Goal: Information Seeking & Learning: Learn about a topic

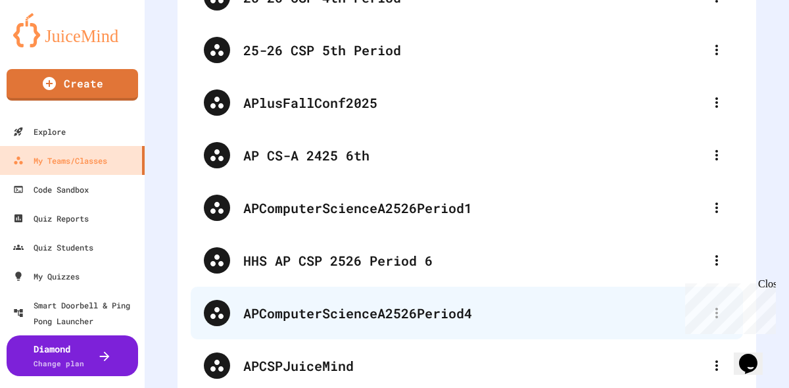
scroll to position [437, 0]
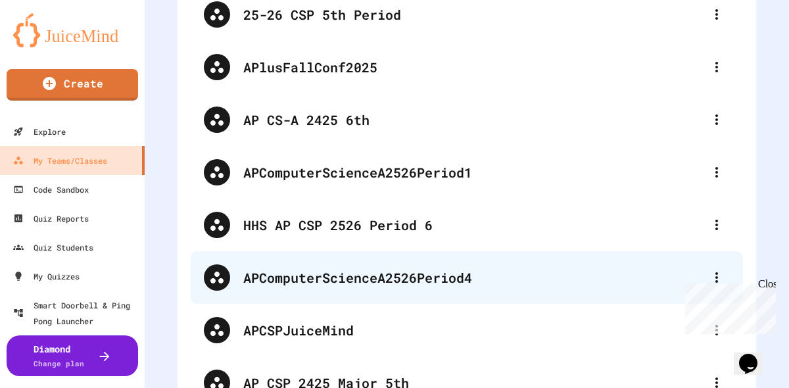
click at [452, 278] on div "APComputerScienceA2526Period4" at bounding box center [473, 278] width 460 height 20
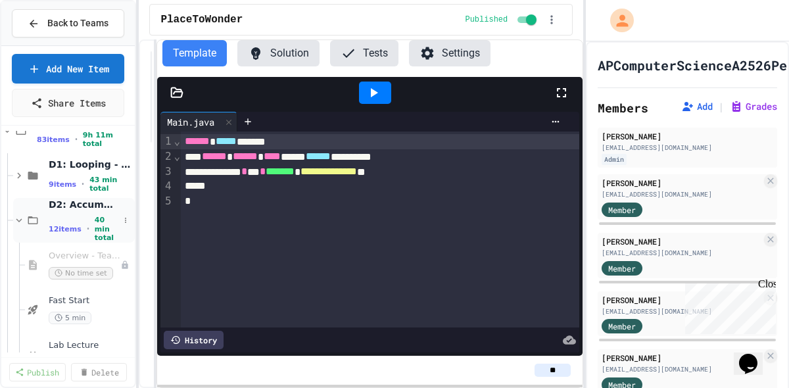
scroll to position [302, 0]
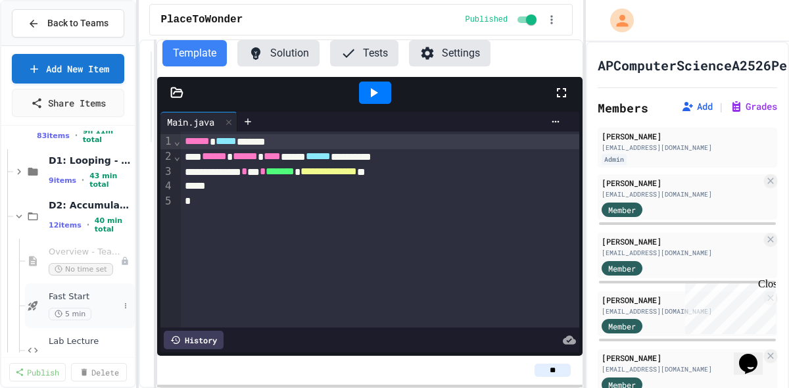
click at [70, 289] on div "Fast Start 5 min" at bounding box center [80, 305] width 110 height 45
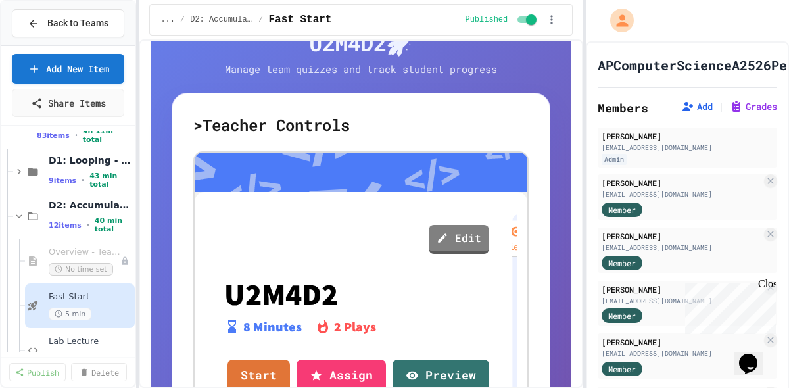
scroll to position [223, 0]
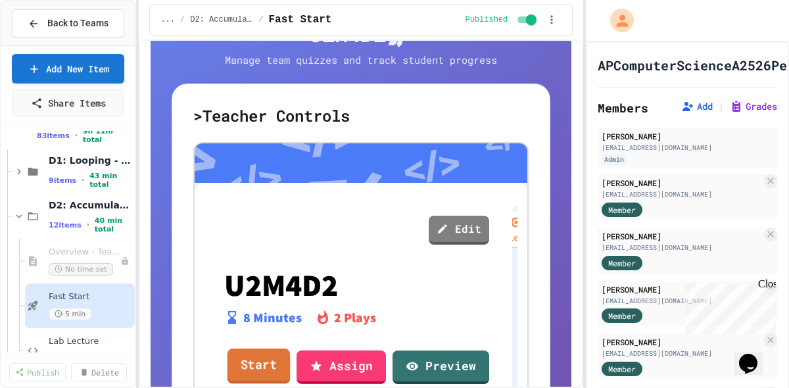
click at [243, 383] on link "Start" at bounding box center [259, 367] width 63 height 36
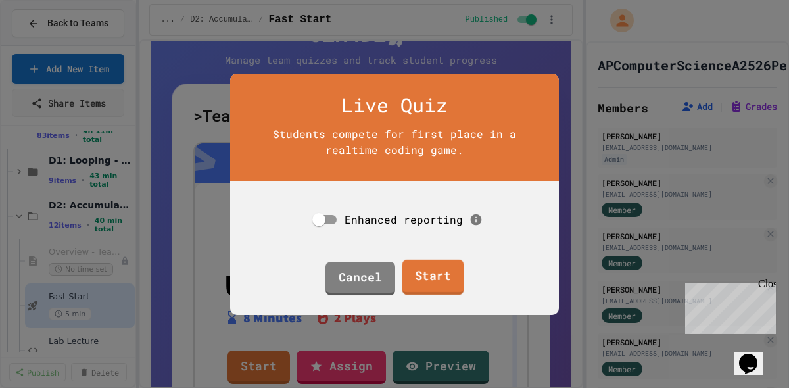
click at [415, 281] on link "Start" at bounding box center [433, 277] width 62 height 36
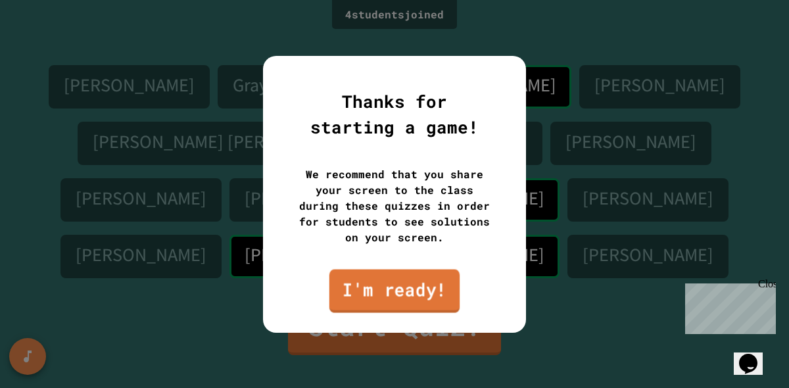
click at [391, 291] on link "I'm ready!" at bounding box center [394, 290] width 130 height 43
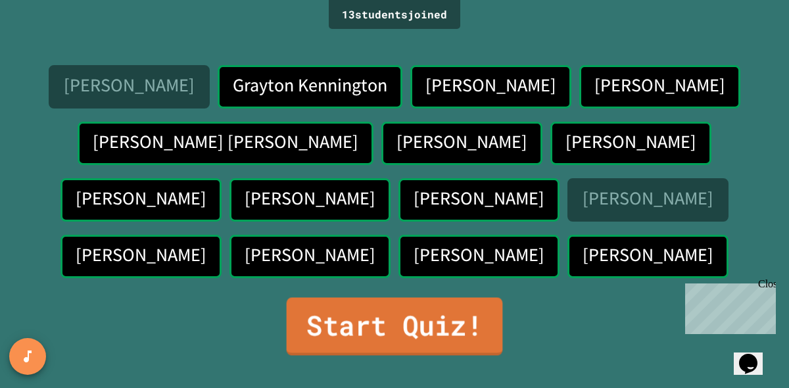
click at [380, 334] on link "Start Quiz!" at bounding box center [395, 326] width 216 height 58
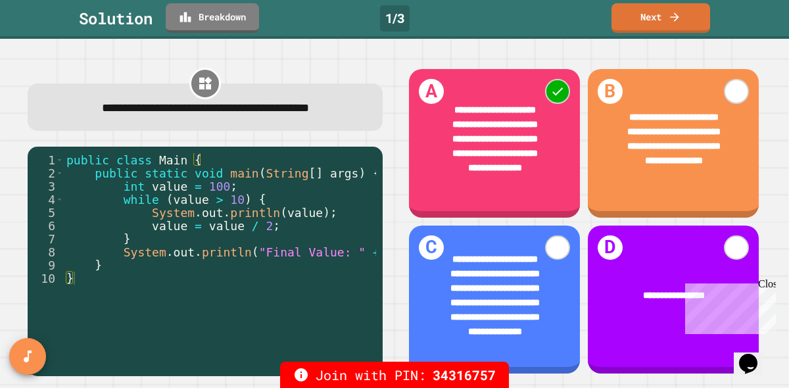
click at [228, 22] on link "Breakdown" at bounding box center [212, 18] width 93 height 30
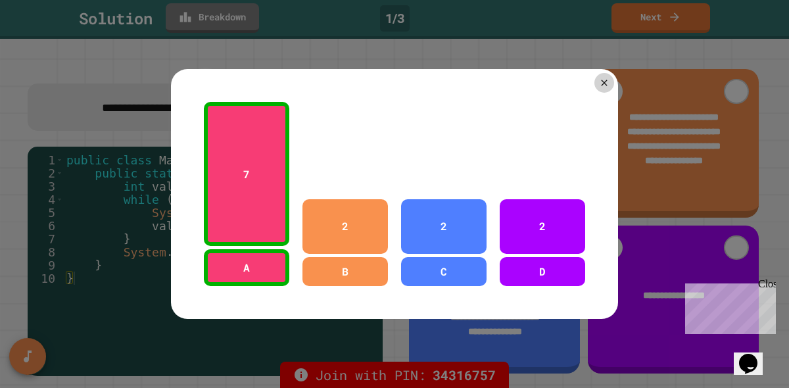
click at [602, 85] on icon at bounding box center [604, 83] width 6 height 6
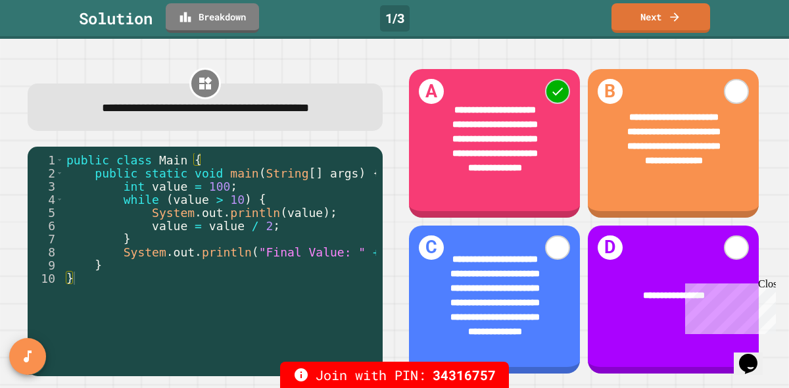
click at [663, 22] on link "Next" at bounding box center [661, 18] width 99 height 30
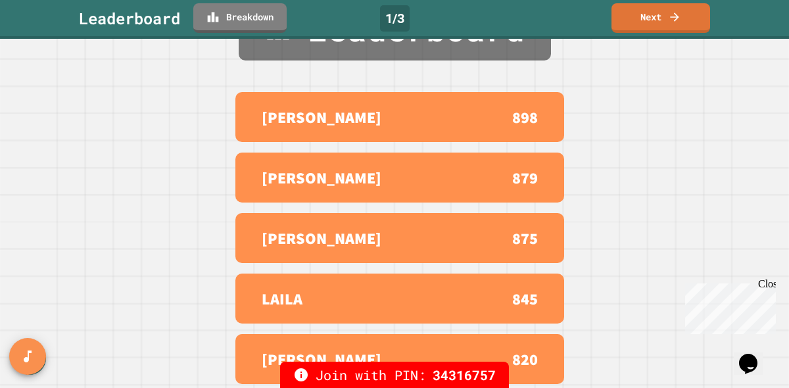
scroll to position [66, 0]
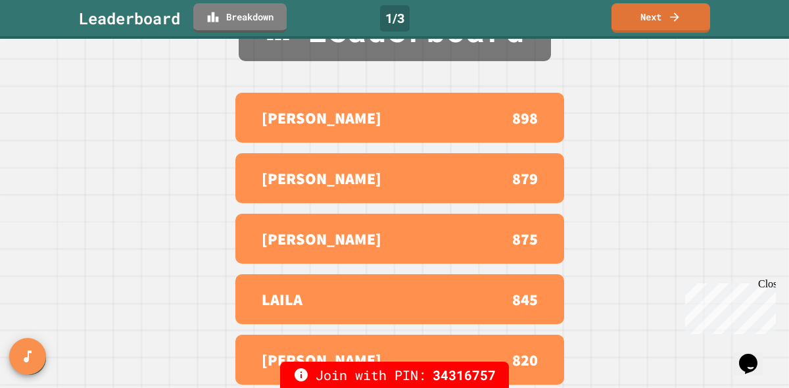
click at [629, 18] on link "Next" at bounding box center [661, 18] width 99 height 30
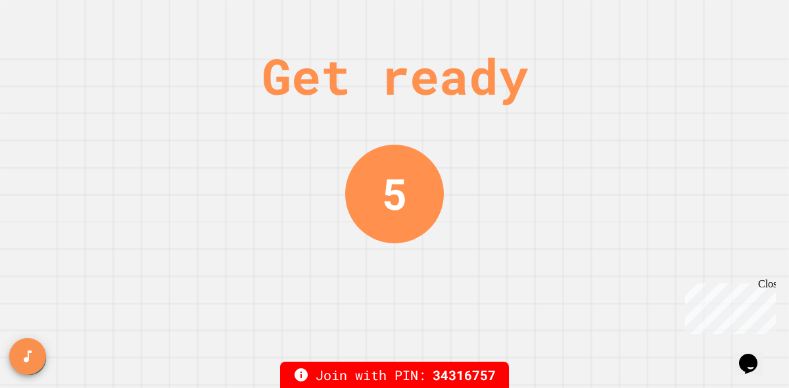
scroll to position [0, 0]
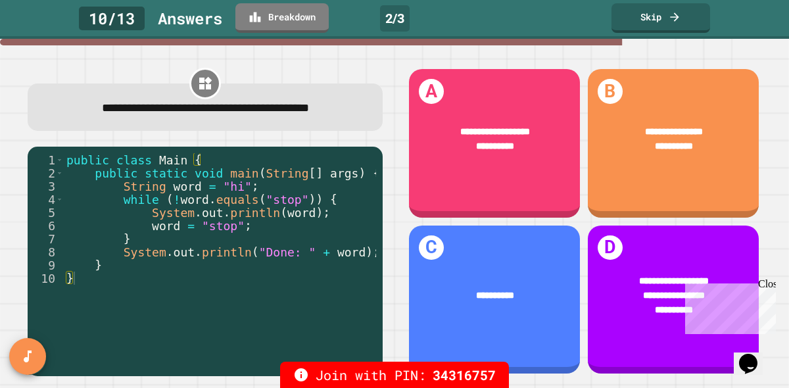
click at [771, 286] on div "Close" at bounding box center [766, 286] width 16 height 16
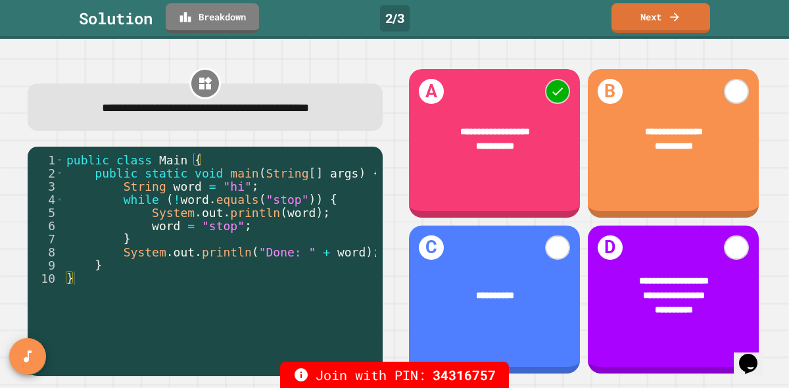
click at [667, 23] on link "Next" at bounding box center [661, 18] width 99 height 30
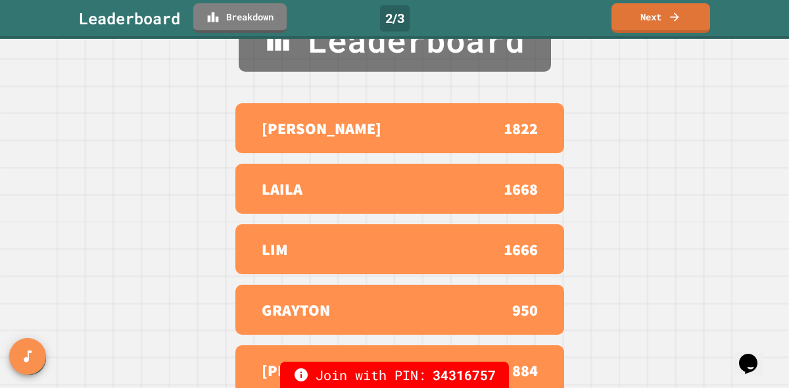
scroll to position [67, 0]
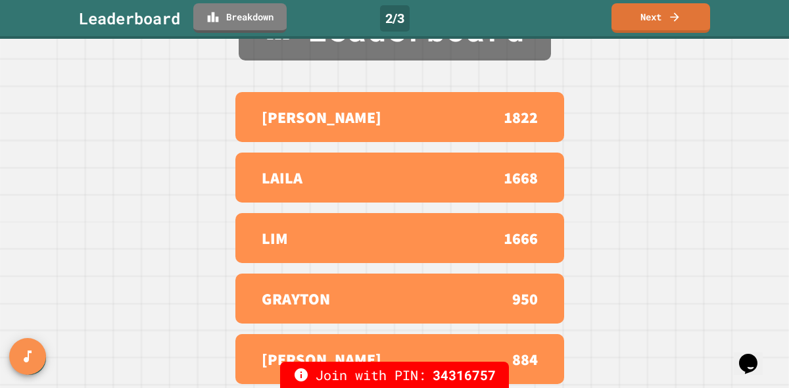
click at [685, 20] on link "Next" at bounding box center [661, 18] width 99 height 30
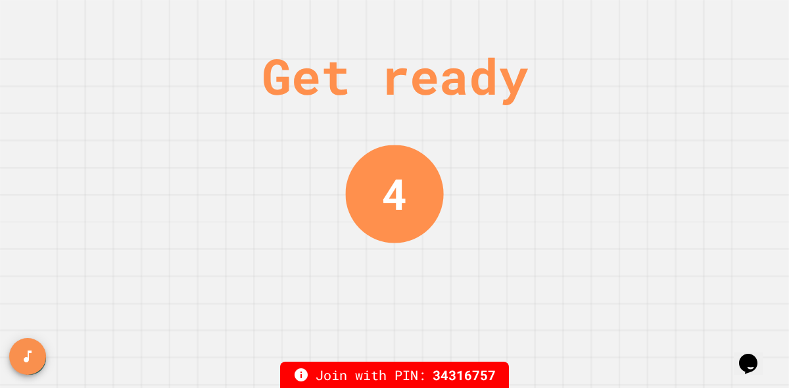
scroll to position [0, 0]
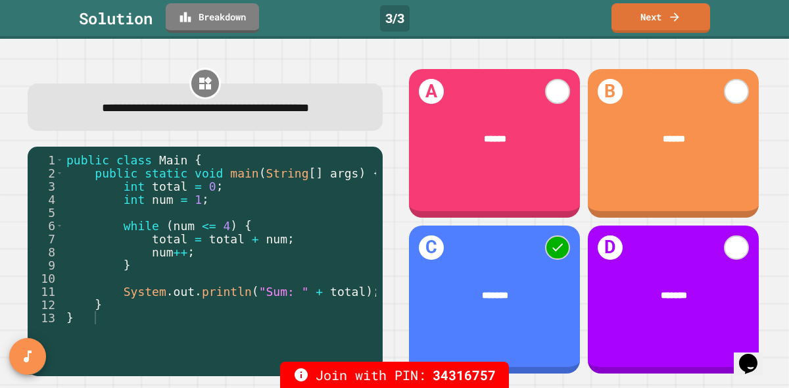
click at [662, 20] on link "Next" at bounding box center [661, 18] width 99 height 30
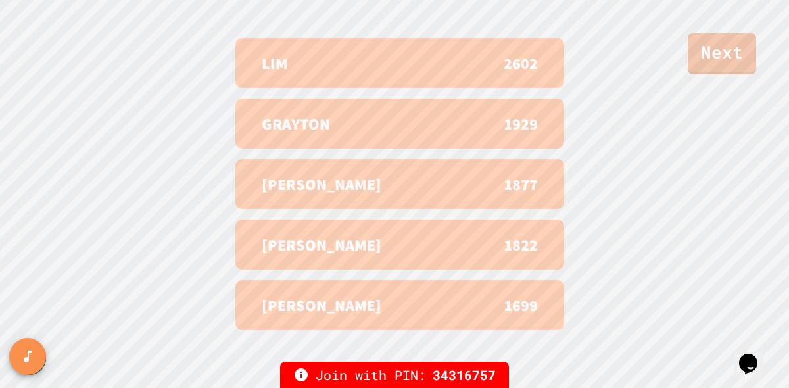
click at [708, 56] on link "Next" at bounding box center [722, 53] width 68 height 41
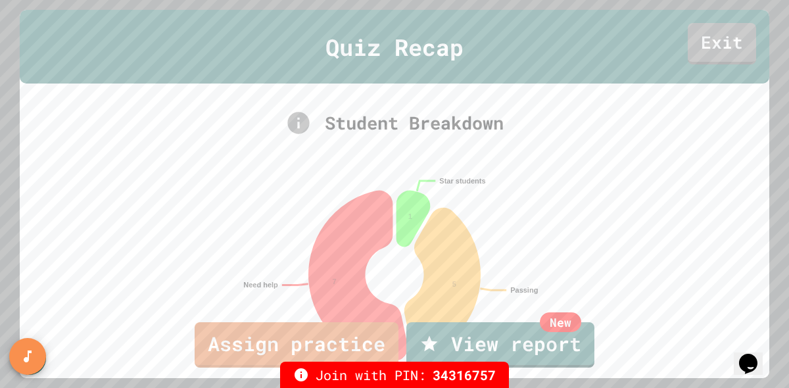
click at [706, 48] on link "Exit" at bounding box center [722, 43] width 68 height 41
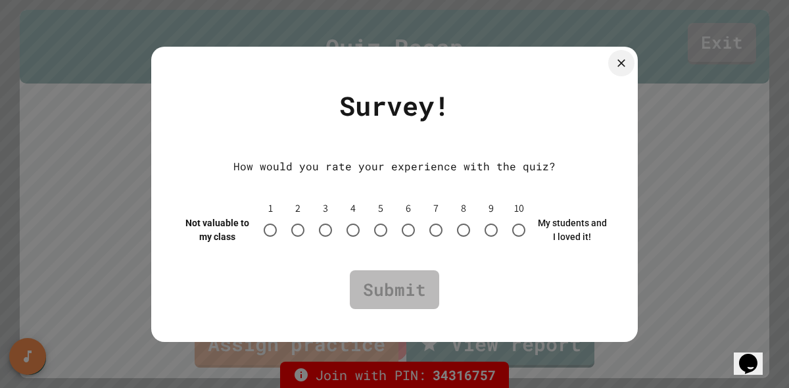
click at [617, 66] on icon at bounding box center [621, 63] width 13 height 13
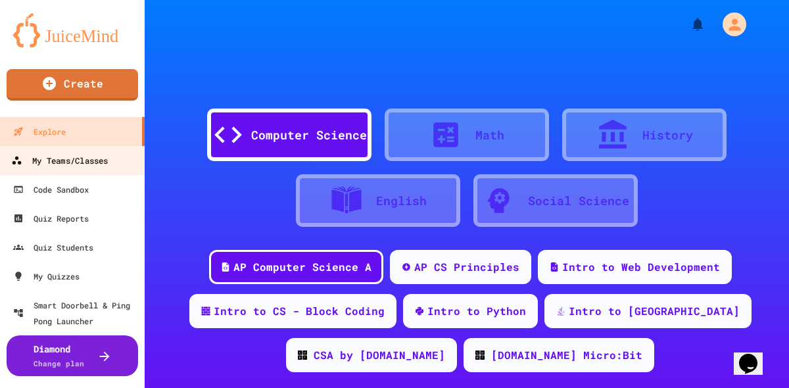
click at [68, 167] on div "My Teams/Classes" at bounding box center [59, 161] width 97 height 16
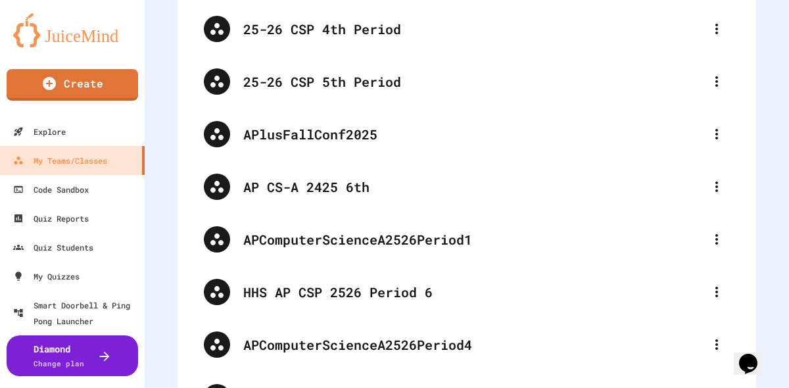
scroll to position [584, 0]
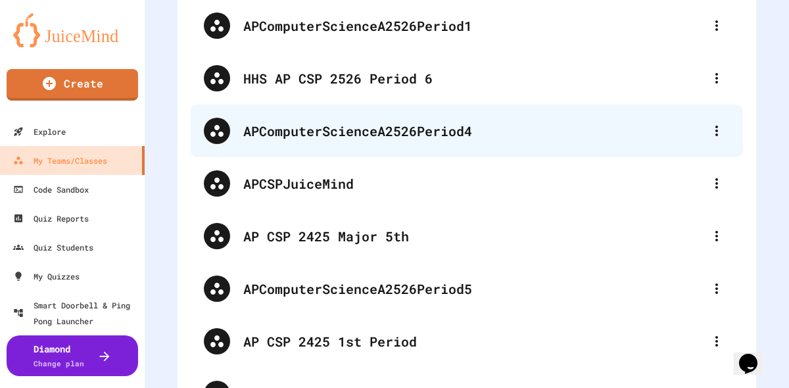
click at [466, 142] on div "APComputerScienceA2526Period4" at bounding box center [467, 131] width 552 height 53
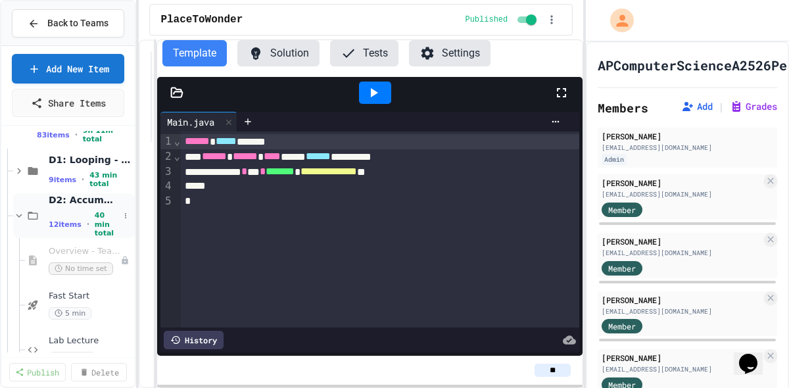
scroll to position [306, 0]
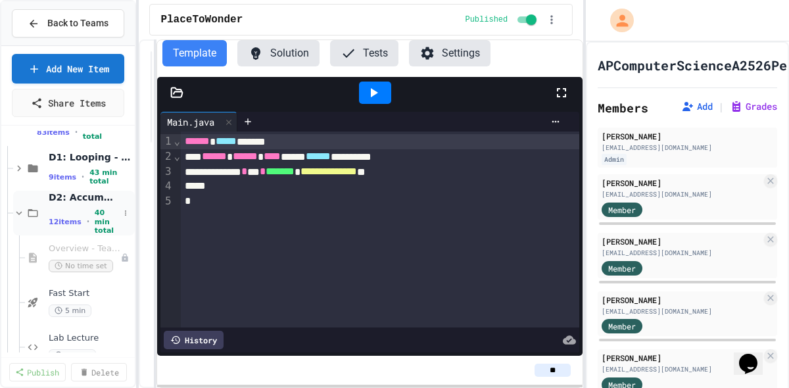
click at [74, 210] on div "D2: Accumulators and Summation 12 items • 40 min total" at bounding box center [84, 212] width 70 height 43
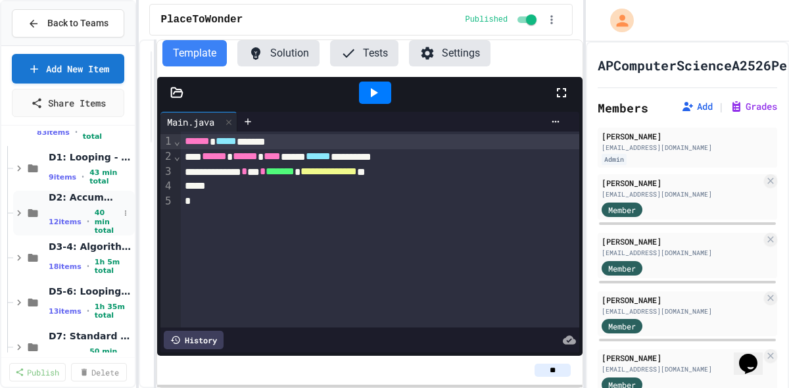
click at [79, 203] on span "D2: Accumulators and Summation" at bounding box center [84, 197] width 70 height 12
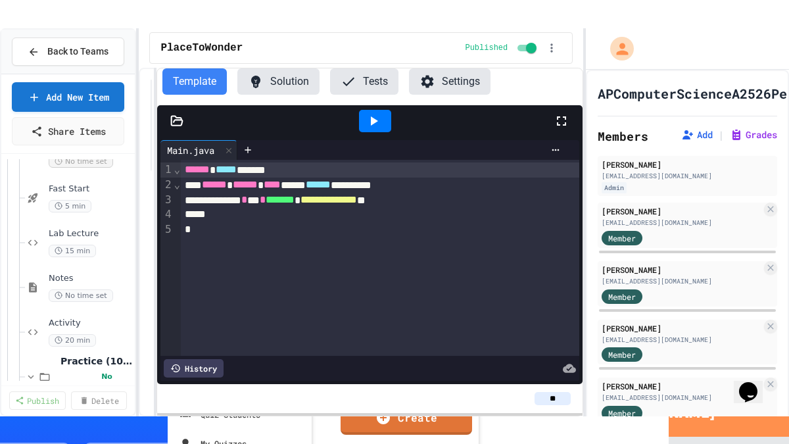
scroll to position [450, 0]
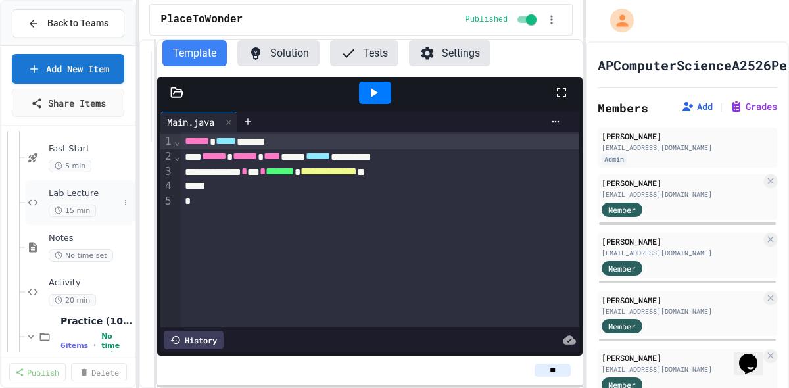
click at [84, 195] on span "Lab Lecture" at bounding box center [84, 193] width 70 height 11
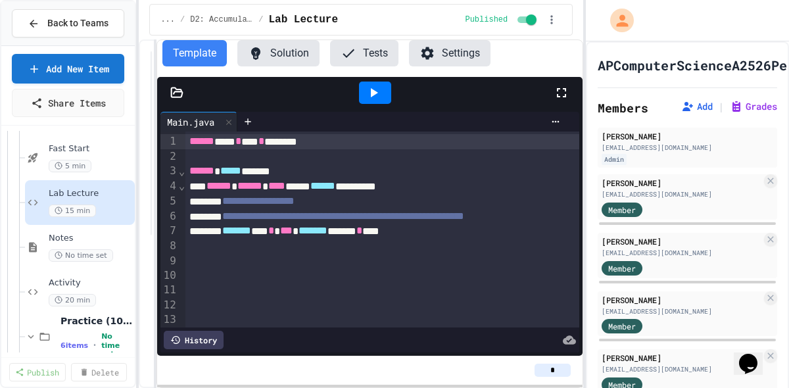
click at [562, 89] on icon at bounding box center [562, 93] width 16 height 16
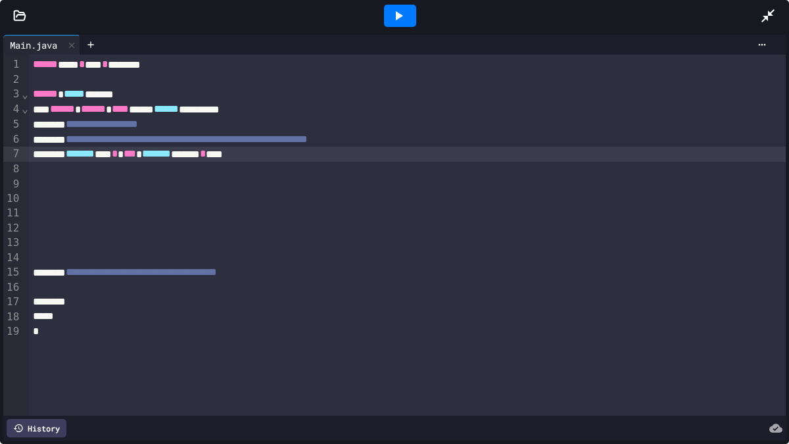
click at [341, 158] on div "******* ** * *** ******* ******* * ****" at bounding box center [407, 154] width 757 height 15
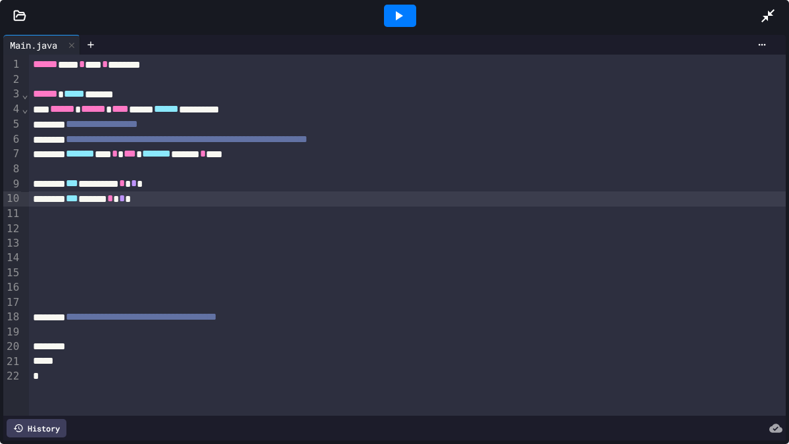
click at [274, 202] on div "*** ***** * * *" at bounding box center [407, 198] width 757 height 15
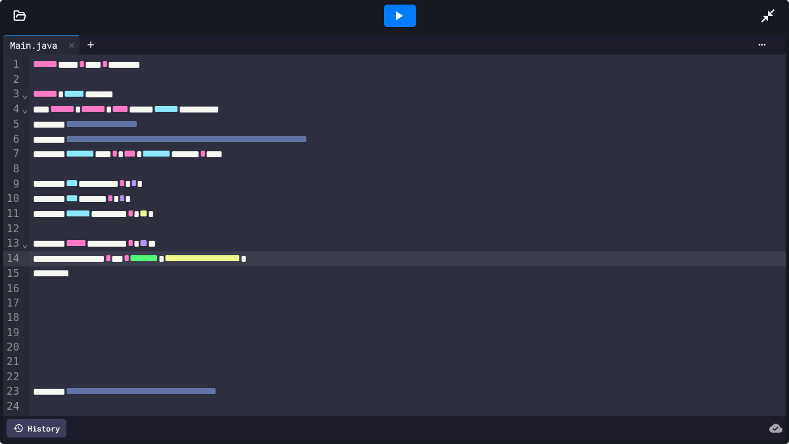
click at [404, 264] on div "**********" at bounding box center [407, 258] width 757 height 15
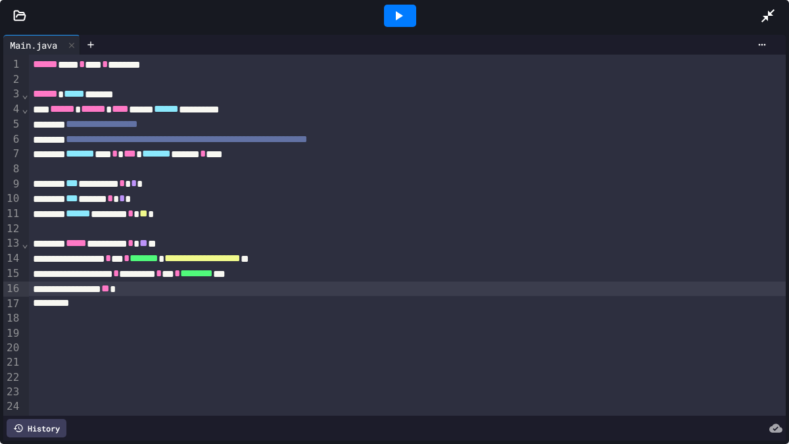
click at [136, 308] on div "*" at bounding box center [407, 303] width 757 height 14
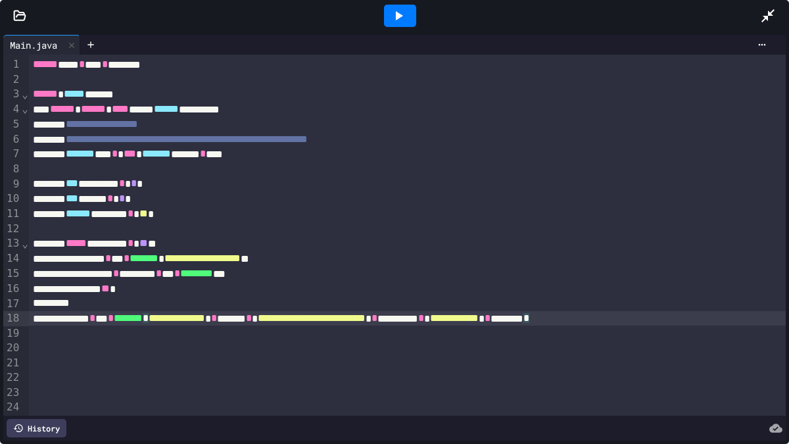
click at [766, 318] on div "**********" at bounding box center [407, 318] width 757 height 15
click at [763, 44] on icon at bounding box center [762, 44] width 11 height 11
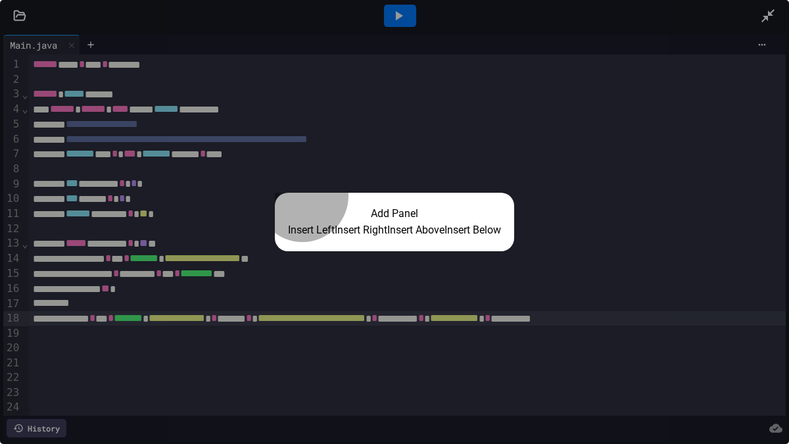
click at [349, 222] on button "Insert Right" at bounding box center [361, 230] width 53 height 16
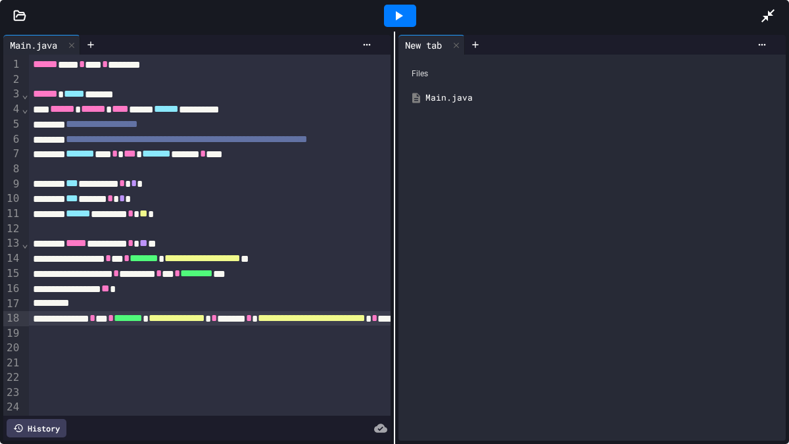
click at [406, 18] on div at bounding box center [400, 16] width 32 height 22
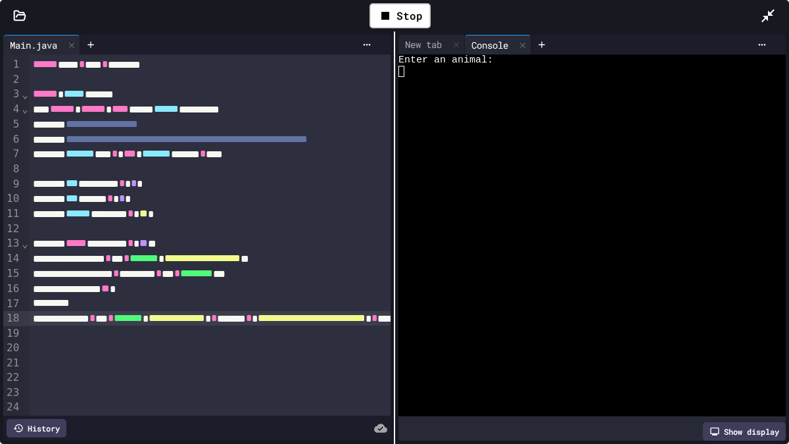
click at [517, 159] on div at bounding box center [584, 161] width 373 height 11
type textarea "*"
click at [343, 274] on div "******* * ******* * ** * ******** ***" at bounding box center [401, 273] width 744 height 15
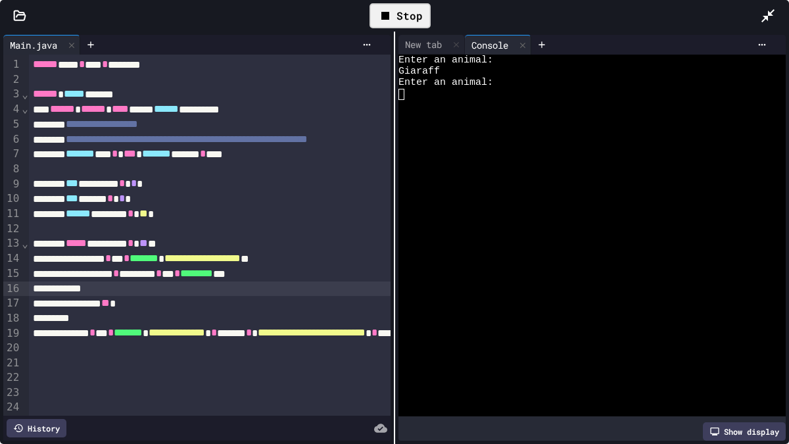
click at [391, 18] on icon at bounding box center [385, 16] width 16 height 16
click at [187, 287] on div at bounding box center [401, 288] width 744 height 14
click at [402, 9] on icon at bounding box center [399, 16] width 16 height 16
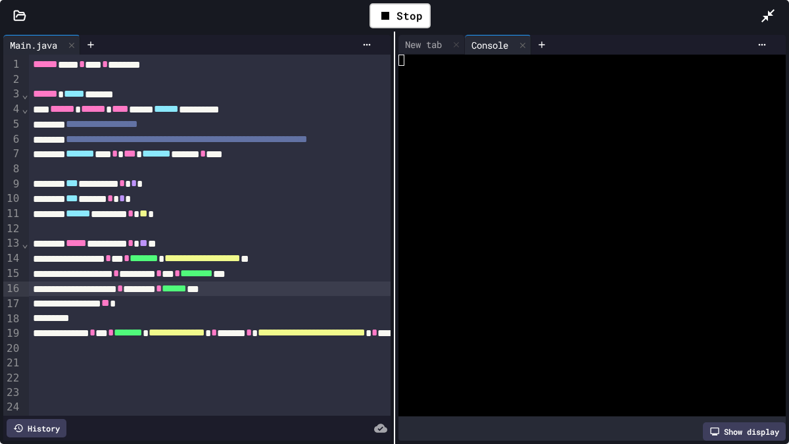
click at [500, 89] on div at bounding box center [584, 94] width 373 height 11
type textarea "*"
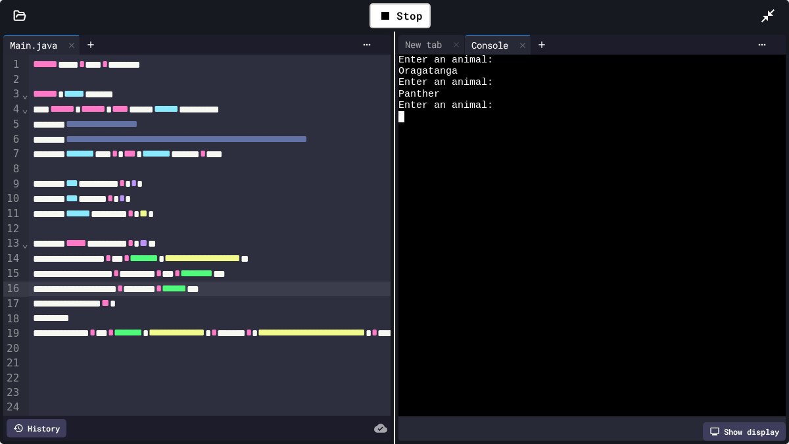
type textarea "*"
click at [560, 237] on div at bounding box center [584, 240] width 373 height 11
click at [558, 199] on div at bounding box center [584, 195] width 373 height 11
click at [475, 114] on div "WWWWWWWWWWWWWWWWWWWWWWWWWWWWWWWW Enter an animal: Oragatanga Enter an animal: P…" at bounding box center [584, 236] width 373 height 362
click at [479, 116] on div "Hippopotumus" at bounding box center [584, 116] width 373 height 11
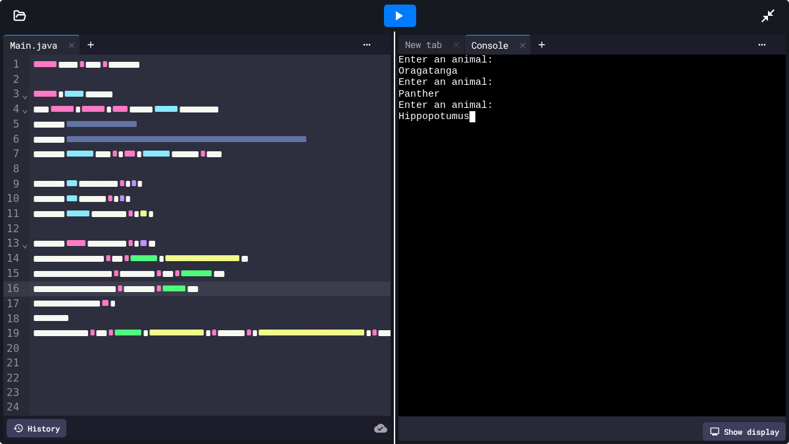
click at [479, 116] on div "Hippopotumus" at bounding box center [584, 116] width 373 height 11
click at [550, 122] on div "Enter an animal: Oragatanga Enter an animal: Panther Enter an animal: Hippopotu…" at bounding box center [584, 236] width 373 height 362
click at [405, 23] on icon at bounding box center [399, 16] width 16 height 16
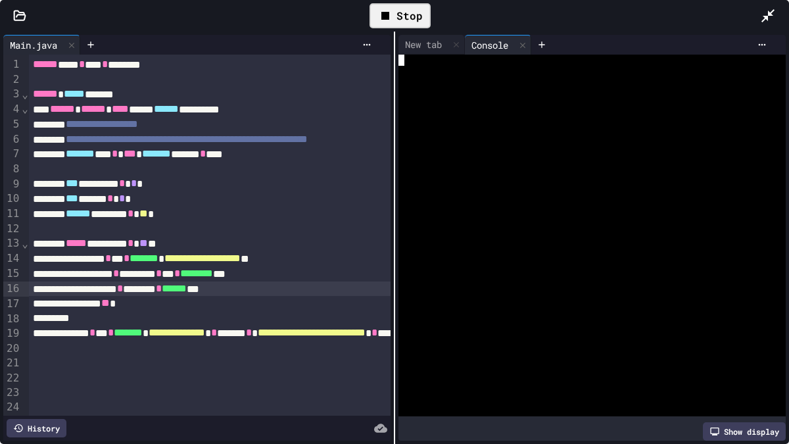
click at [456, 90] on div at bounding box center [584, 94] width 373 height 11
type textarea "***"
type textarea "*"
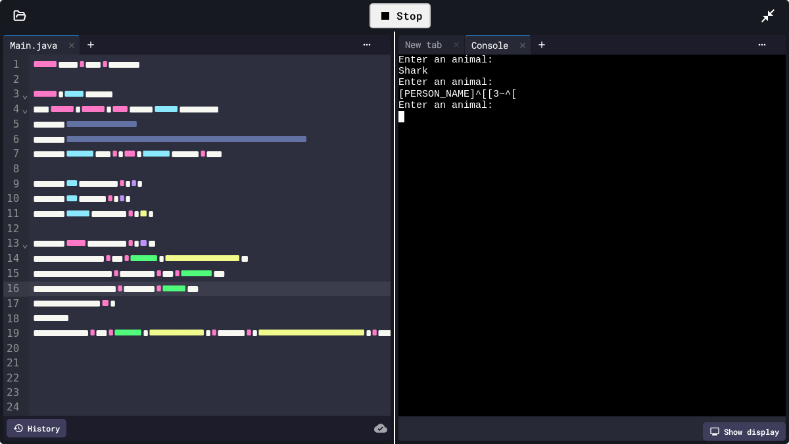
type textarea "*"
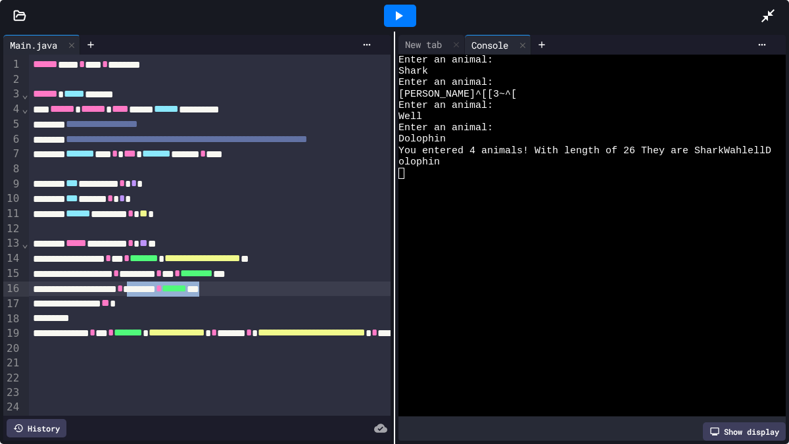
drag, startPoint x: 178, startPoint y: 291, endPoint x: 283, endPoint y: 289, distance: 104.6
click at [285, 289] on div "******** * ******* * ****** ***" at bounding box center [401, 288] width 744 height 15
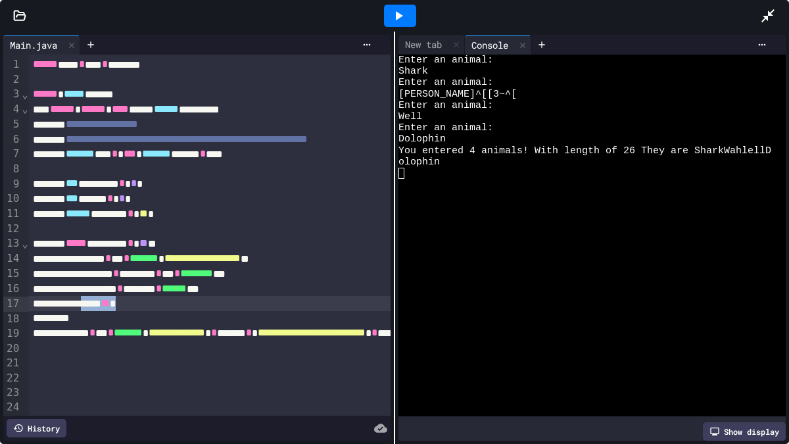
drag, startPoint x: 156, startPoint y: 303, endPoint x: 110, endPoint y: 302, distance: 46.0
click at [110, 302] on div "***** ** *" at bounding box center [401, 303] width 744 height 15
click at [770, 16] on icon at bounding box center [768, 16] width 16 height 16
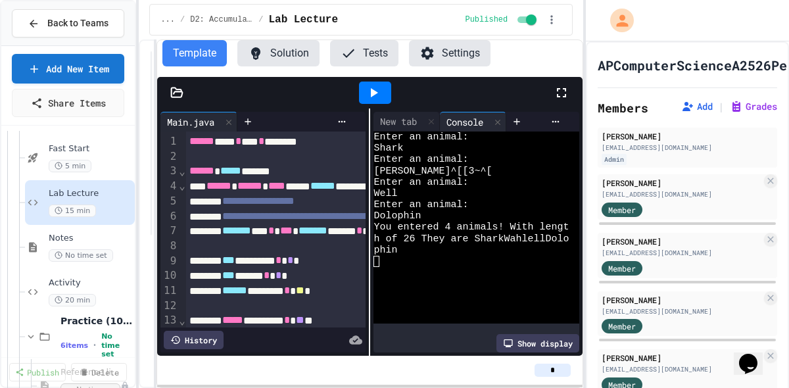
drag, startPoint x: 569, startPoint y: 94, endPoint x: 569, endPoint y: 135, distance: 40.8
click at [569, 94] on icon at bounding box center [562, 93] width 16 height 16
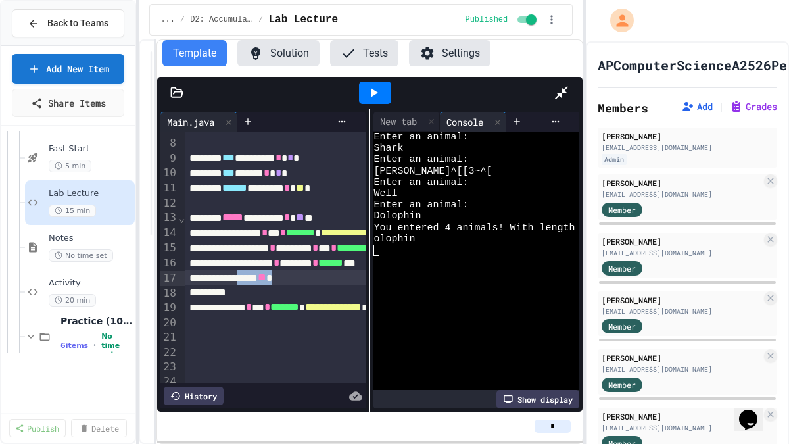
scroll to position [102, 0]
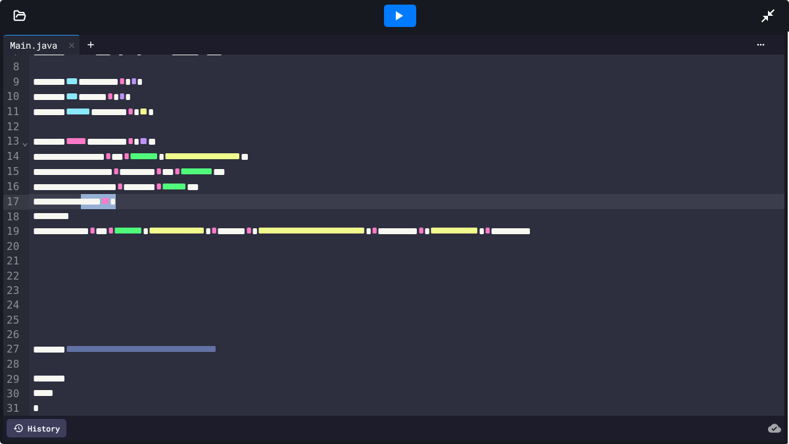
click at [787, 162] on div "**********" at bounding box center [394, 238] width 789 height 412
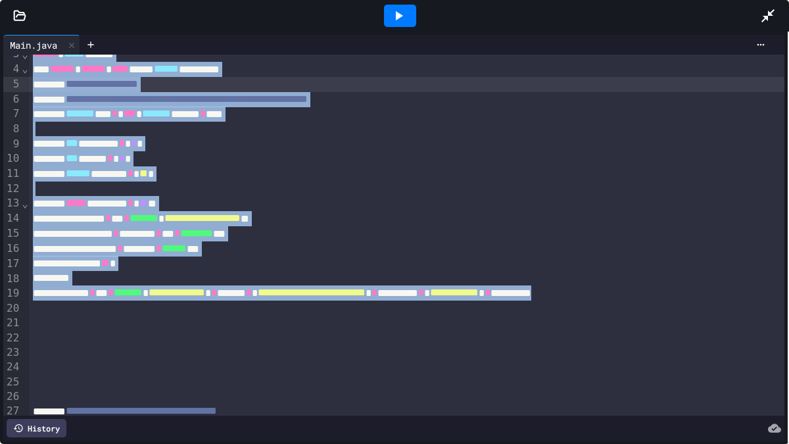
scroll to position [0, 0]
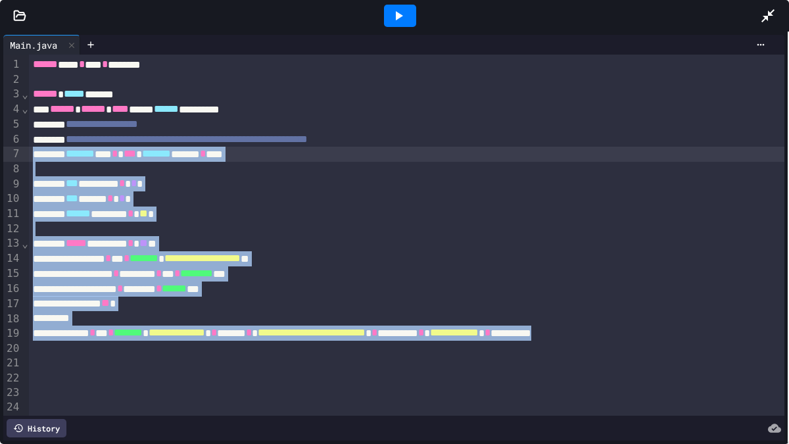
drag, startPoint x: 774, startPoint y: 231, endPoint x: 25, endPoint y: 151, distance: 753.2
click at [25, 151] on div "**********" at bounding box center [393, 235] width 781 height 361
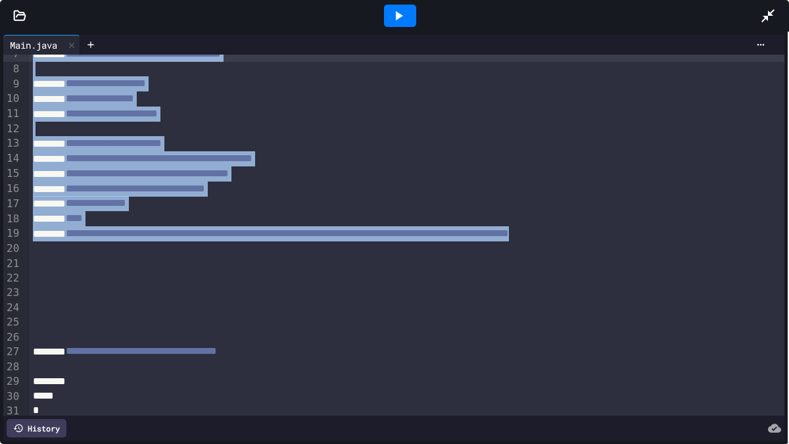
scroll to position [105, 0]
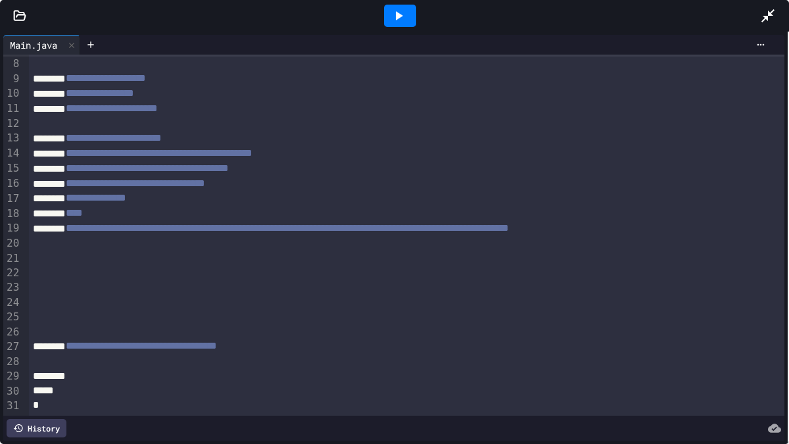
click at [144, 299] on div at bounding box center [410, 302] width 763 height 14
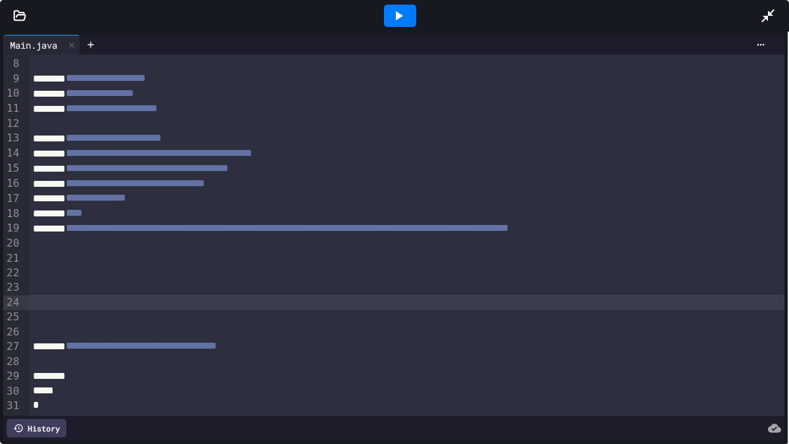
click at [130, 314] on div at bounding box center [410, 317] width 763 height 14
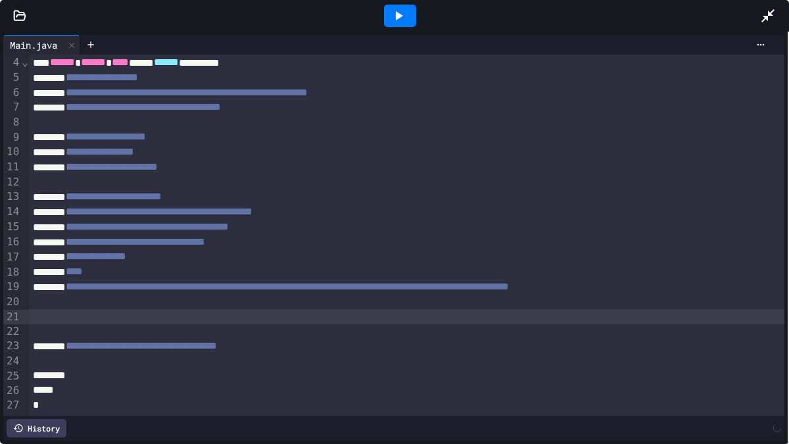
scroll to position [46, 0]
click at [364, 343] on div "**********" at bounding box center [410, 346] width 763 height 15
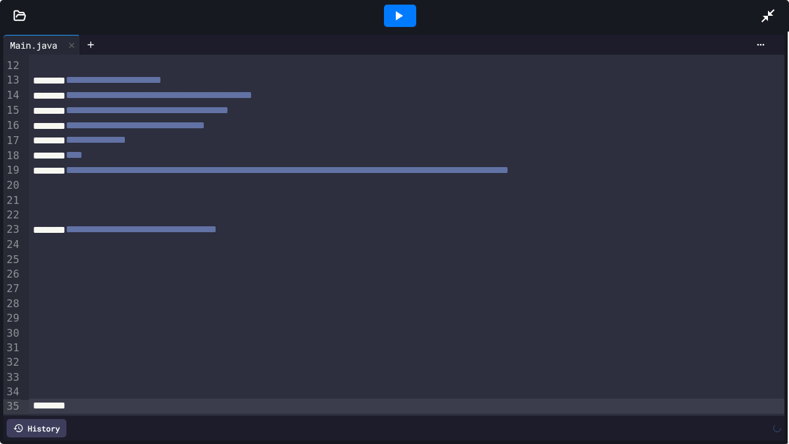
scroll to position [193, 0]
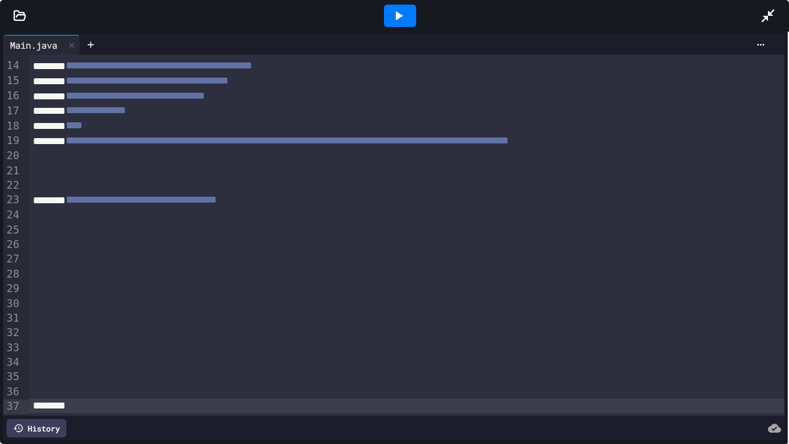
click at [359, 202] on div "**********" at bounding box center [410, 200] width 763 height 15
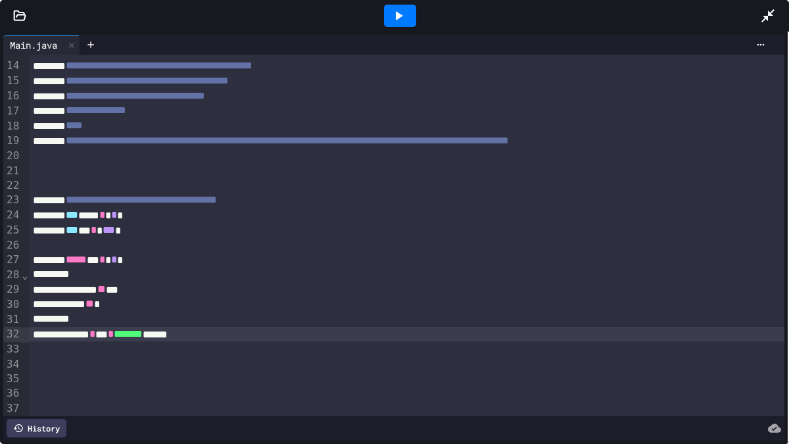
click at [391, 9] on icon at bounding box center [399, 16] width 16 height 16
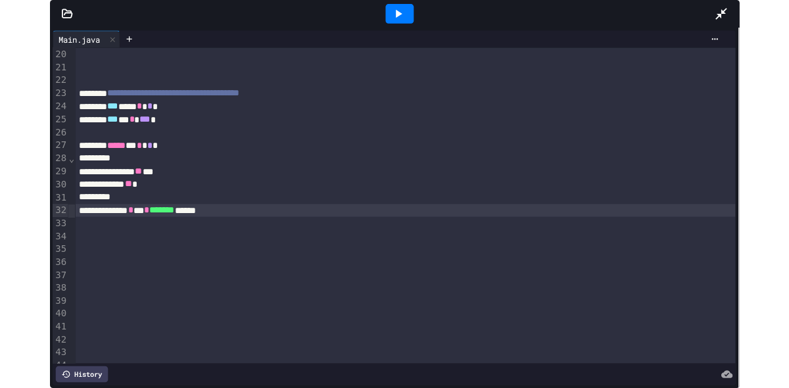
scroll to position [269, 0]
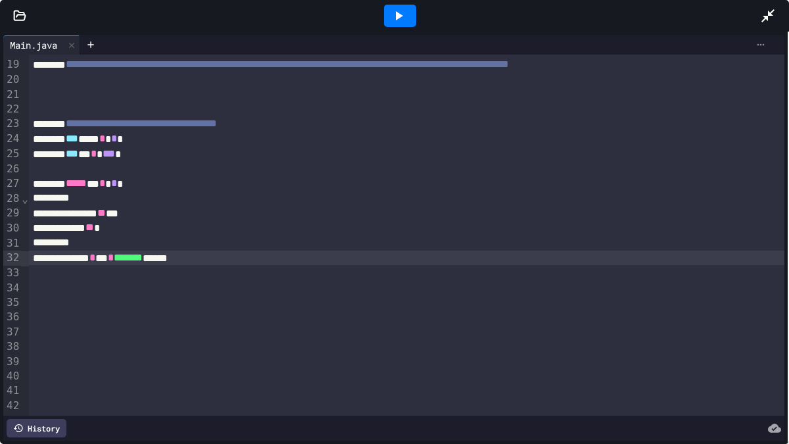
click at [760, 45] on icon at bounding box center [761, 44] width 11 height 11
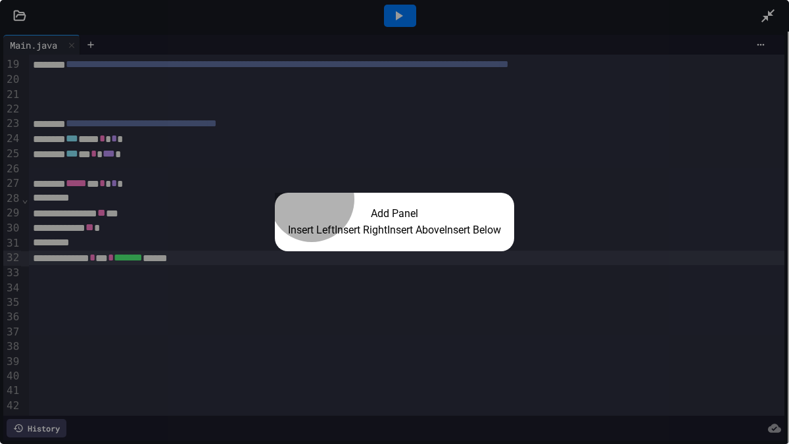
click at [358, 224] on button "Insert Right" at bounding box center [361, 230] width 53 height 16
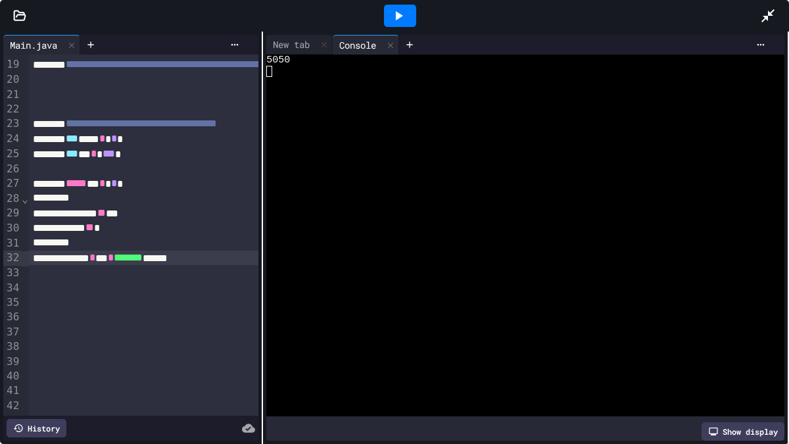
click at [788, 84] on div at bounding box center [788, 238] width 1 height 412
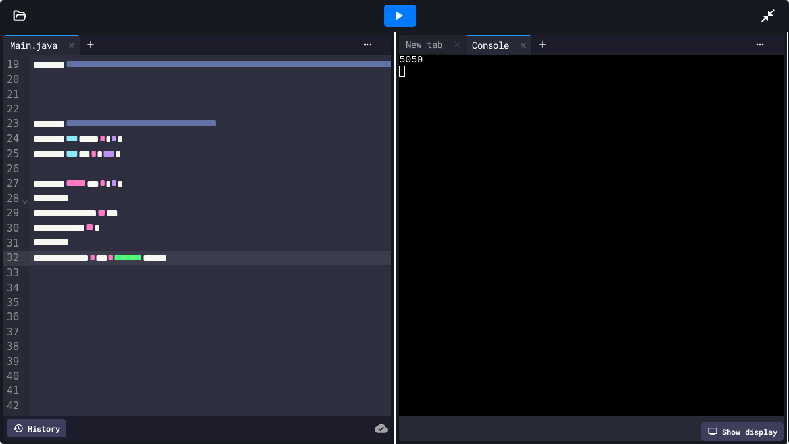
click at [394, 166] on div "**********" at bounding box center [394, 238] width 789 height 412
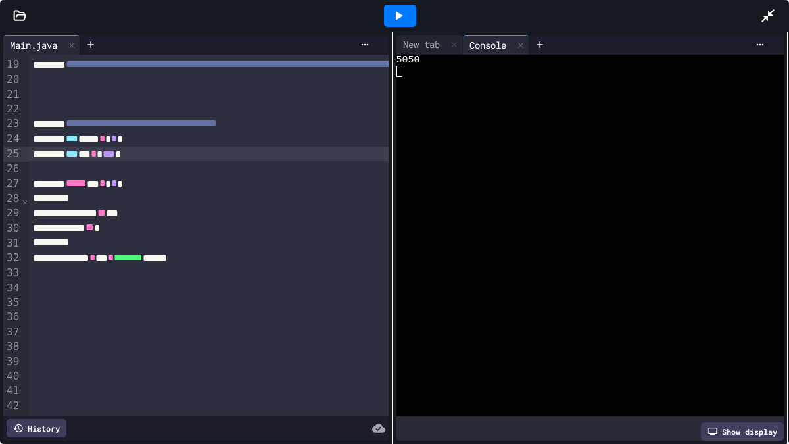
click at [153, 154] on div "*** * * *** *" at bounding box center [410, 154] width 763 height 15
click at [414, 12] on div at bounding box center [400, 16] width 32 height 22
click at [767, 16] on icon at bounding box center [767, 15] width 13 height 13
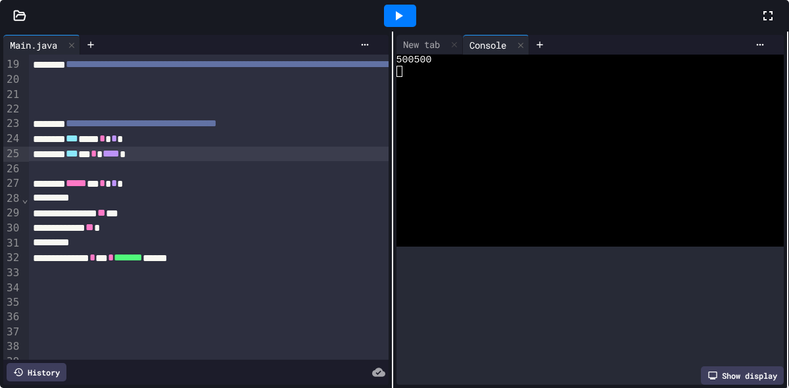
scroll to position [510, 0]
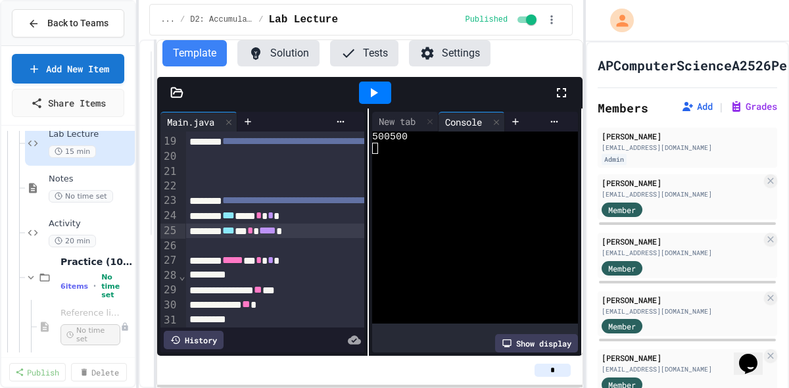
click at [75, 177] on span "Notes" at bounding box center [91, 179] width 84 height 11
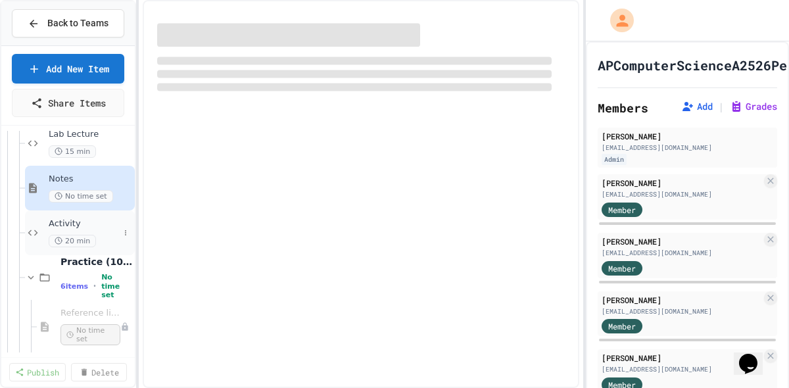
click at [74, 229] on div "Activity 20 min" at bounding box center [84, 232] width 70 height 29
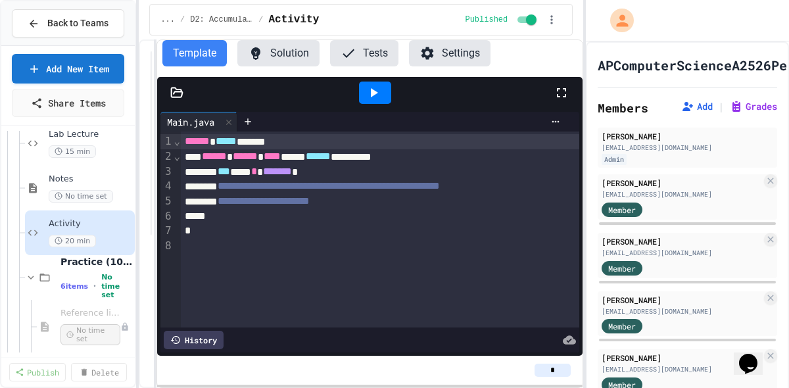
click at [564, 94] on icon at bounding box center [562, 93] width 16 height 16
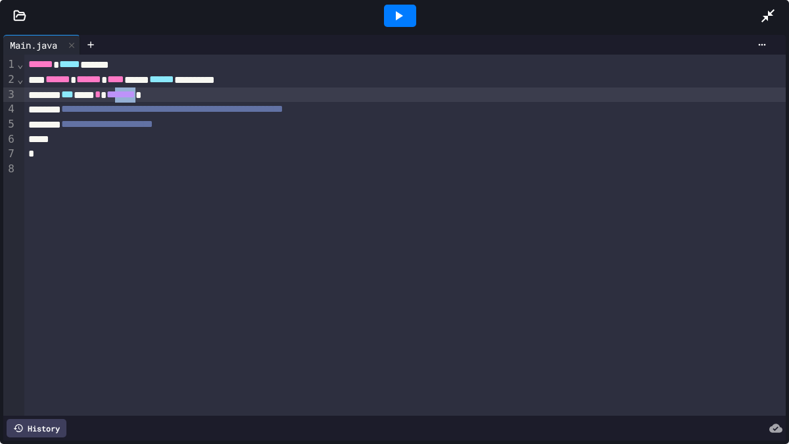
drag, startPoint x: 186, startPoint y: 93, endPoint x: 155, endPoint y: 89, distance: 31.8
click at [155, 89] on div "*** *** * ******* *" at bounding box center [404, 94] width 761 height 15
click at [262, 123] on div "**********" at bounding box center [404, 124] width 761 height 15
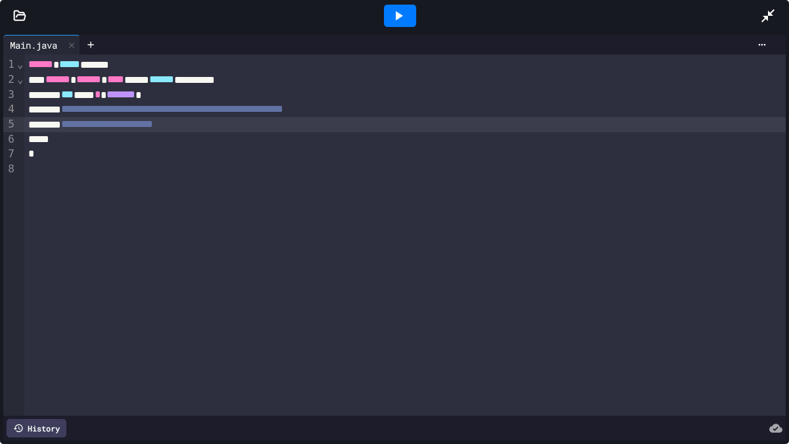
click at [769, 20] on icon at bounding box center [768, 16] width 16 height 16
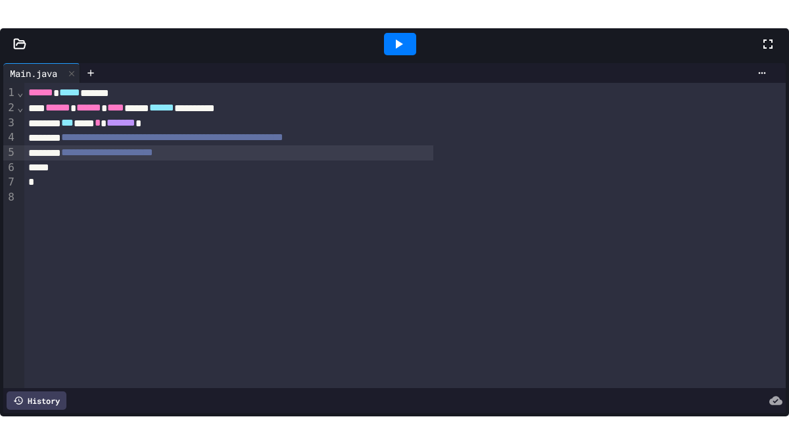
scroll to position [683, 0]
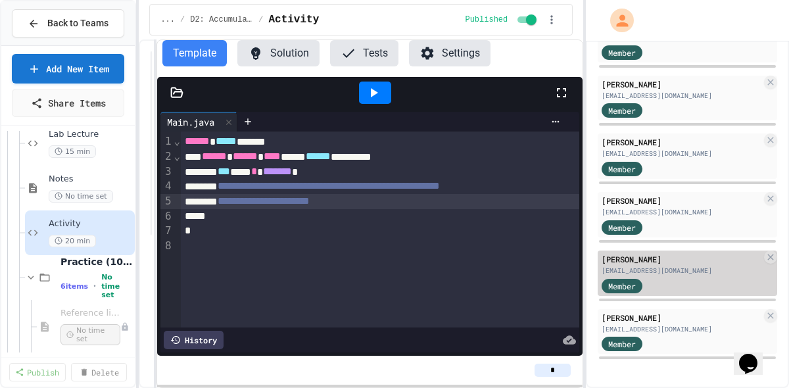
click at [688, 257] on div "[PERSON_NAME]" at bounding box center [682, 259] width 160 height 12
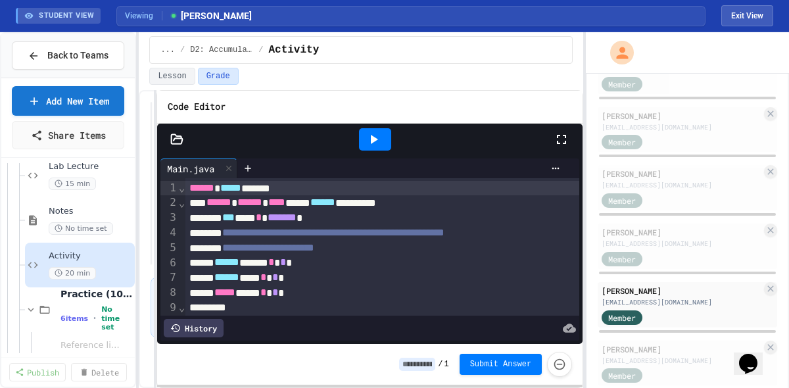
click at [565, 137] on icon at bounding box center [562, 140] width 16 height 16
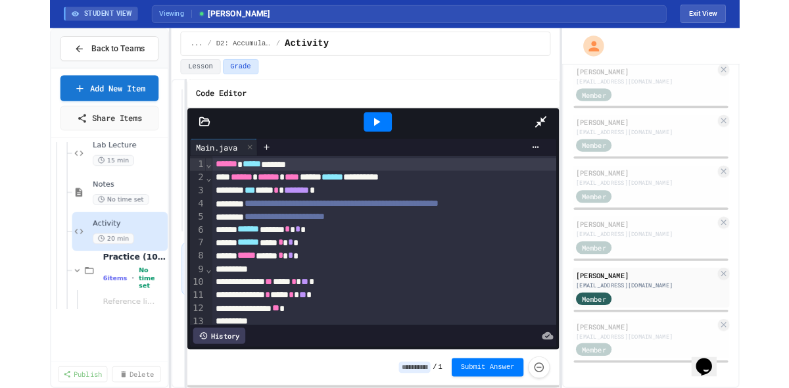
scroll to position [660, 0]
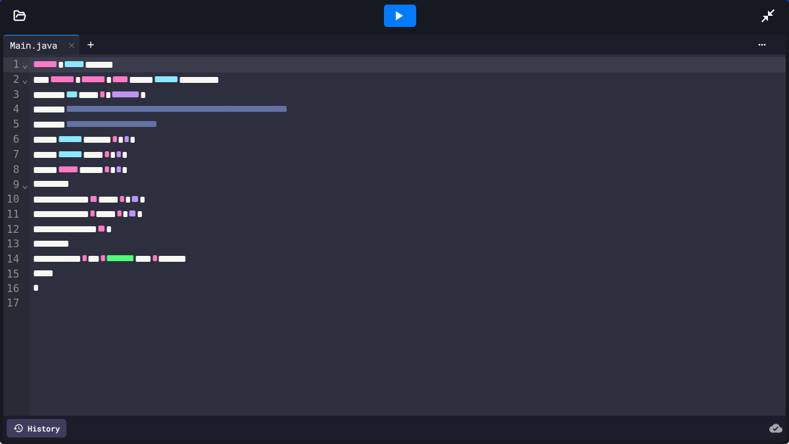
click at [763, 13] on icon at bounding box center [768, 16] width 16 height 16
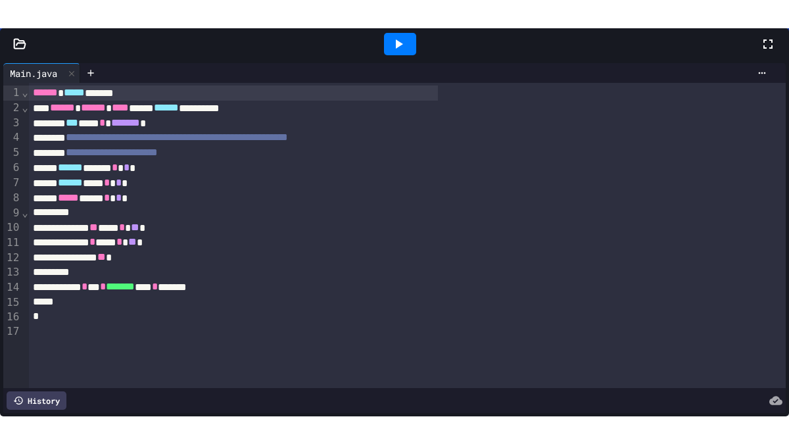
scroll to position [531, 0]
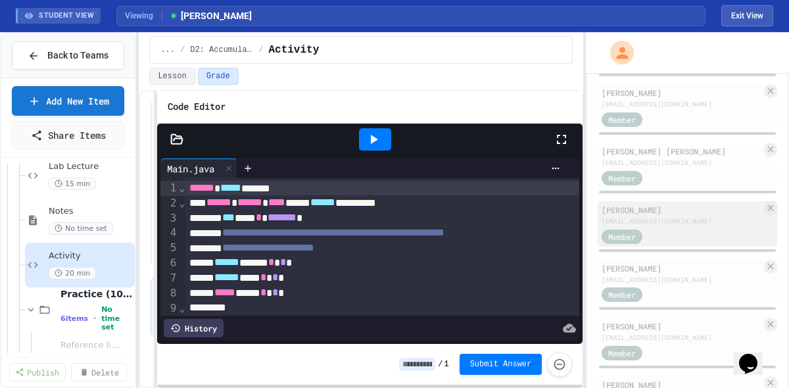
click at [658, 212] on div "[PERSON_NAME]" at bounding box center [682, 210] width 160 height 12
click at [558, 143] on icon at bounding box center [561, 139] width 9 height 9
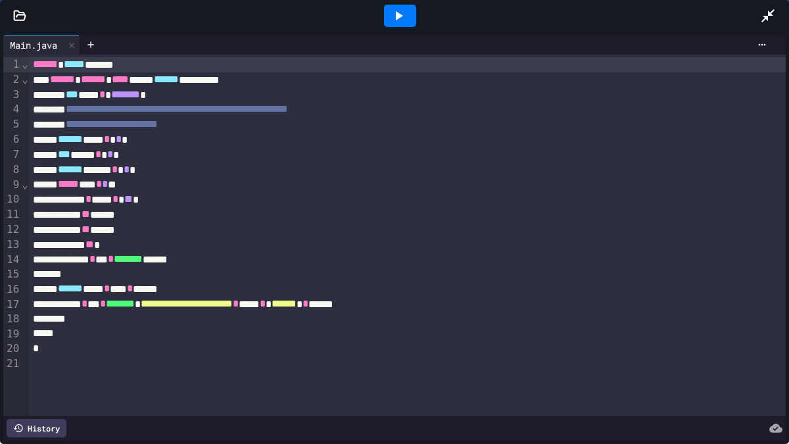
click at [407, 10] on div at bounding box center [400, 16] width 32 height 22
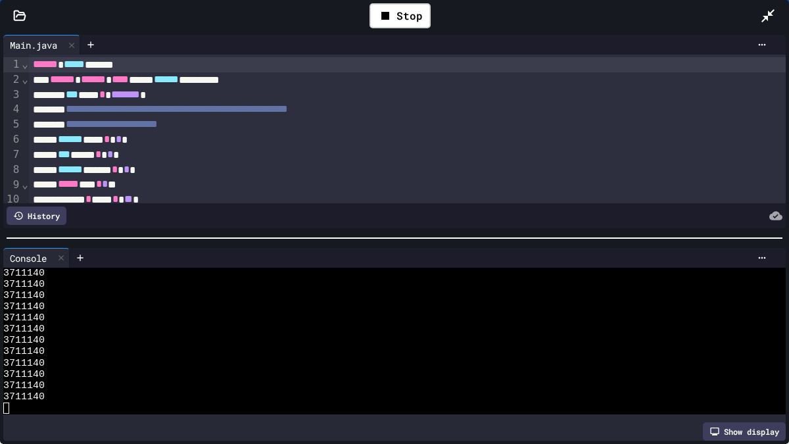
scroll to position [11301, 0]
click at [403, 7] on div "Stop" at bounding box center [400, 15] width 61 height 25
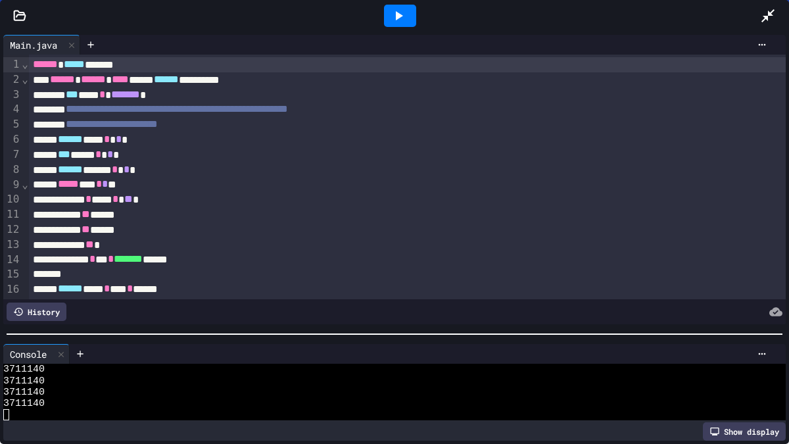
click at [408, 337] on div at bounding box center [394, 333] width 789 height 13
click at [773, 16] on icon at bounding box center [768, 16] width 16 height 16
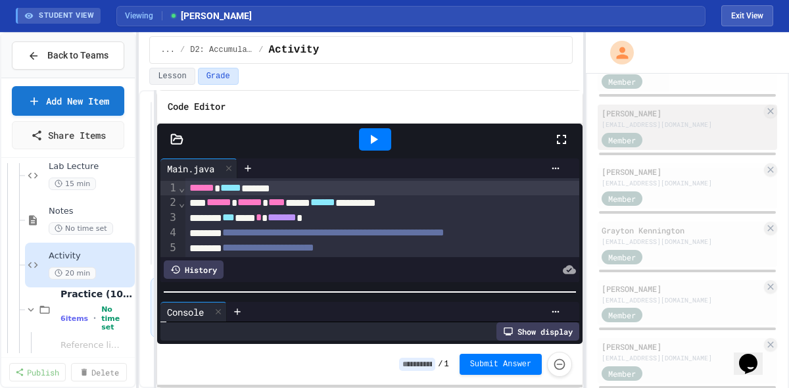
scroll to position [269, 0]
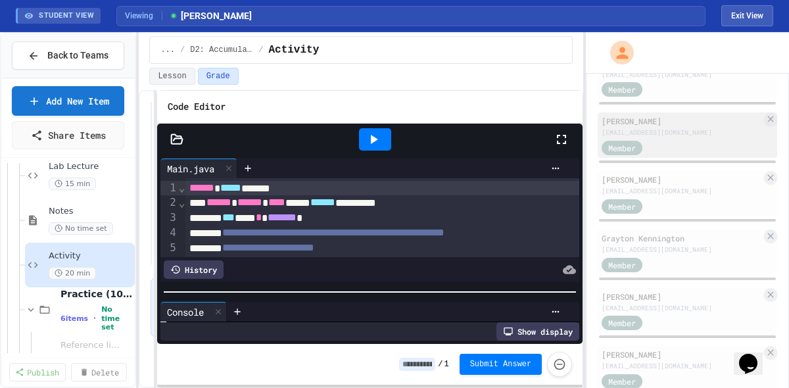
click at [675, 139] on div "Member" at bounding box center [682, 147] width 160 height 16
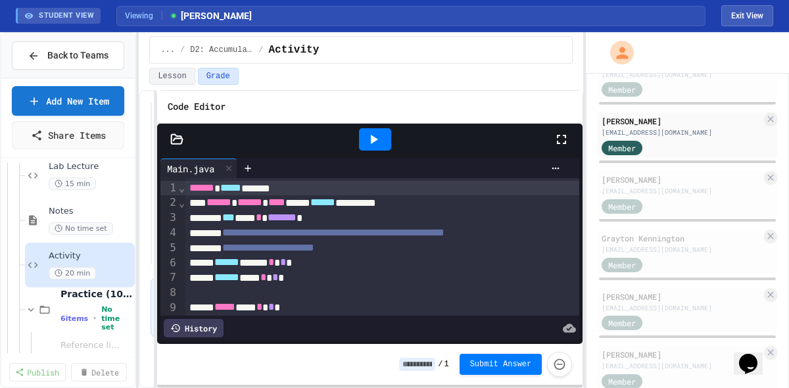
click at [567, 135] on icon at bounding box center [562, 140] width 16 height 16
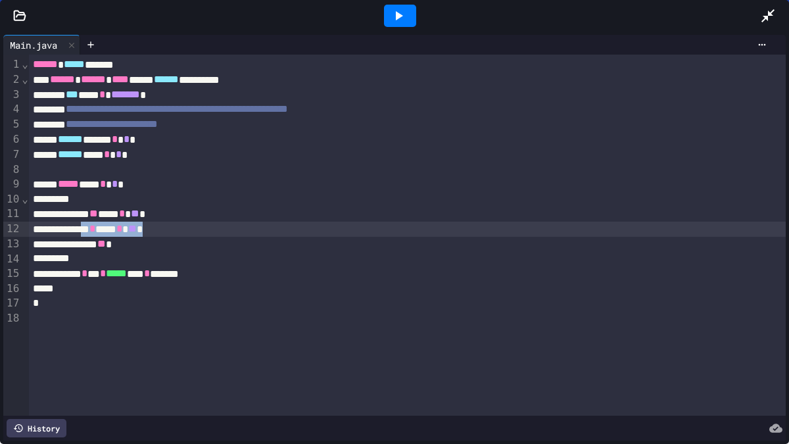
drag, startPoint x: 123, startPoint y: 233, endPoint x: 205, endPoint y: 235, distance: 82.2
click at [205, 235] on div "*** * *** * ** *" at bounding box center [407, 229] width 757 height 15
click at [774, 12] on icon at bounding box center [768, 16] width 16 height 16
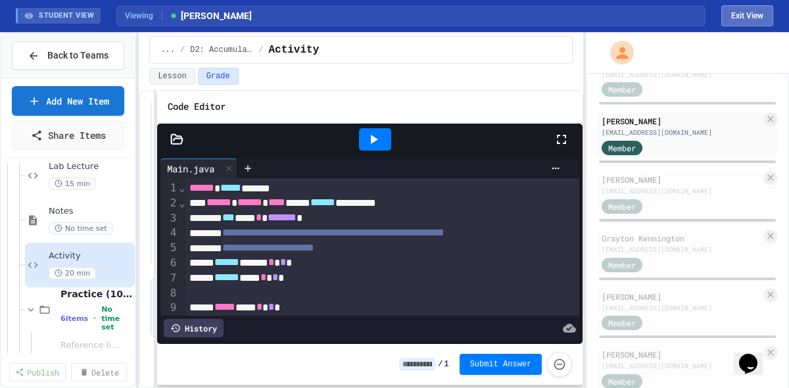
click at [752, 19] on button "Exit View" at bounding box center [747, 15] width 52 height 21
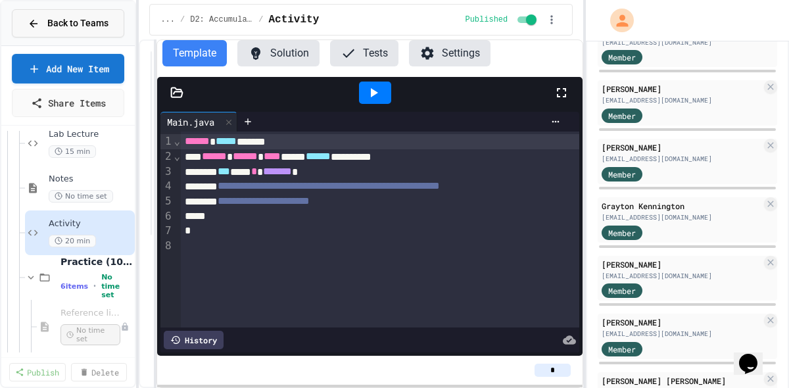
click at [34, 34] on button "Back to Teams" at bounding box center [68, 23] width 112 height 28
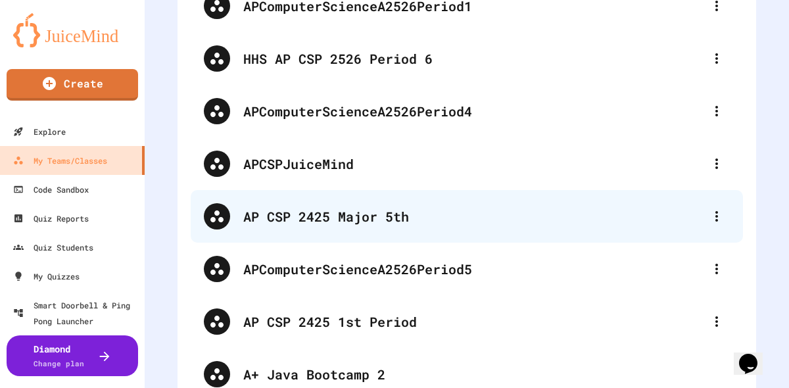
scroll to position [604, 0]
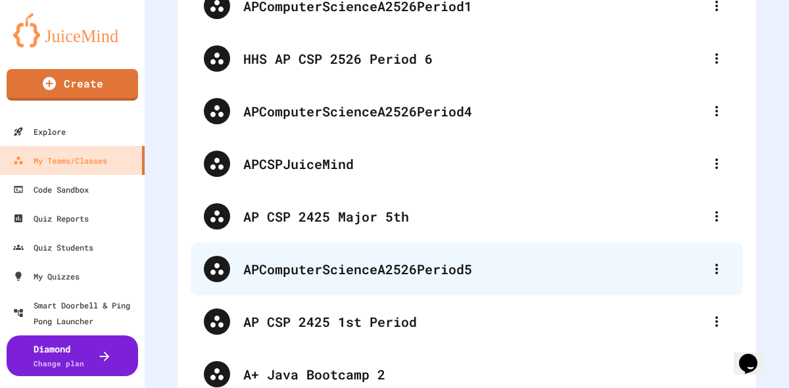
click at [429, 259] on div "APComputerScienceA2526Period5" at bounding box center [473, 269] width 460 height 20
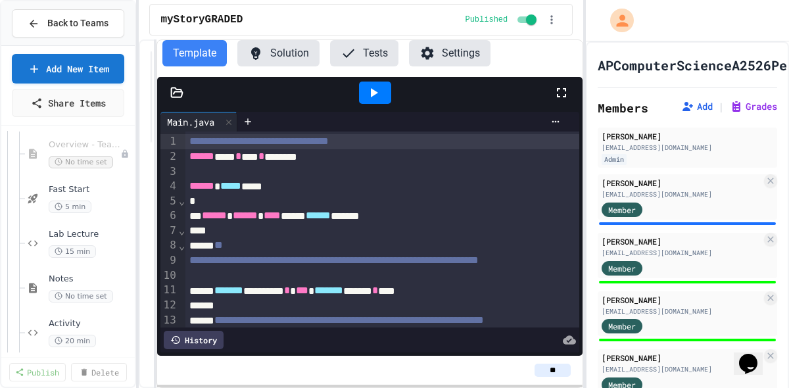
scroll to position [411, 0]
click at [83, 239] on div "Lab Lecture 15 min" at bounding box center [84, 242] width 70 height 29
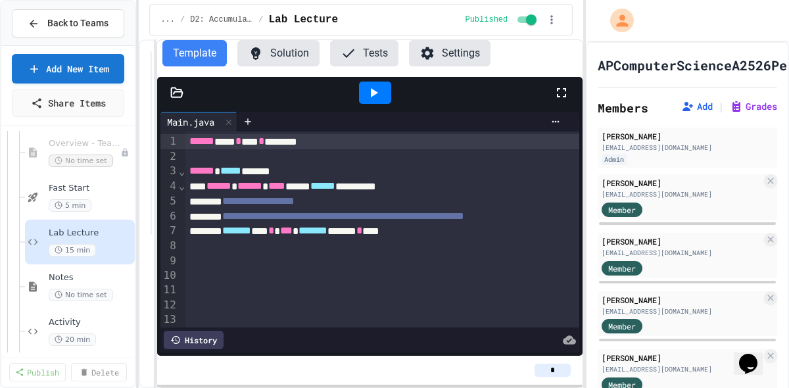
click at [68, 191] on span "Fast Start" at bounding box center [91, 188] width 84 height 11
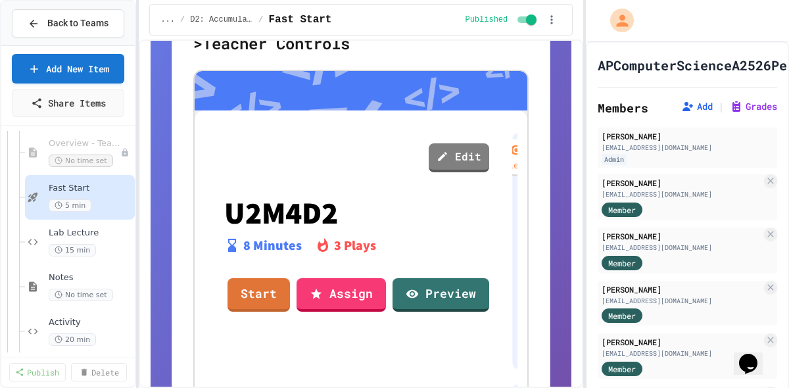
scroll to position [298, 0]
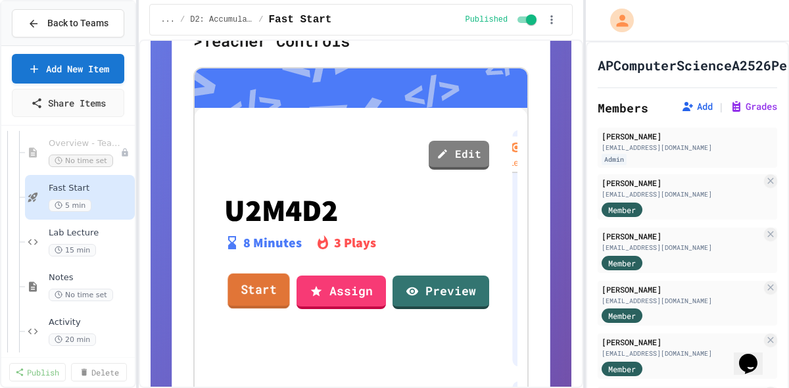
click at [262, 290] on link "Start" at bounding box center [259, 292] width 62 height 36
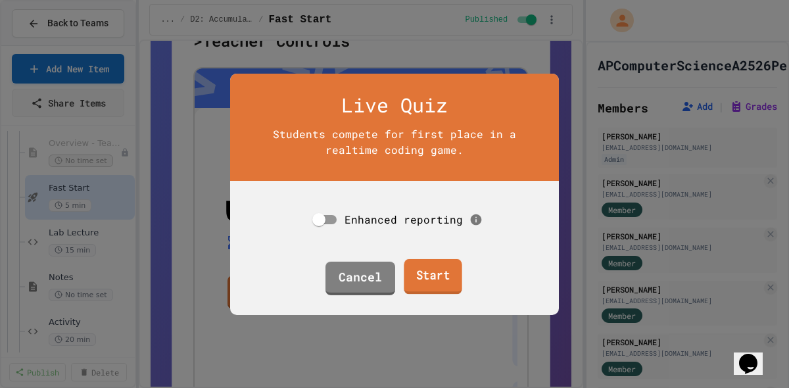
click at [443, 268] on link "Start" at bounding box center [433, 276] width 58 height 36
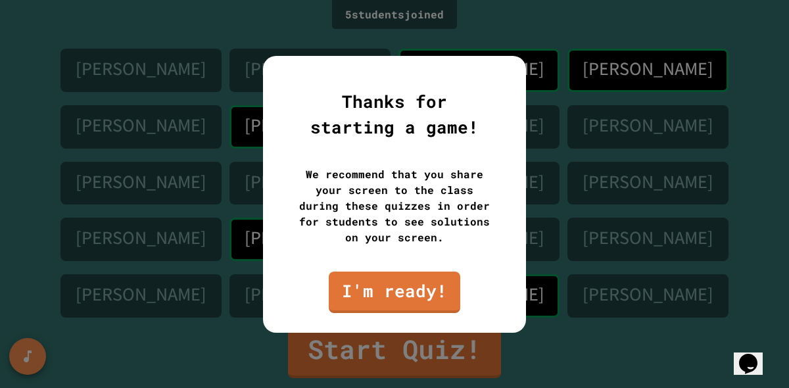
click at [438, 290] on link "I'm ready!" at bounding box center [395, 292] width 132 height 41
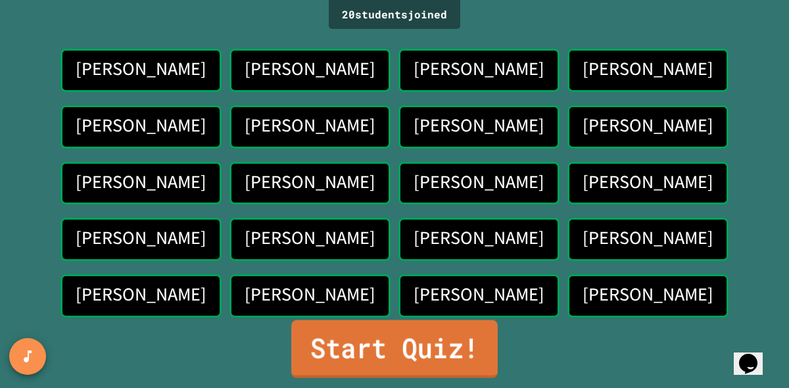
click at [446, 362] on link "Start Quiz!" at bounding box center [394, 349] width 206 height 58
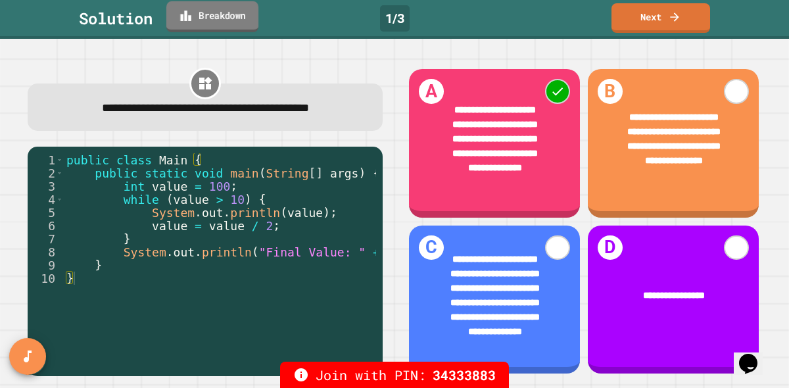
click at [229, 21] on link "Breakdown" at bounding box center [212, 16] width 92 height 31
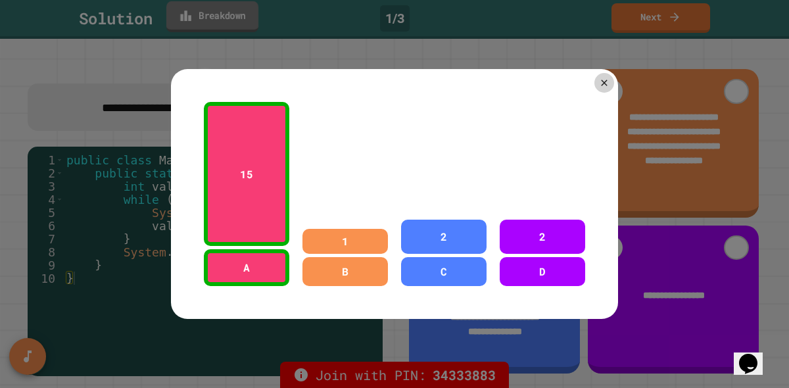
click at [235, 23] on div at bounding box center [394, 194] width 789 height 388
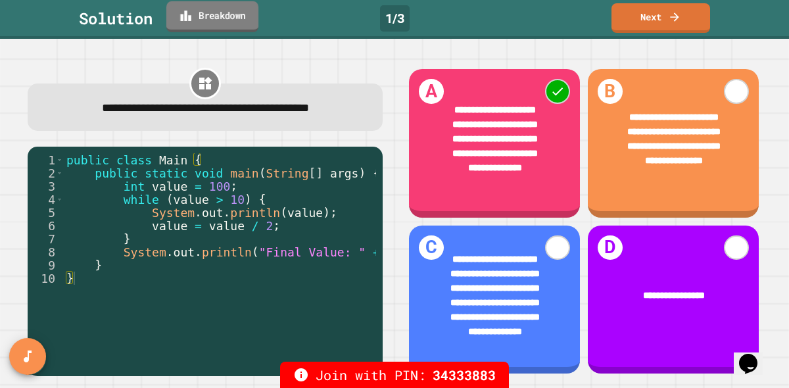
click at [236, 17] on link "Breakdown" at bounding box center [212, 16] width 92 height 31
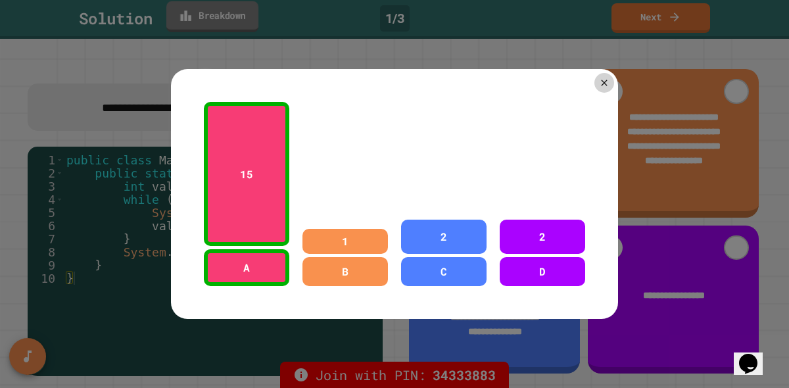
click at [602, 84] on icon at bounding box center [604, 83] width 11 height 11
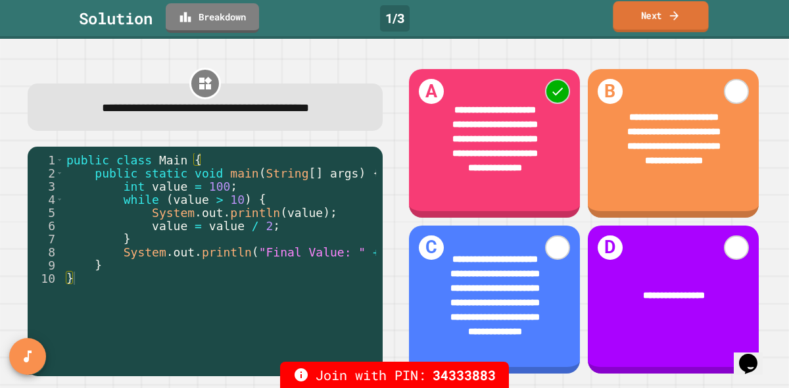
click at [681, 19] on icon at bounding box center [674, 16] width 12 height 14
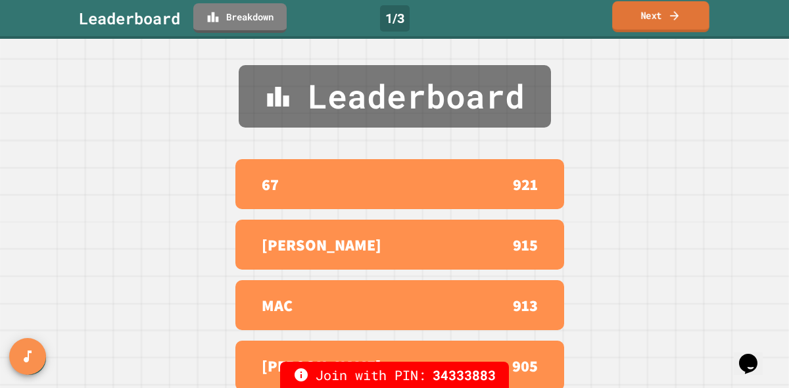
click at [692, 24] on link "Next" at bounding box center [660, 16] width 97 height 31
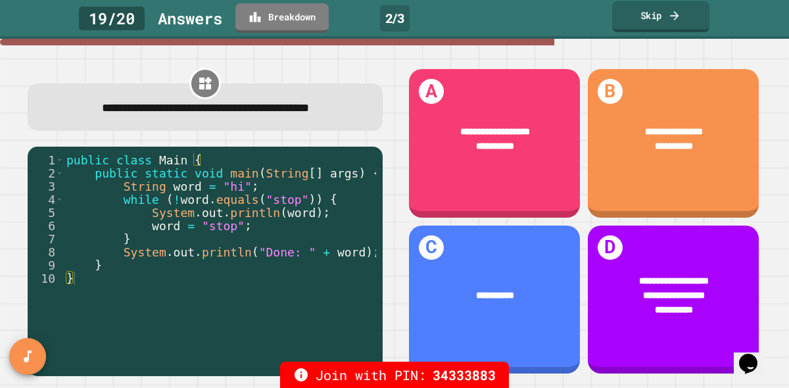
click at [311, 21] on link "Breakdown" at bounding box center [281, 18] width 93 height 30
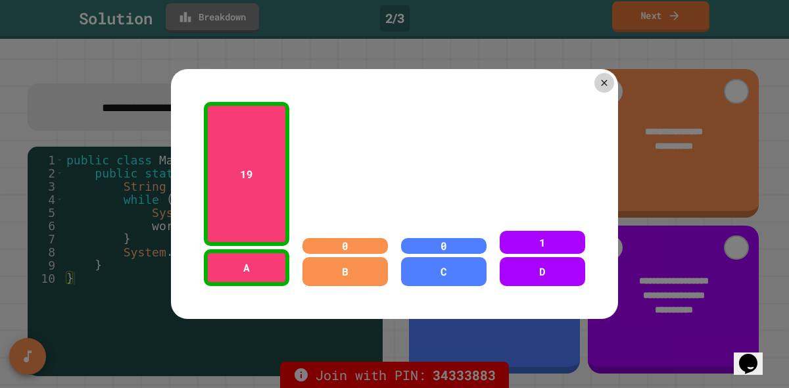
click at [607, 82] on icon at bounding box center [604, 83] width 11 height 11
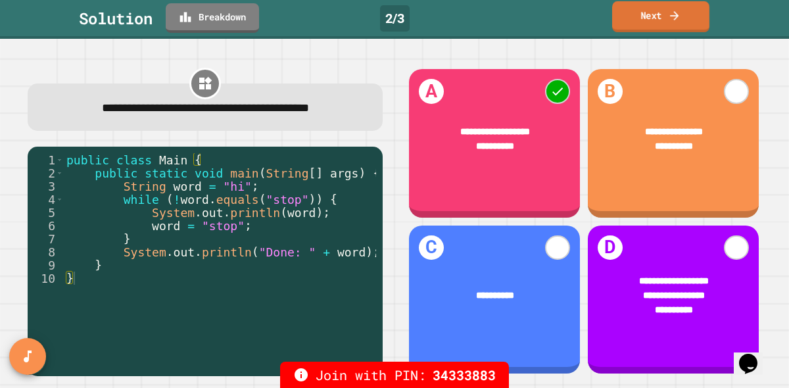
click at [657, 18] on link "Next" at bounding box center [660, 16] width 97 height 31
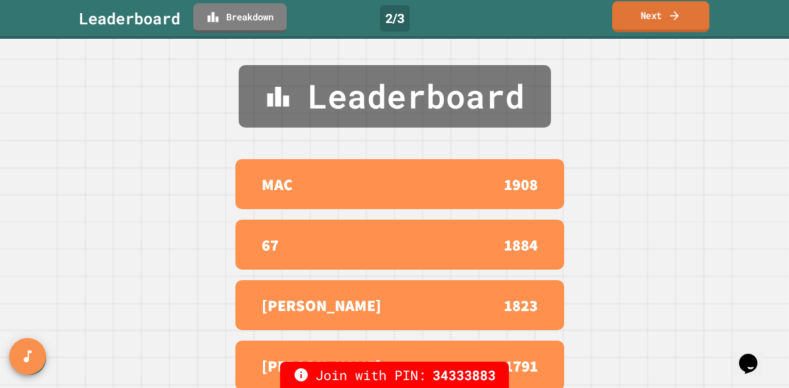
click at [684, 21] on link "Next" at bounding box center [660, 16] width 97 height 31
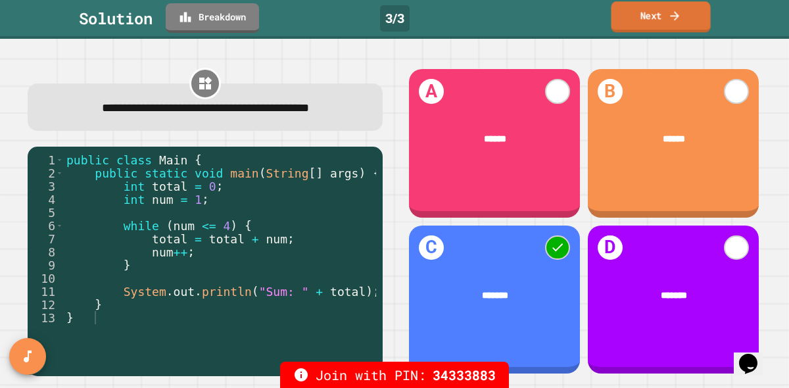
click at [660, 24] on link "Next" at bounding box center [660, 16] width 99 height 31
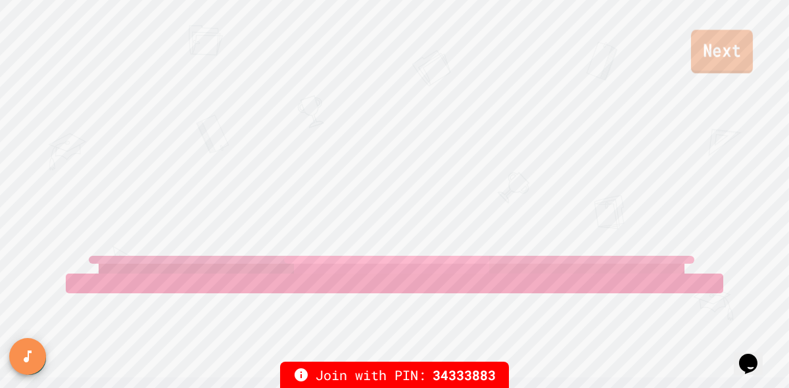
click at [723, 55] on link "Next" at bounding box center [722, 51] width 62 height 43
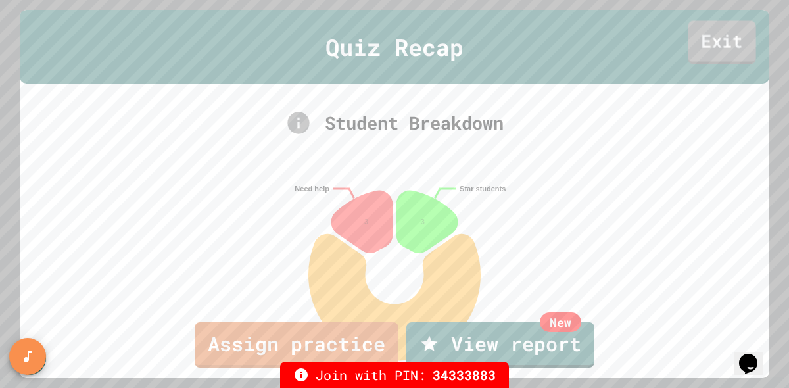
click at [714, 36] on link "Exit" at bounding box center [722, 41] width 68 height 43
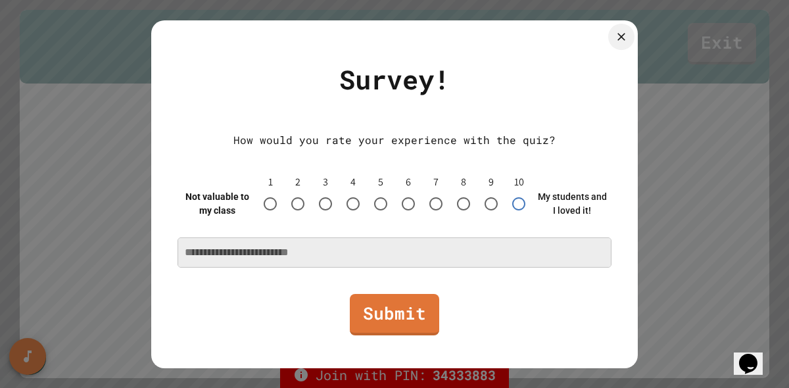
click at [403, 268] on div "How would you rate your experience with the quiz? Not valuable to my class 1 2 …" at bounding box center [395, 199] width 434 height 175
click at [416, 257] on textarea at bounding box center [394, 252] width 433 height 29
click at [624, 34] on icon at bounding box center [621, 36] width 9 height 9
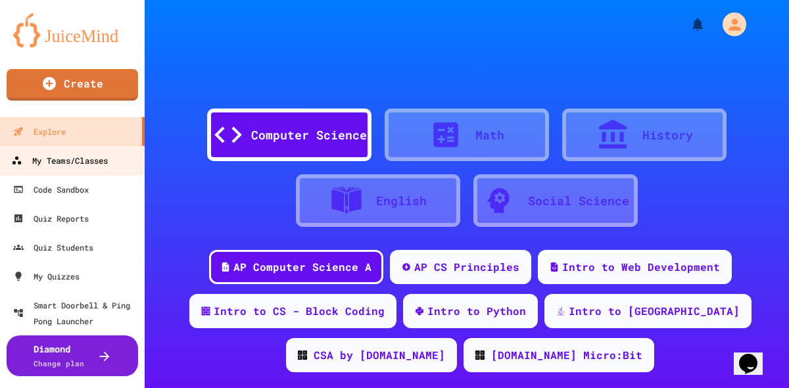
click at [73, 170] on link "My Teams/Classes" at bounding box center [72, 160] width 149 height 30
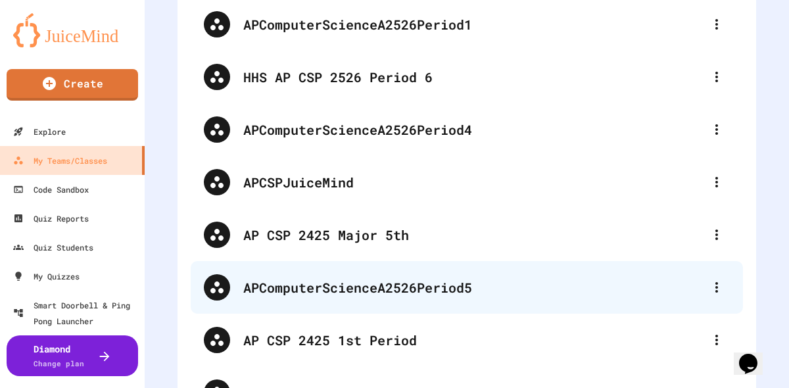
scroll to position [587, 0]
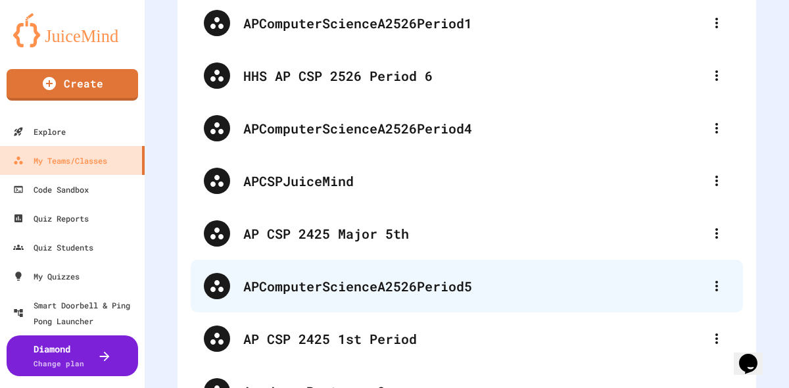
click at [419, 283] on div "APComputerScienceA2526Period5" at bounding box center [473, 286] width 460 height 20
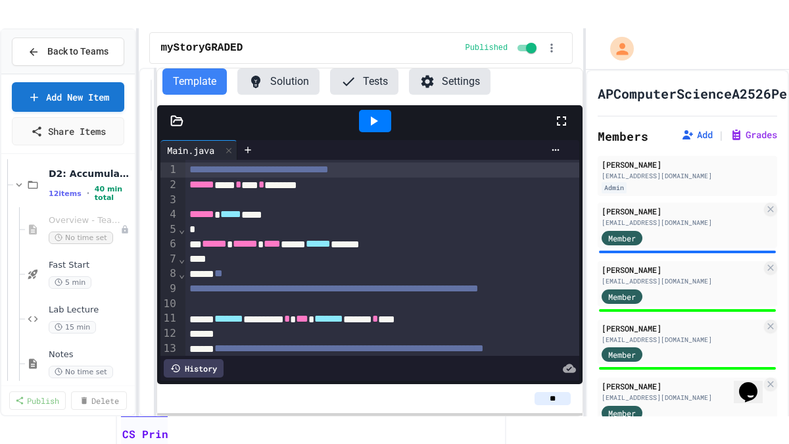
scroll to position [347, 0]
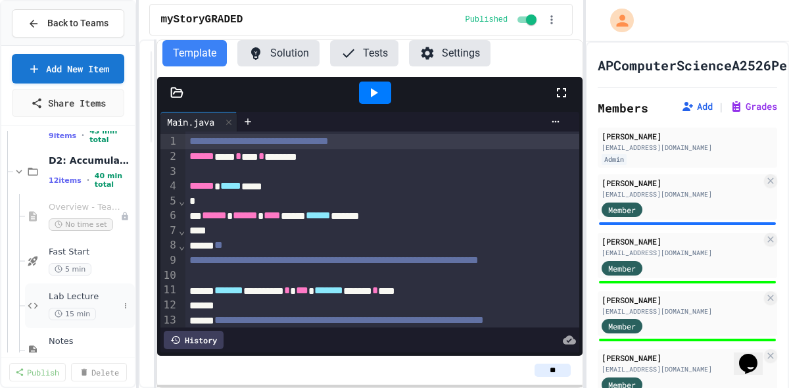
click at [84, 293] on span "Lab Lecture" at bounding box center [84, 296] width 70 height 11
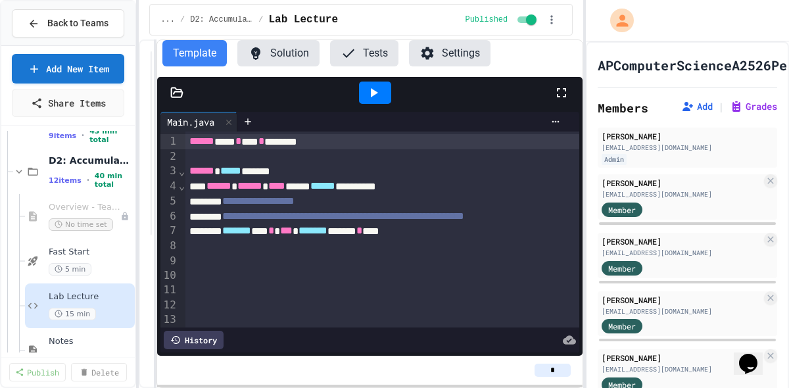
click at [559, 94] on icon at bounding box center [562, 93] width 16 height 16
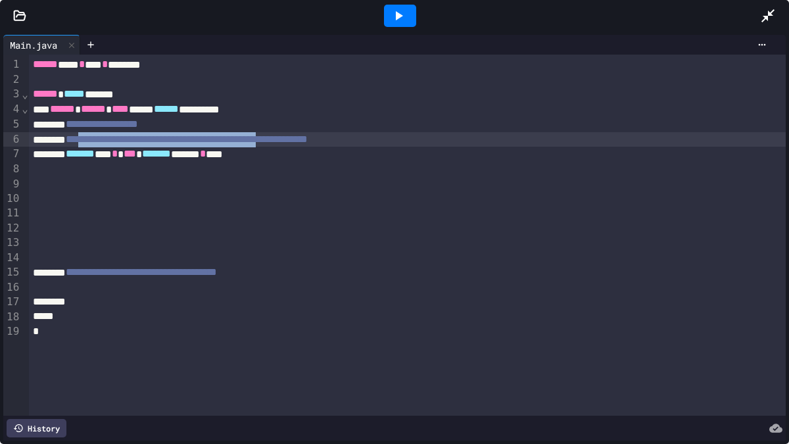
drag, startPoint x: 105, startPoint y: 139, endPoint x: 397, endPoint y: 133, distance: 292.7
click at [308, 134] on span "**********" at bounding box center [187, 139] width 242 height 10
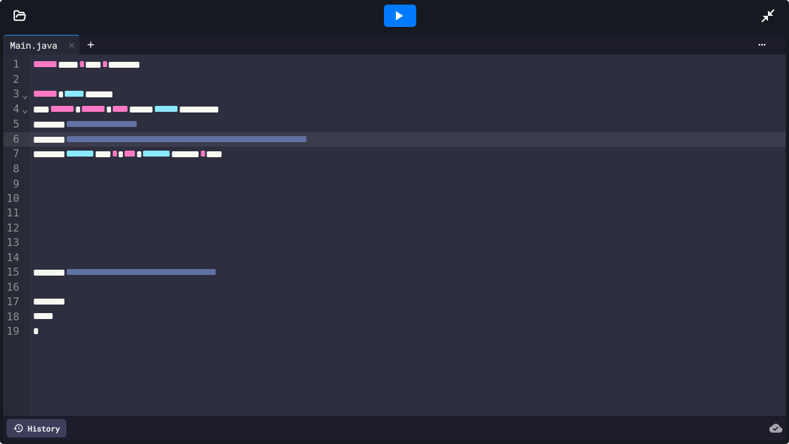
click at [395, 154] on div "******* ** * *** ******* ******* * ****" at bounding box center [407, 154] width 757 height 15
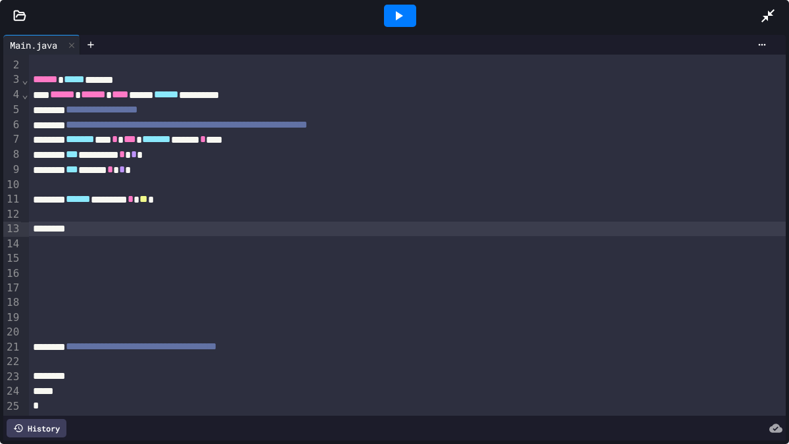
scroll to position [15, 0]
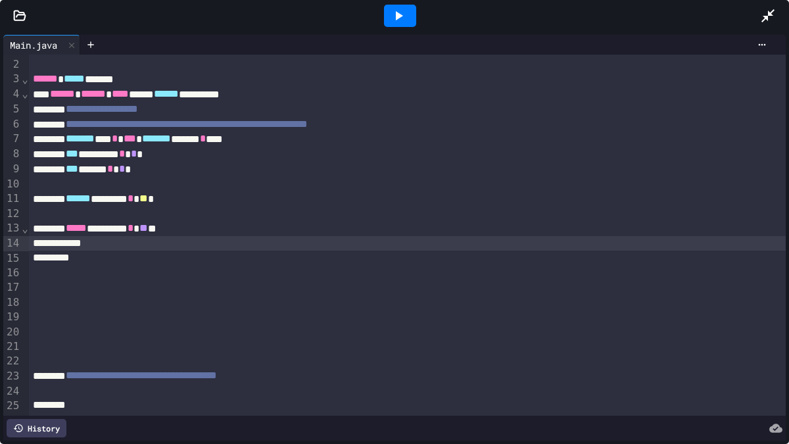
click at [210, 229] on div "***** ********* * ** **" at bounding box center [407, 228] width 757 height 15
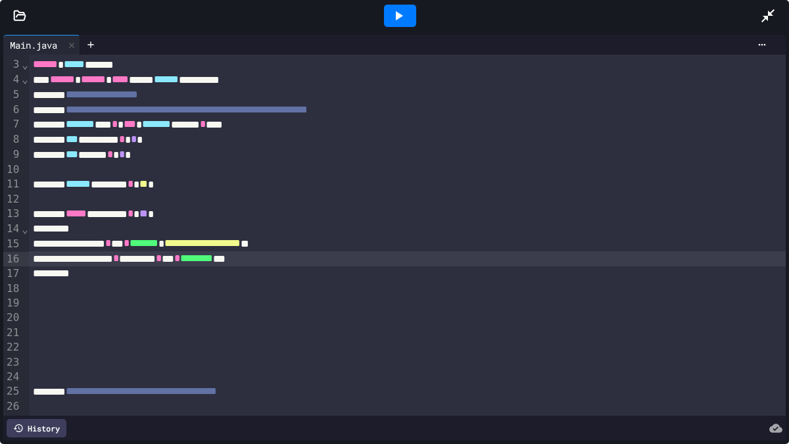
scroll to position [36, 0]
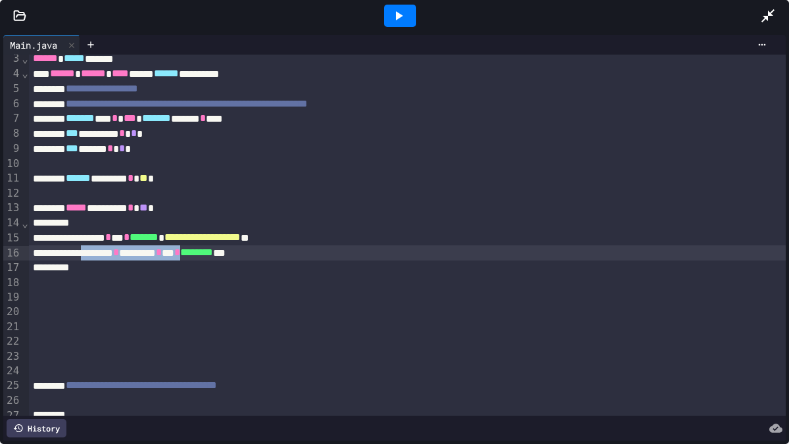
drag, startPoint x: 108, startPoint y: 254, endPoint x: 254, endPoint y: 249, distance: 146.1
click at [254, 249] on div "******* * ******* * ** * ******** ***" at bounding box center [407, 252] width 757 height 15
click at [370, 251] on div "******* * ******* * ** * ******** ***" at bounding box center [407, 252] width 757 height 15
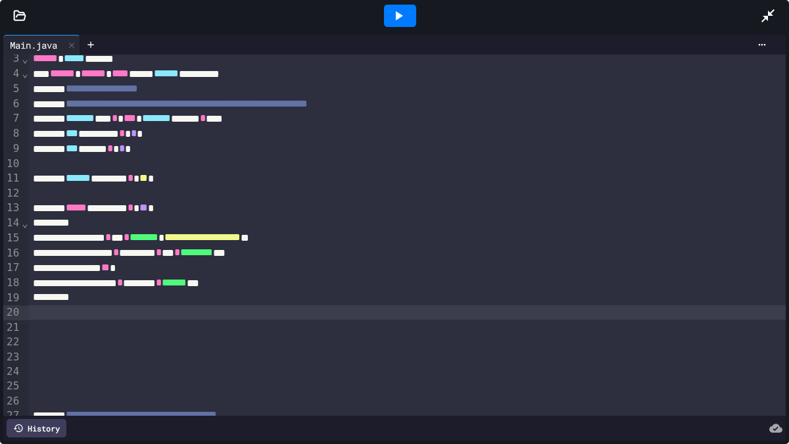
click at [139, 306] on div at bounding box center [407, 312] width 757 height 14
click at [147, 295] on div "*" at bounding box center [407, 297] width 757 height 14
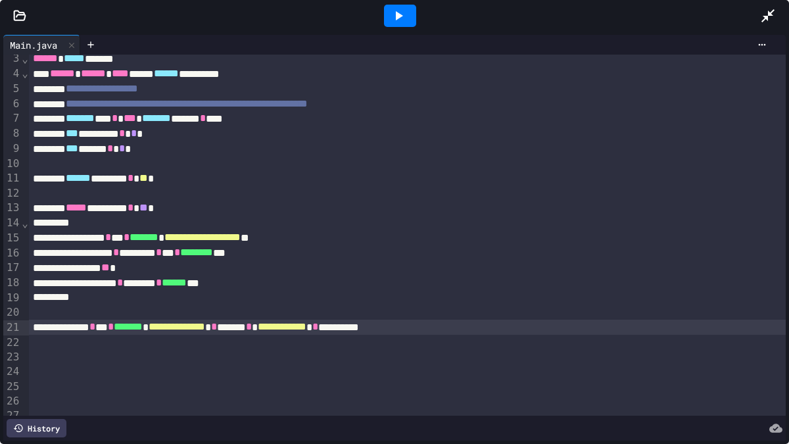
click at [406, 13] on icon at bounding box center [399, 16] width 16 height 16
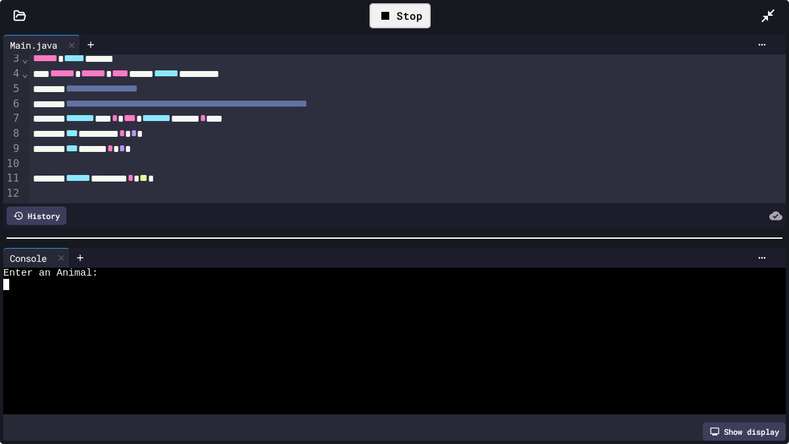
click at [262, 293] on div at bounding box center [387, 295] width 769 height 11
type textarea "*"
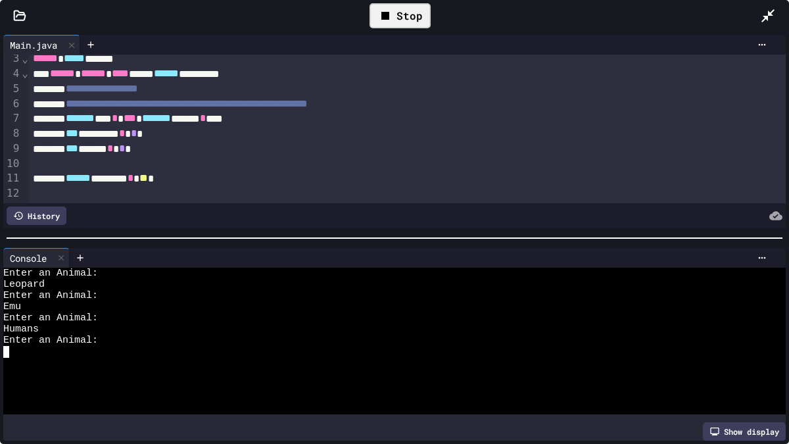
type textarea "*"
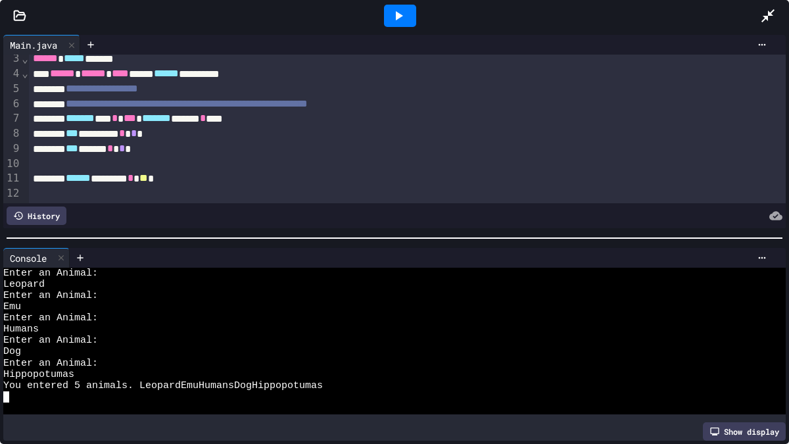
click at [770, 12] on icon at bounding box center [767, 15] width 13 height 13
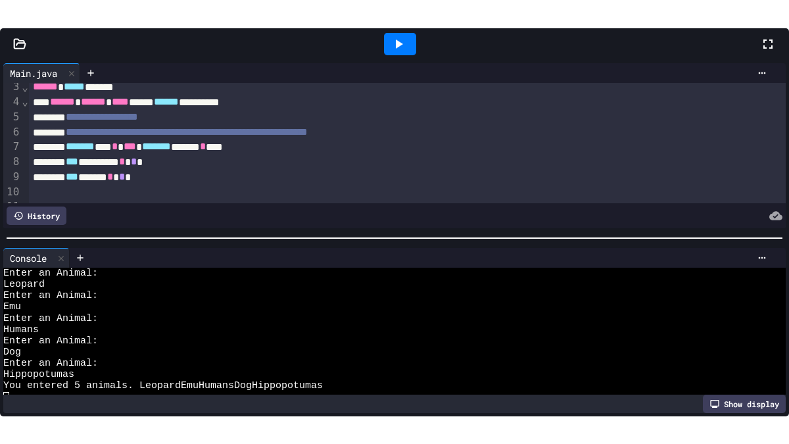
scroll to position [67, 0]
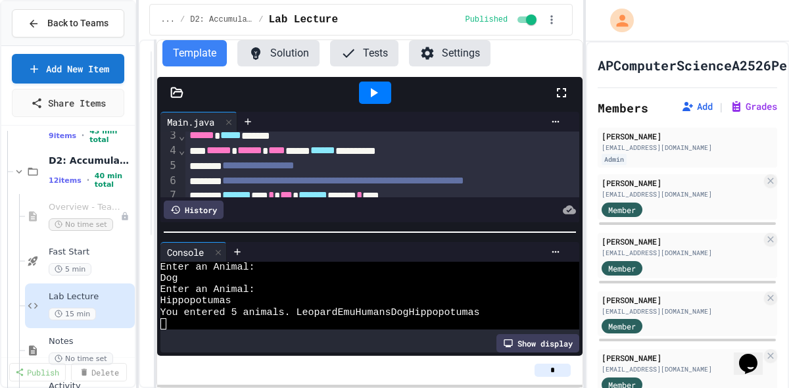
click at [560, 91] on icon at bounding box center [562, 93] width 16 height 16
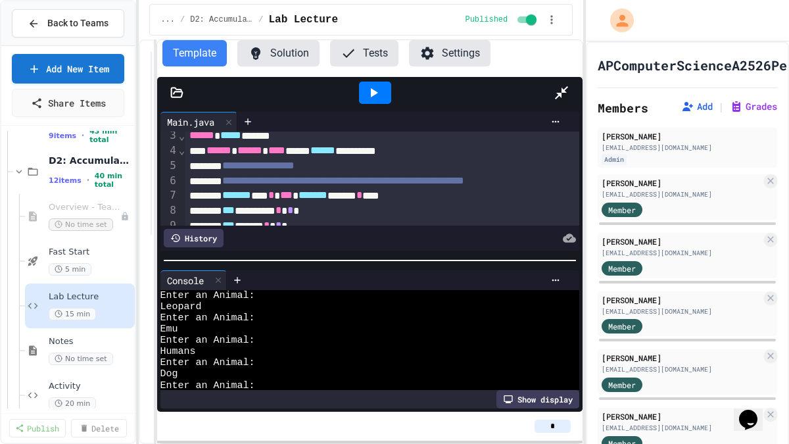
scroll to position [0, 0]
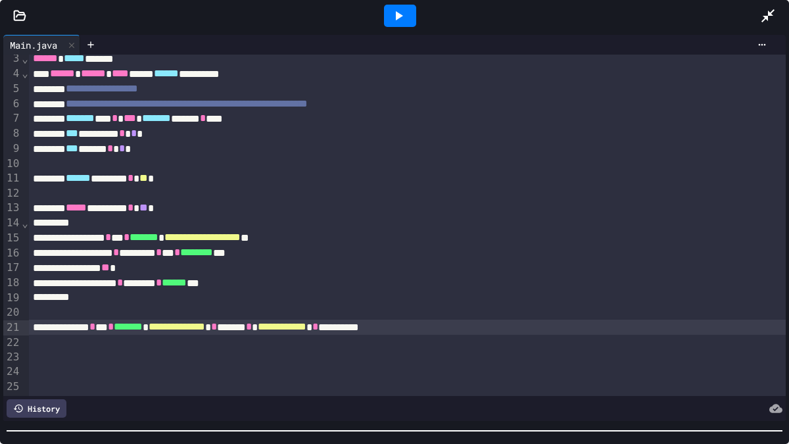
click at [508, 387] on div at bounding box center [394, 430] width 789 height 13
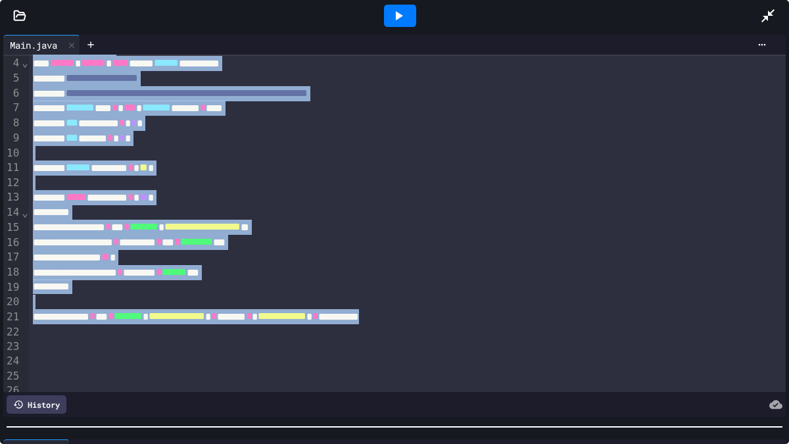
scroll to position [24, 0]
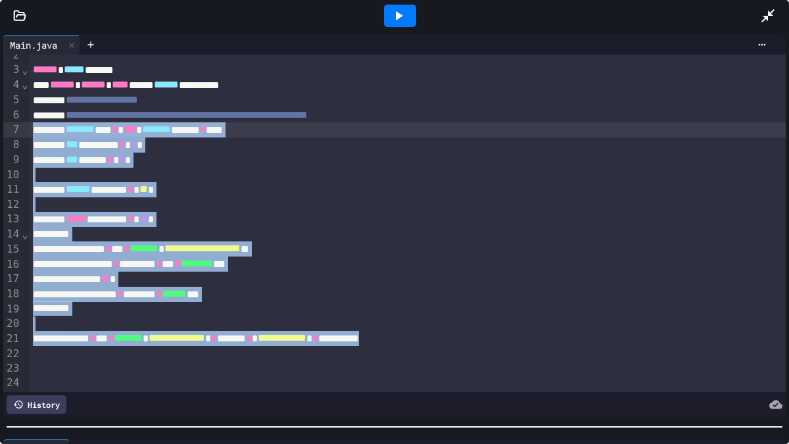
drag, startPoint x: 594, startPoint y: 206, endPoint x: 19, endPoint y: 134, distance: 579.8
click at [19, 134] on div "**********" at bounding box center [394, 223] width 782 height 337
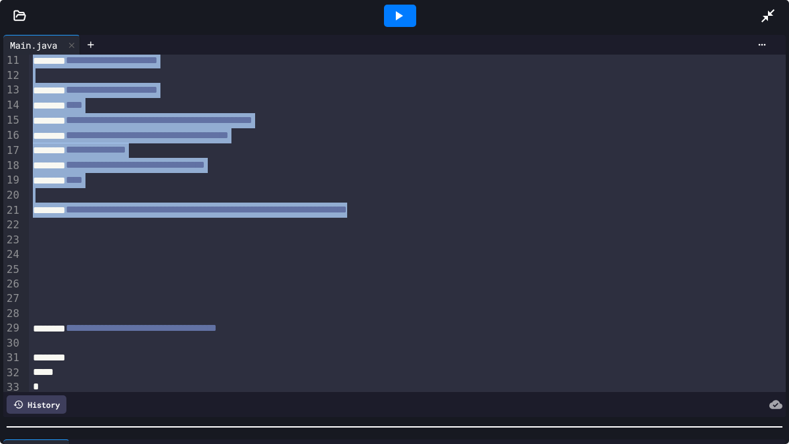
scroll to position [159, 0]
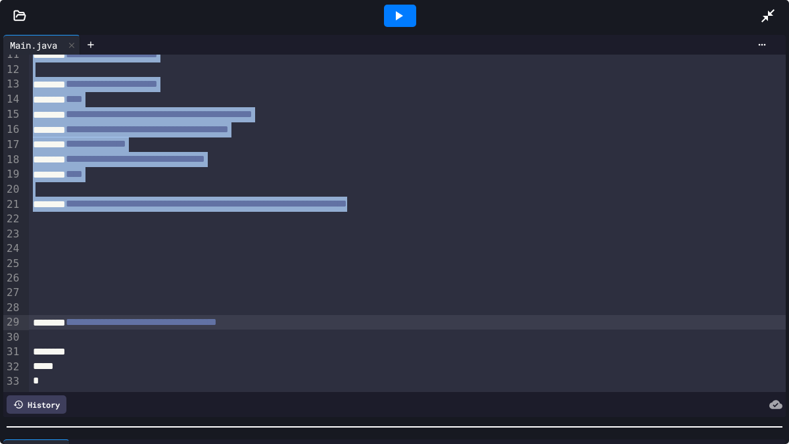
click at [341, 327] on div "**********" at bounding box center [407, 322] width 757 height 15
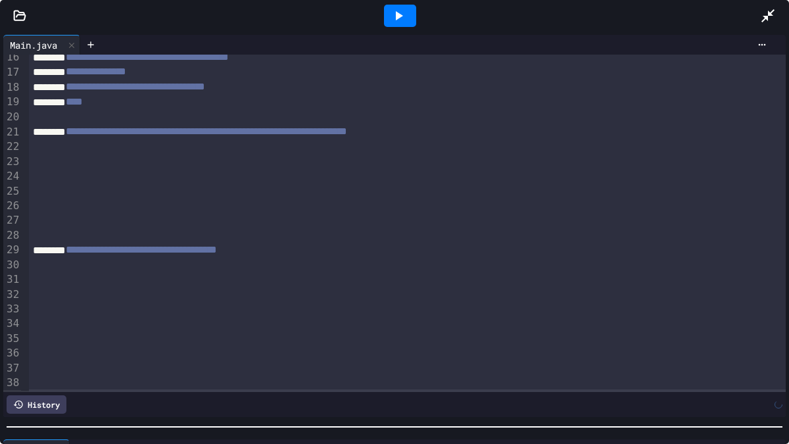
scroll to position [246, 0]
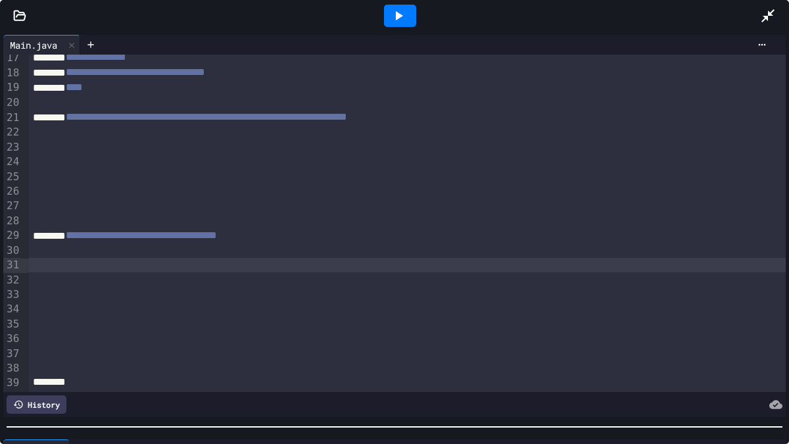
click at [122, 262] on div at bounding box center [407, 265] width 757 height 14
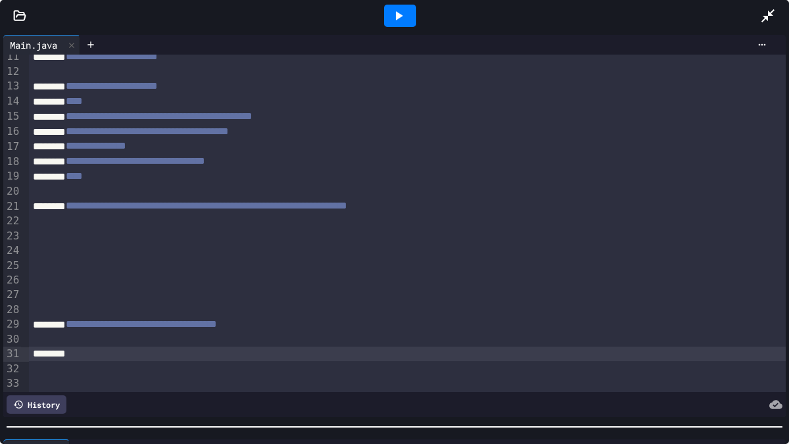
scroll to position [112, 0]
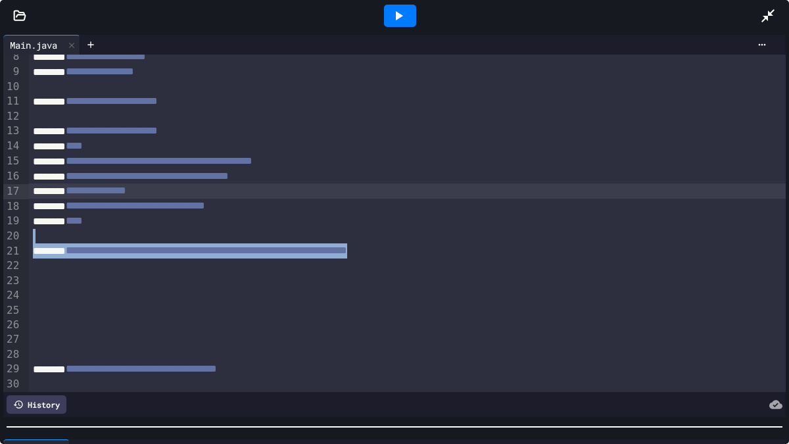
drag, startPoint x: 506, startPoint y: 246, endPoint x: 234, endPoint y: 243, distance: 271.6
click at [239, 247] on div "**********" at bounding box center [407, 250] width 757 height 15
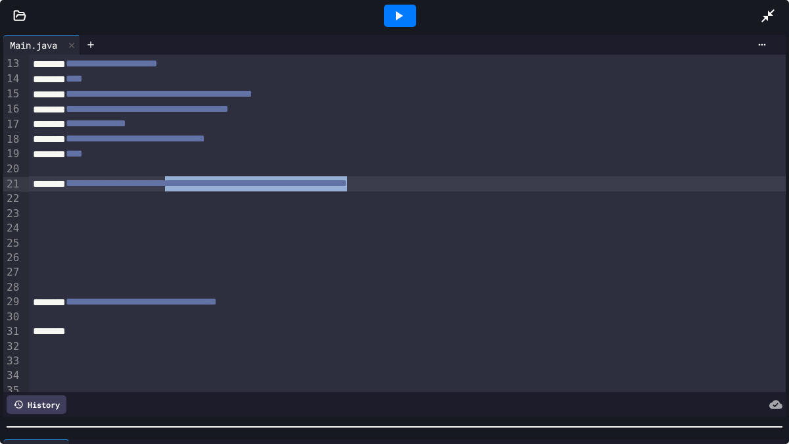
scroll to position [223, 0]
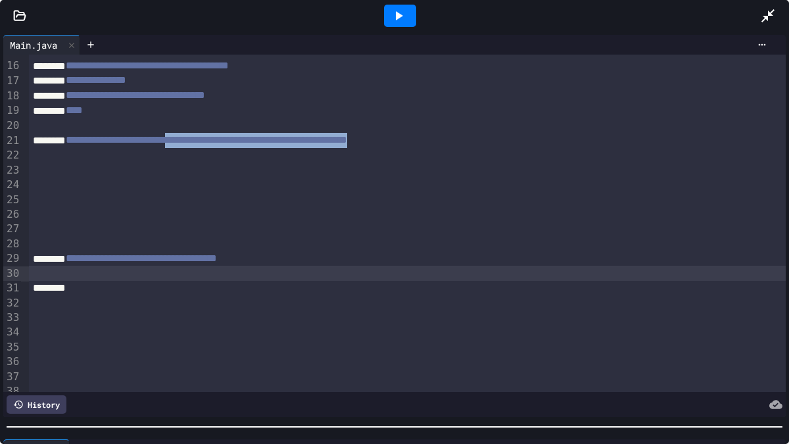
click at [405, 274] on div at bounding box center [407, 273] width 757 height 14
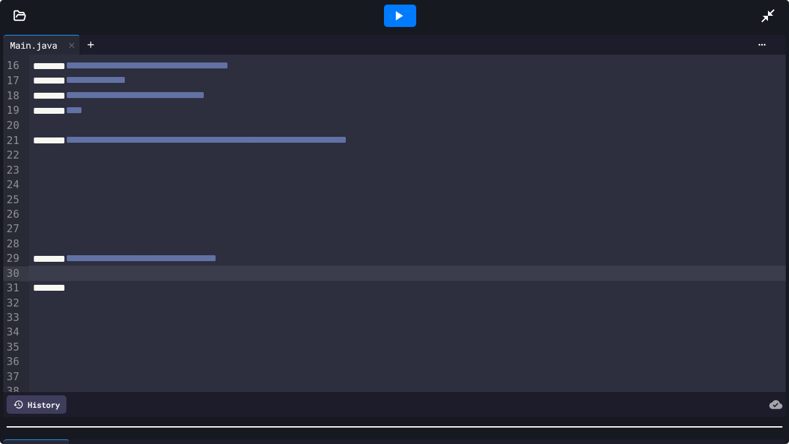
click at [401, 262] on div "**********" at bounding box center [407, 258] width 757 height 15
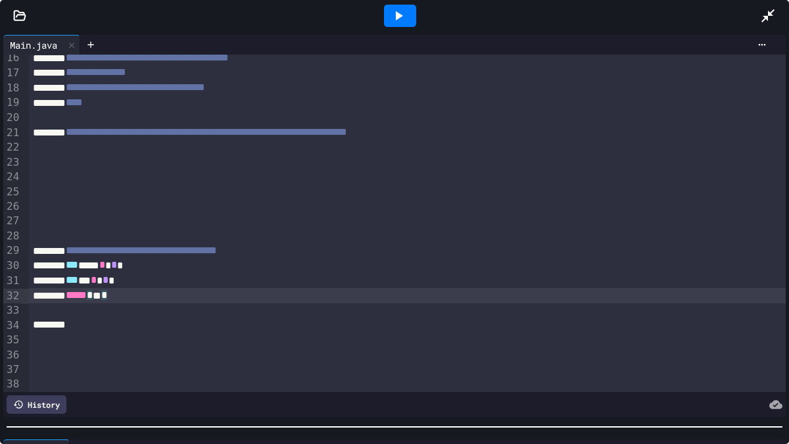
scroll to position [304, 0]
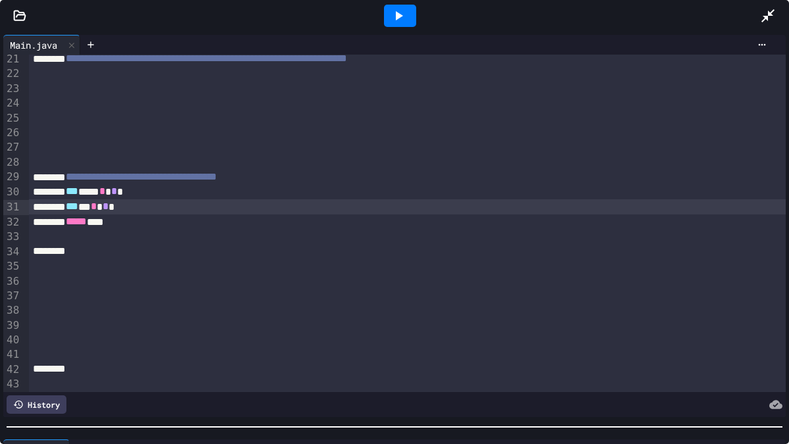
click at [140, 211] on div "*** * * * *" at bounding box center [407, 206] width 757 height 15
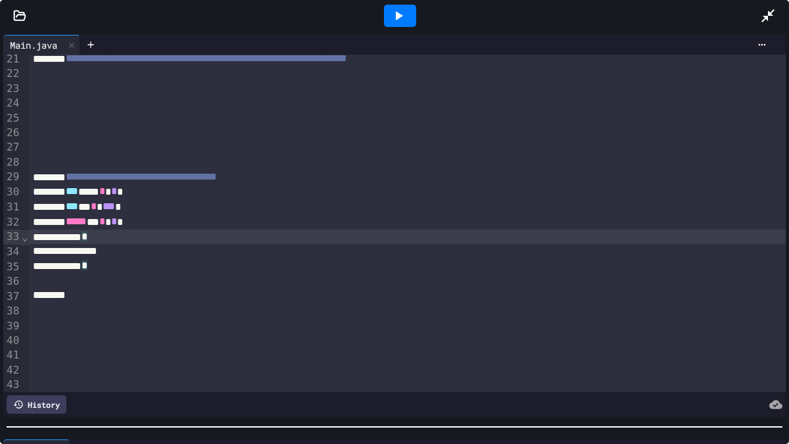
click at [106, 233] on div "*" at bounding box center [407, 236] width 757 height 14
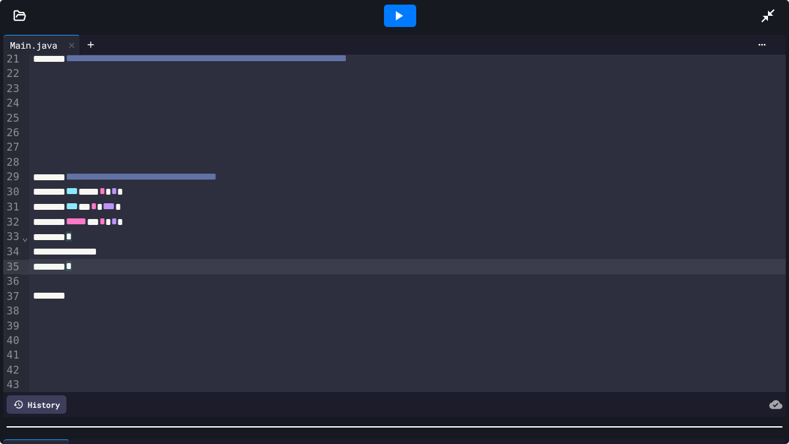
click at [108, 247] on div at bounding box center [407, 252] width 757 height 14
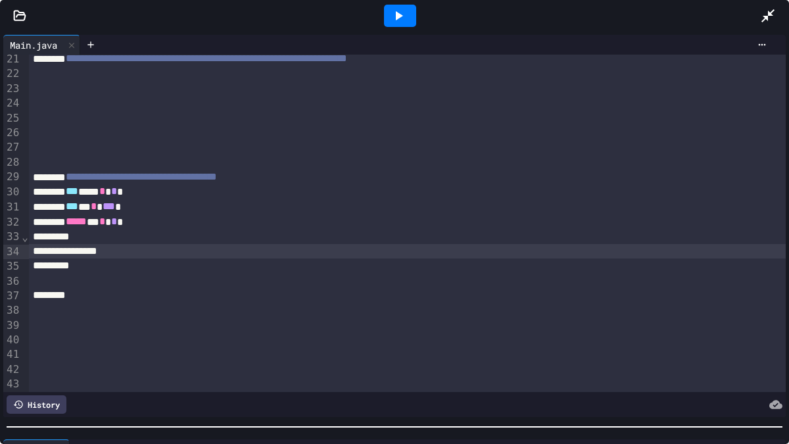
click at [110, 251] on div at bounding box center [407, 251] width 757 height 14
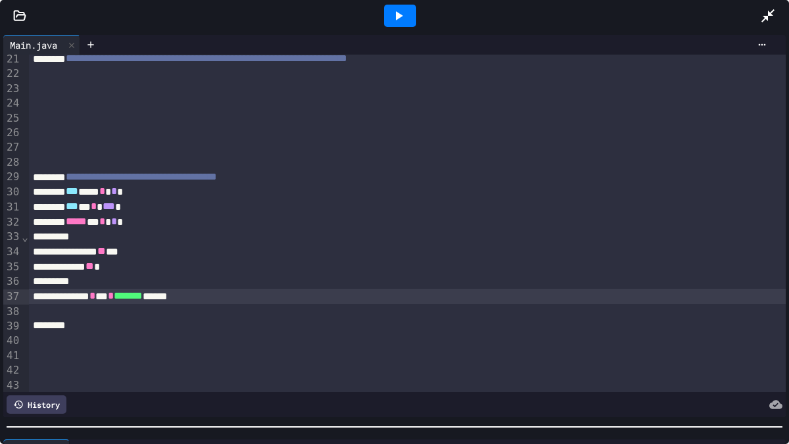
click at [405, 9] on icon at bounding box center [399, 16] width 16 height 16
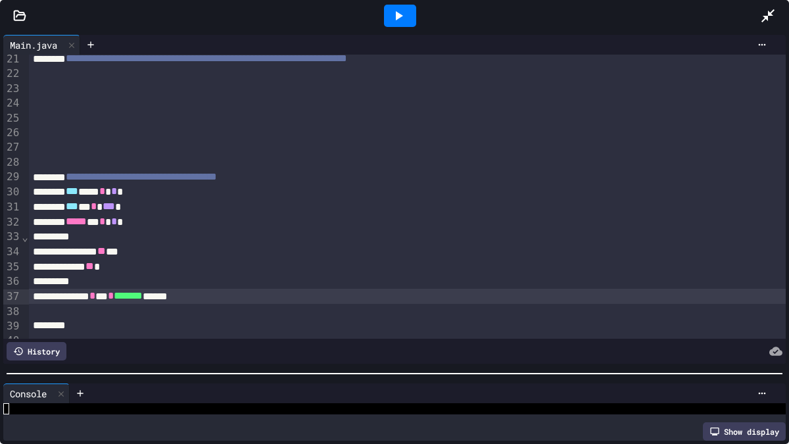
click at [449, 373] on div at bounding box center [394, 373] width 789 height 13
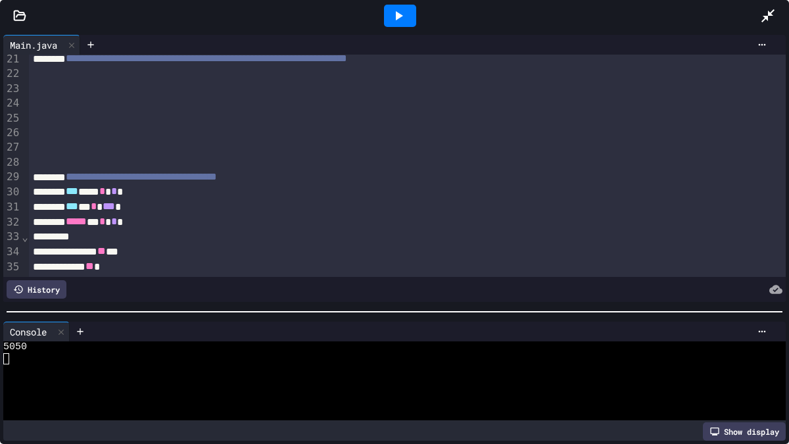
click at [417, 308] on div at bounding box center [394, 311] width 789 height 13
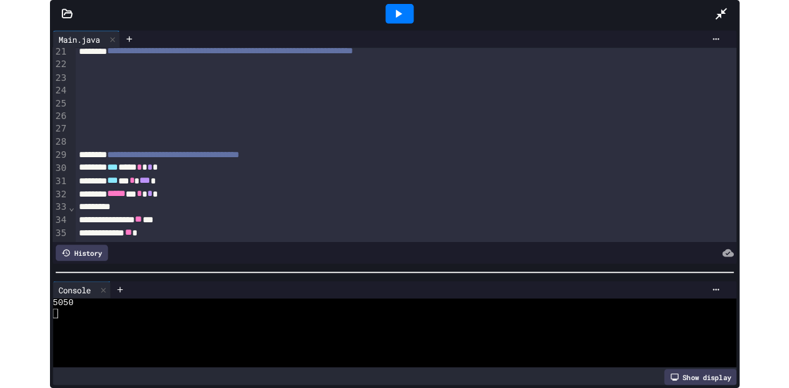
scroll to position [0, 0]
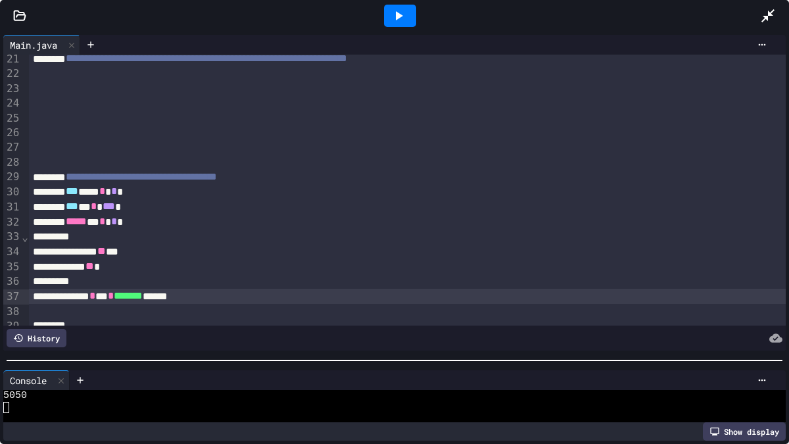
click at [314, 363] on div at bounding box center [394, 360] width 789 height 13
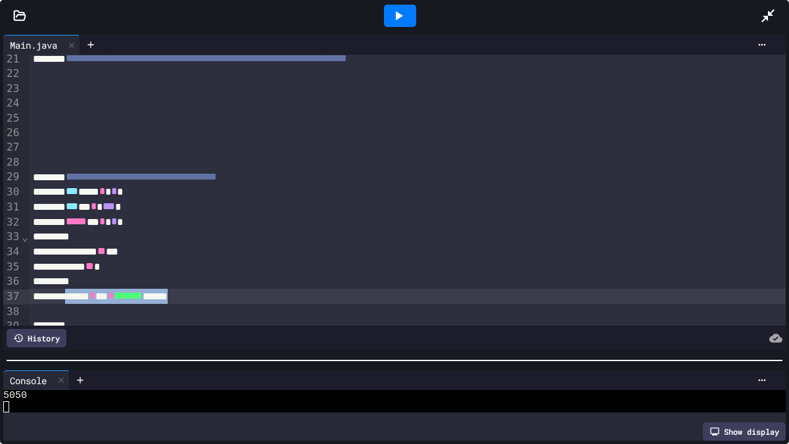
drag, startPoint x: 234, startPoint y: 293, endPoint x: 86, endPoint y: 295, distance: 148.0
click at [86, 295] on div "****** * *** * ******* ******" at bounding box center [407, 296] width 757 height 15
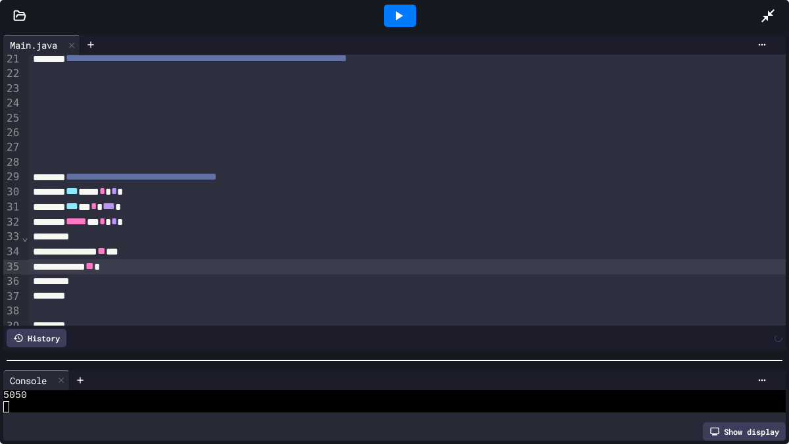
click at [159, 269] on div "* ** *" at bounding box center [407, 266] width 757 height 15
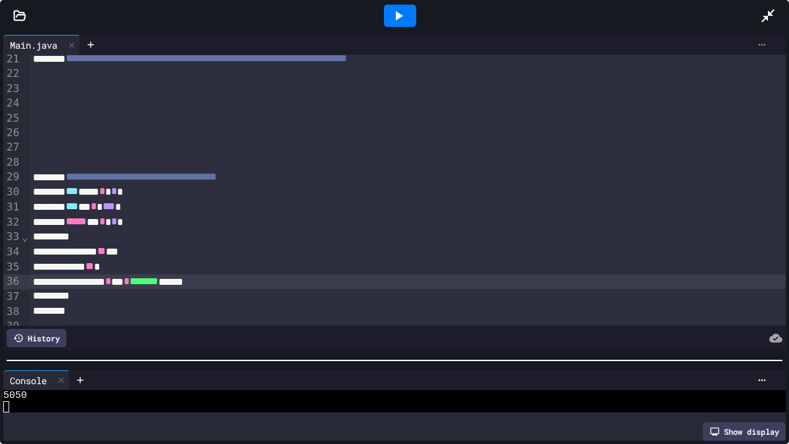
click at [761, 43] on icon at bounding box center [762, 44] width 11 height 11
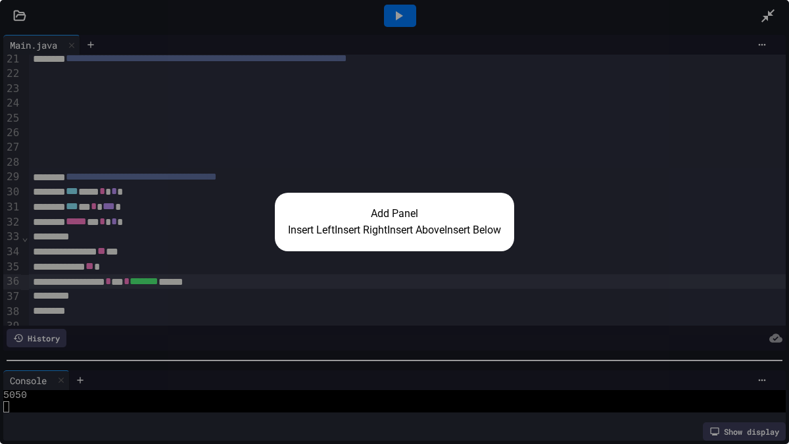
click at [368, 227] on button "Insert Right" at bounding box center [361, 230] width 53 height 16
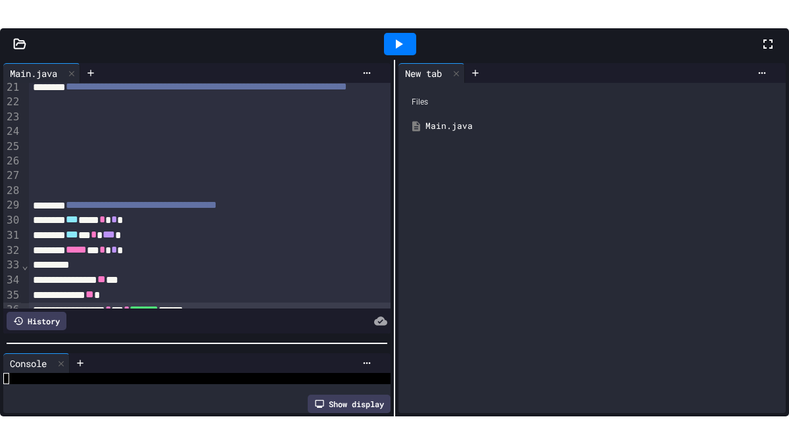
scroll to position [11, 0]
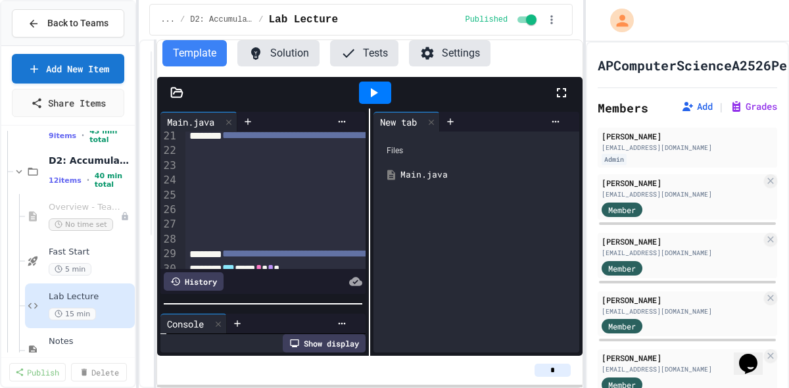
drag, startPoint x: 565, startPoint y: 93, endPoint x: 567, endPoint y: 133, distance: 39.5
click at [565, 93] on icon at bounding box center [561, 92] width 9 height 9
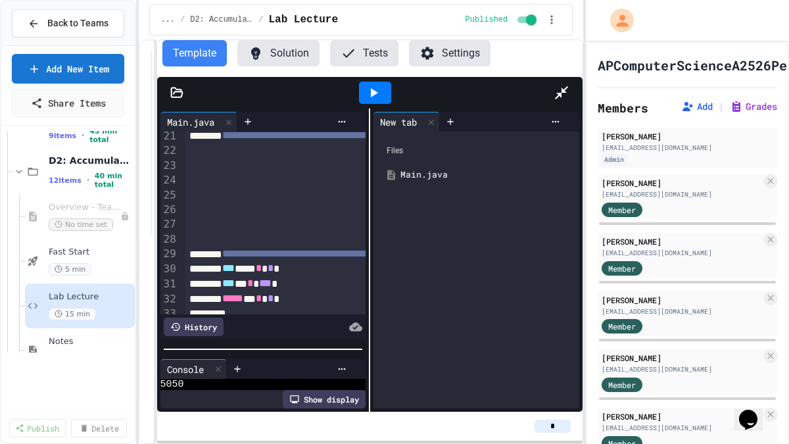
scroll to position [0, 0]
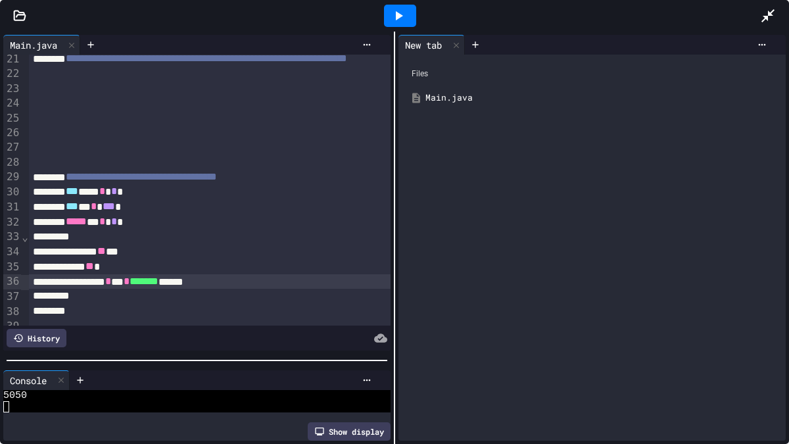
click at [409, 11] on div at bounding box center [400, 16] width 32 height 22
click at [398, 18] on icon at bounding box center [399, 16] width 16 height 16
click at [467, 45] on div at bounding box center [475, 45] width 21 height 20
click at [433, 99] on div "Main.java" at bounding box center [601, 97] width 352 height 13
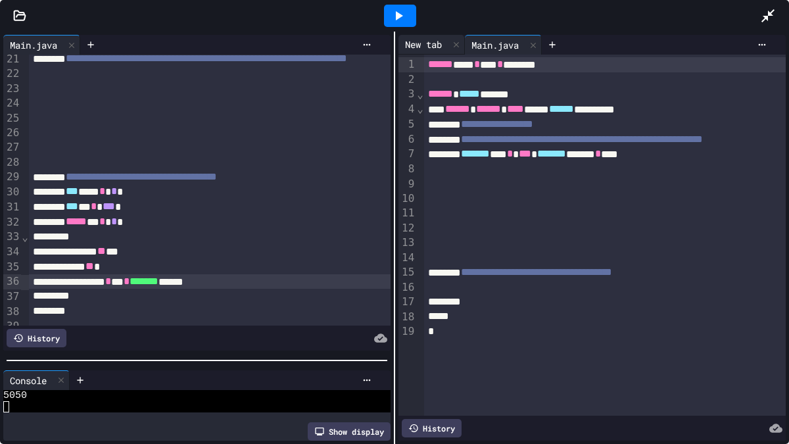
click at [429, 47] on div "New tab" at bounding box center [423, 44] width 50 height 14
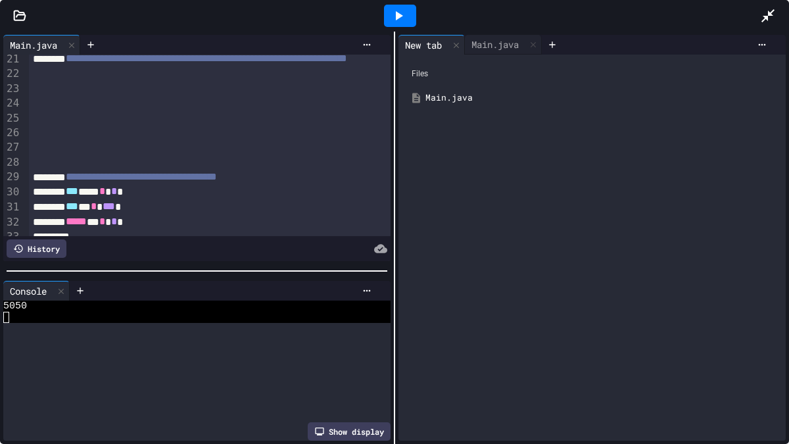
click at [268, 264] on div at bounding box center [197, 270] width 394 height 13
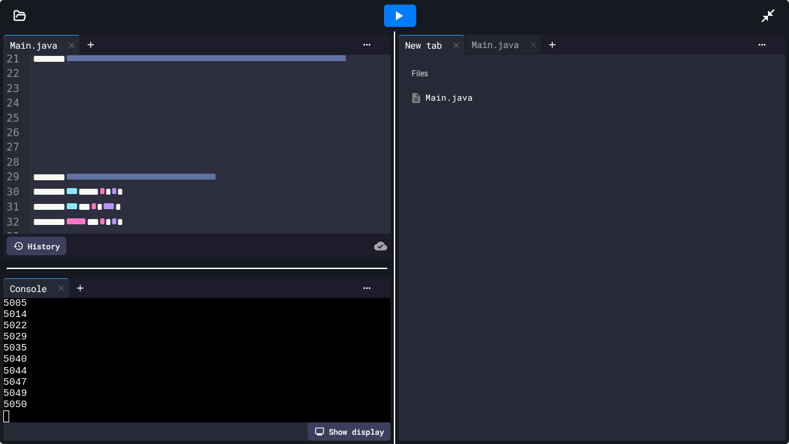
scroll to position [1017, 0]
click at [398, 4] on div at bounding box center [399, 16] width 45 height 36
click at [400, 12] on icon at bounding box center [399, 16] width 16 height 16
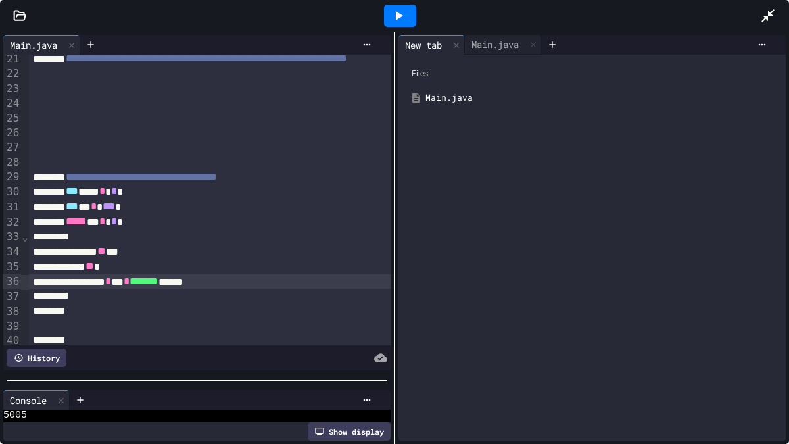
click at [270, 383] on div at bounding box center [197, 379] width 394 height 13
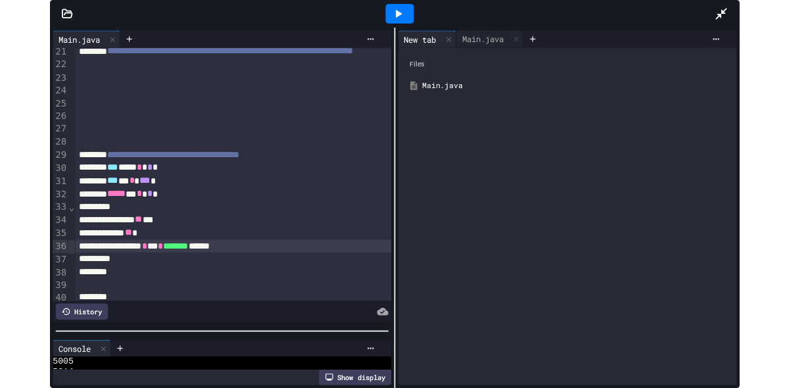
scroll to position [1130, 0]
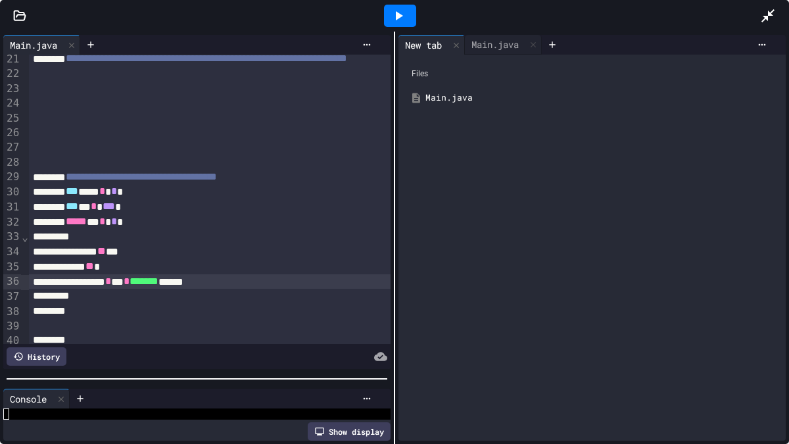
click at [771, 17] on icon at bounding box center [768, 16] width 16 height 16
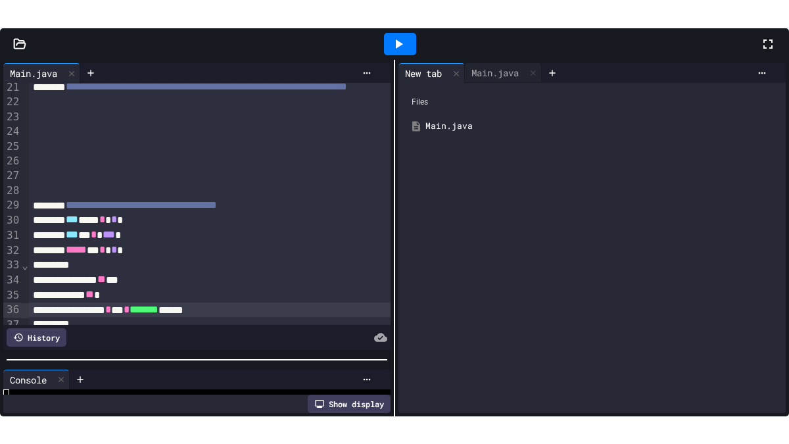
scroll to position [604, 0]
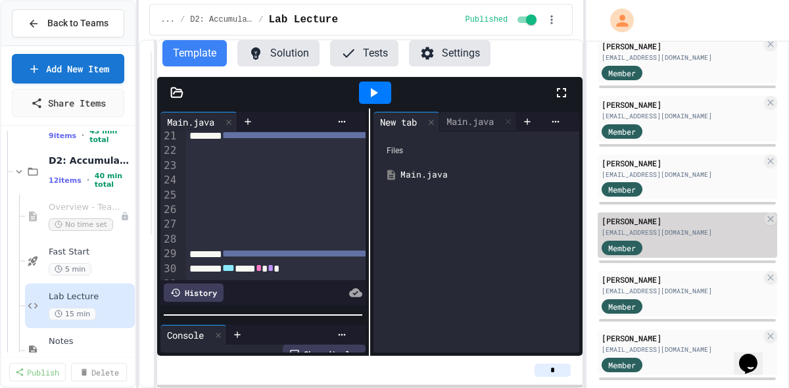
click at [648, 241] on div "Member" at bounding box center [635, 247] width 66 height 16
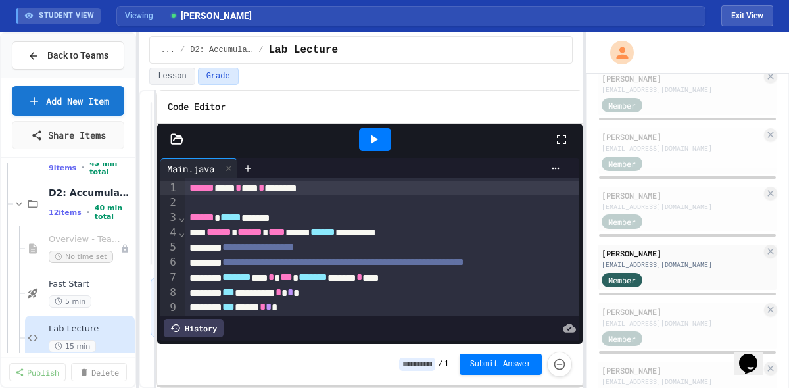
drag, startPoint x: 564, startPoint y: 141, endPoint x: 565, endPoint y: 180, distance: 38.8
click at [564, 140] on icon at bounding box center [562, 140] width 16 height 16
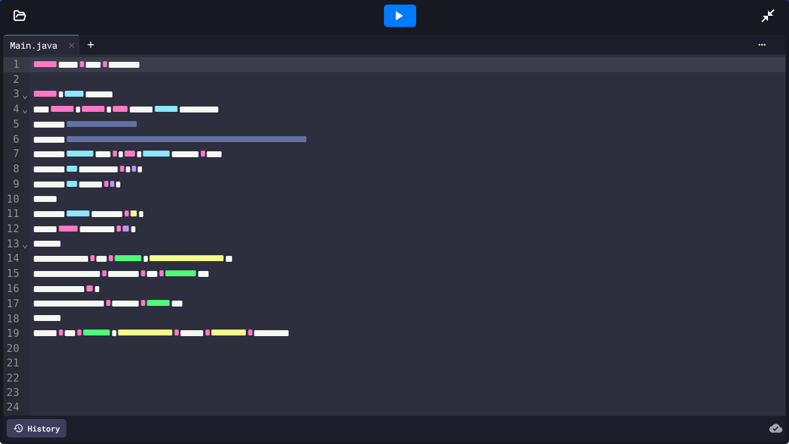
click at [765, 14] on icon at bounding box center [768, 16] width 16 height 16
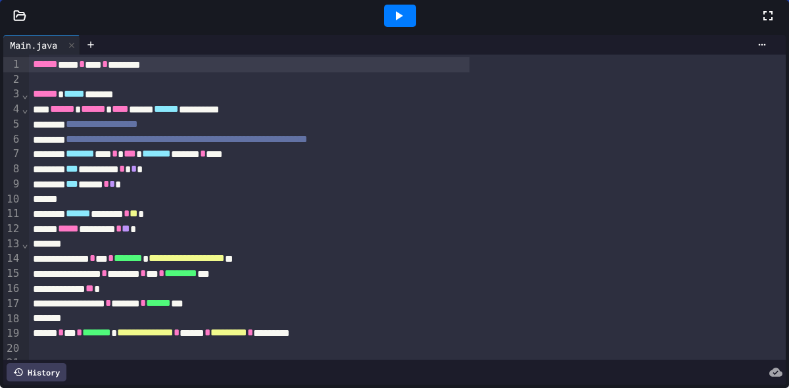
scroll to position [681, 0]
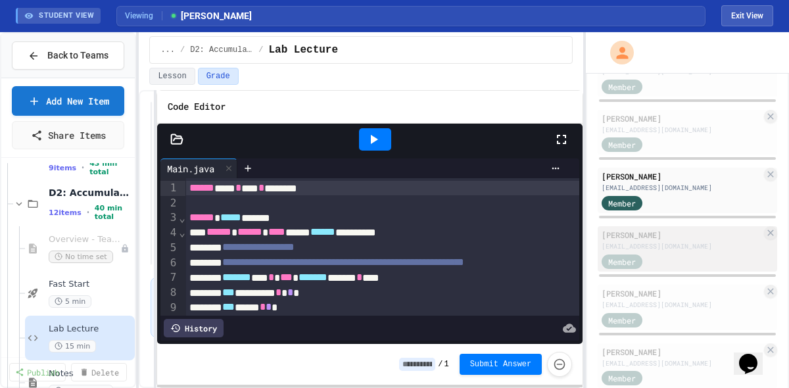
click at [665, 242] on div "[EMAIL_ADDRESS][DOMAIN_NAME]" at bounding box center [682, 246] width 160 height 10
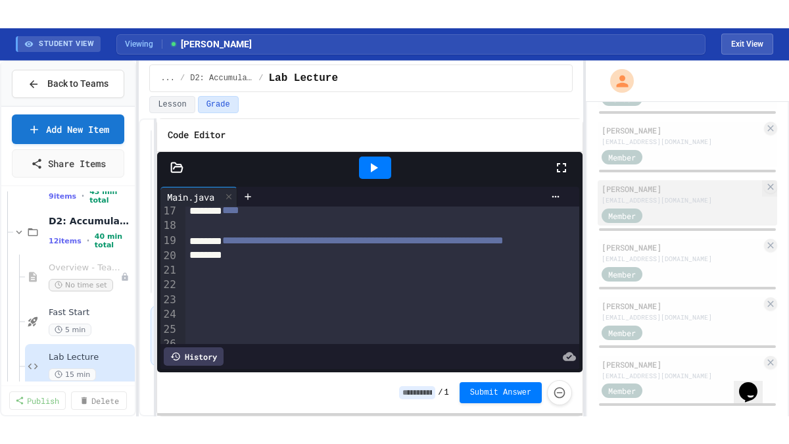
scroll to position [986, 0]
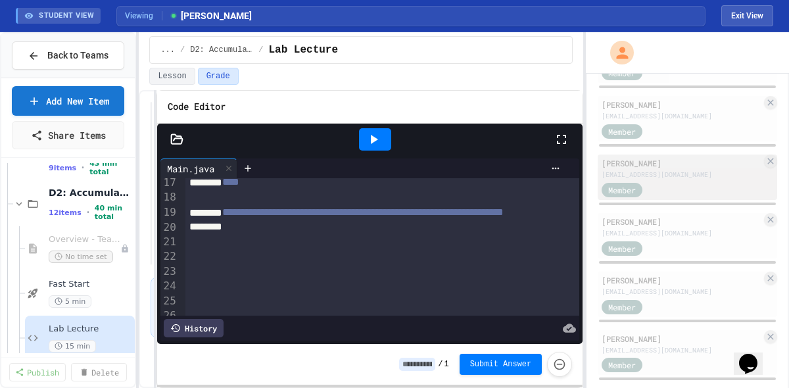
click at [660, 171] on div "[EMAIL_ADDRESS][DOMAIN_NAME]" at bounding box center [682, 175] width 160 height 10
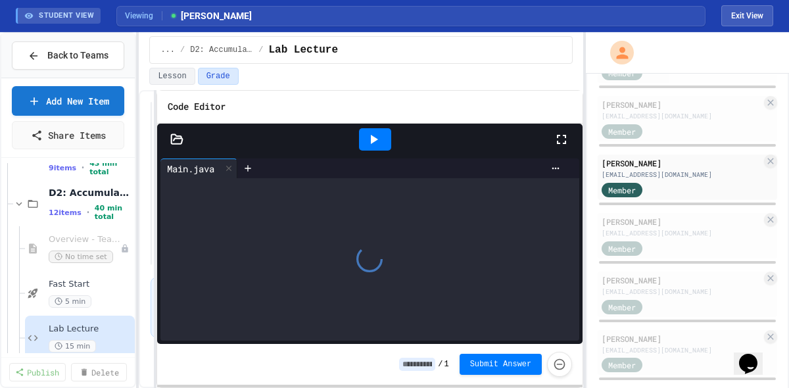
click at [564, 140] on icon at bounding box center [562, 140] width 16 height 16
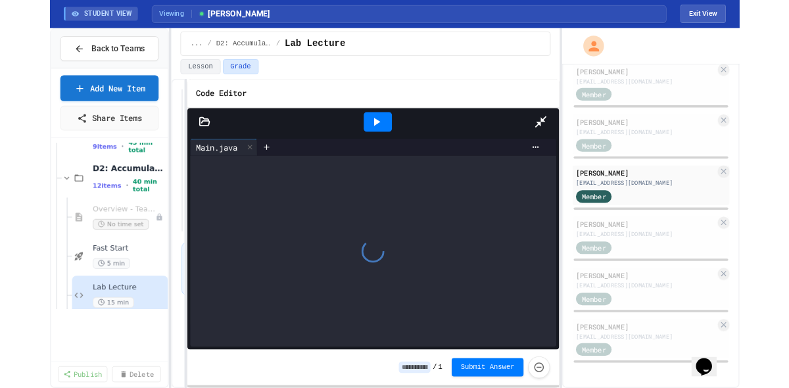
scroll to position [952, 0]
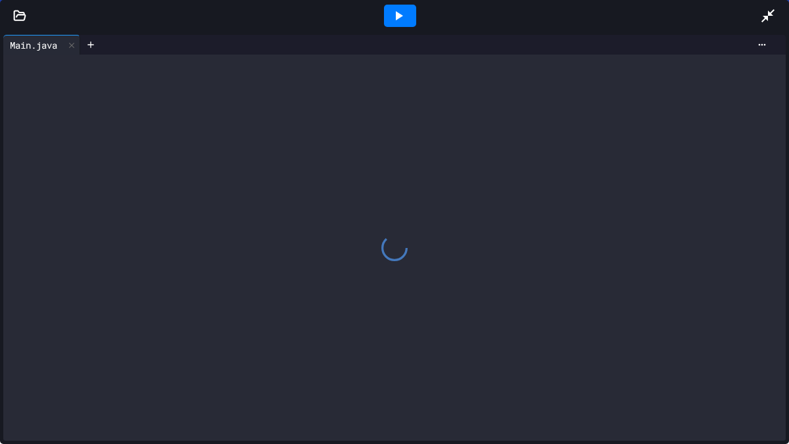
click at [767, 12] on icon at bounding box center [768, 16] width 16 height 16
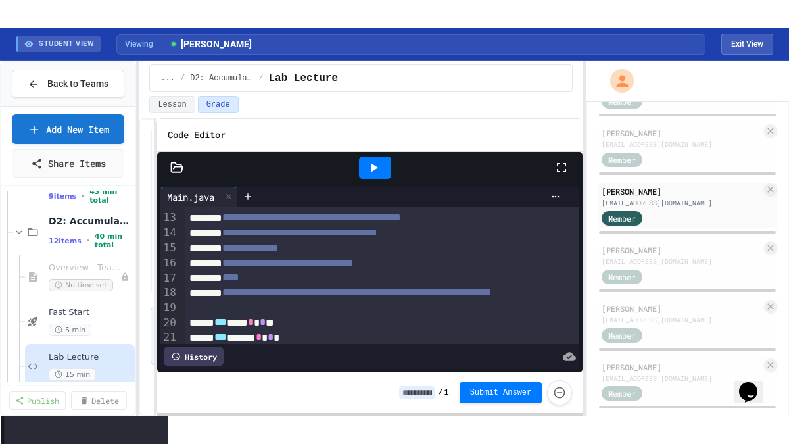
scroll to position [290, 0]
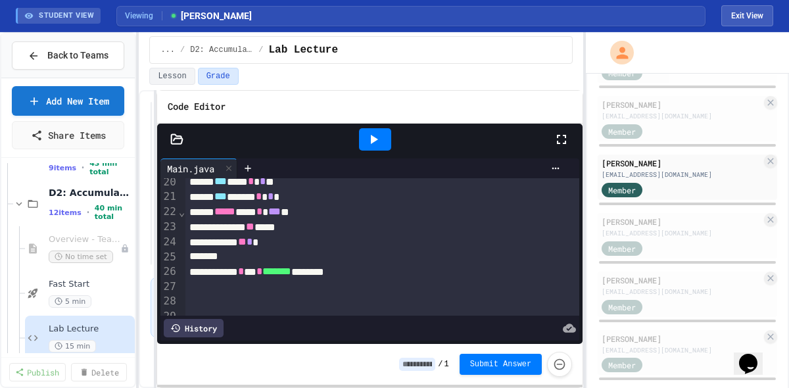
click at [562, 140] on icon at bounding box center [562, 140] width 16 height 16
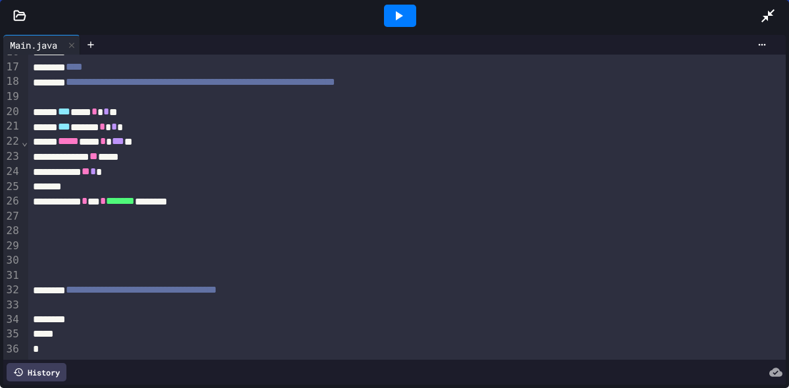
scroll to position [181, 0]
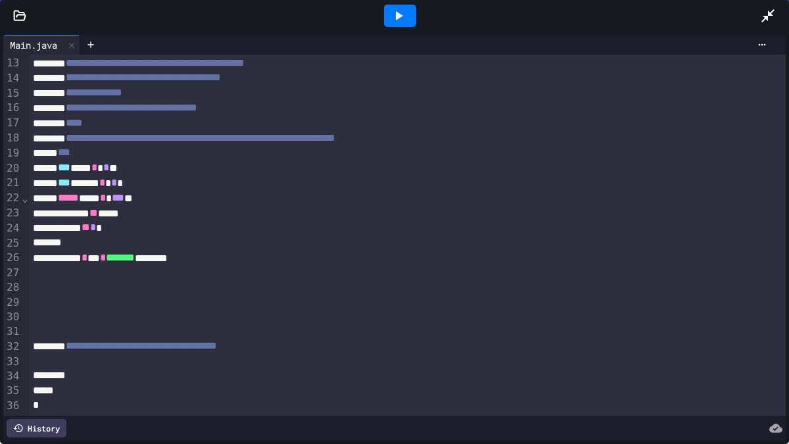
click at [166, 198] on div "***** **** * *** **" at bounding box center [407, 198] width 757 height 15
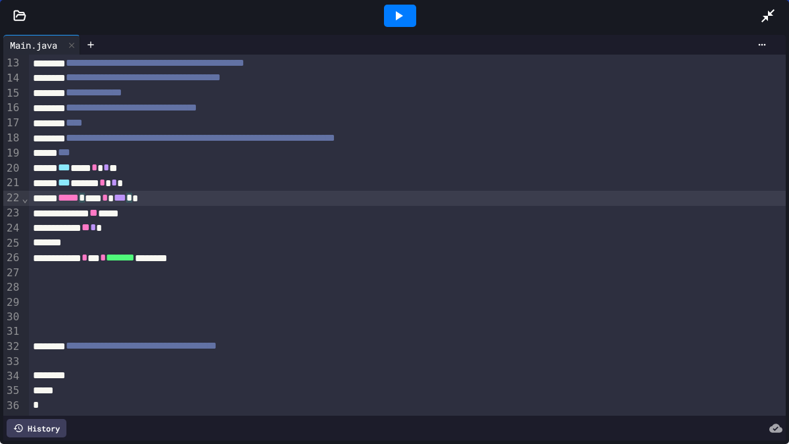
click at [763, 14] on icon at bounding box center [768, 16] width 16 height 16
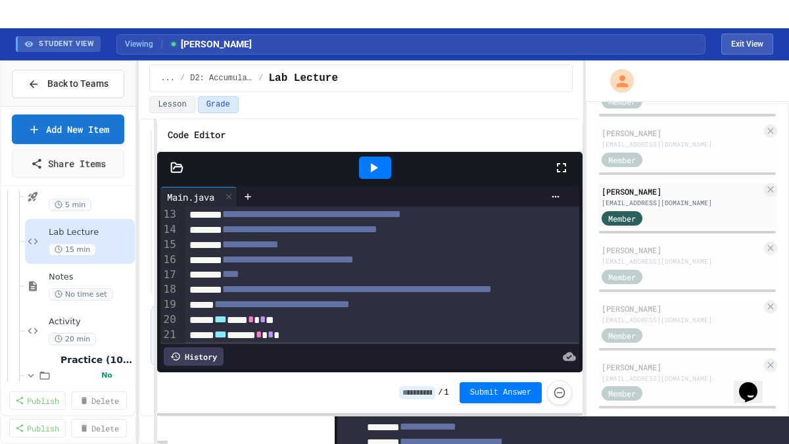
scroll to position [488, 0]
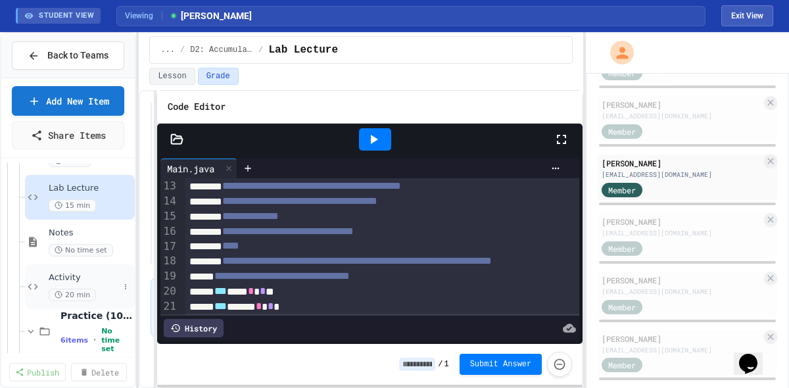
click at [89, 278] on span "Activity" at bounding box center [84, 277] width 70 height 11
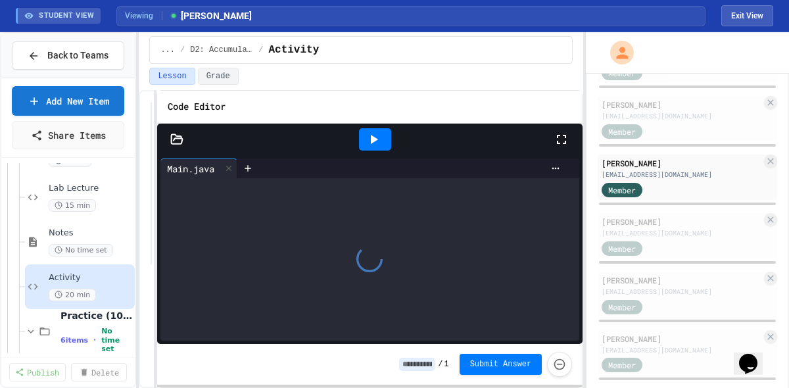
click at [564, 141] on icon at bounding box center [562, 140] width 16 height 16
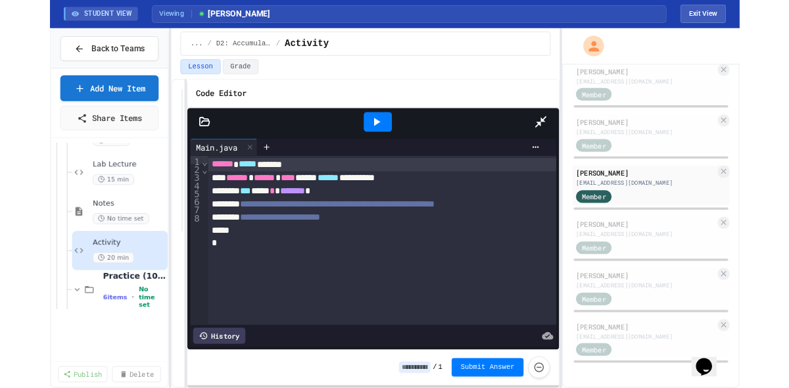
scroll to position [952, 0]
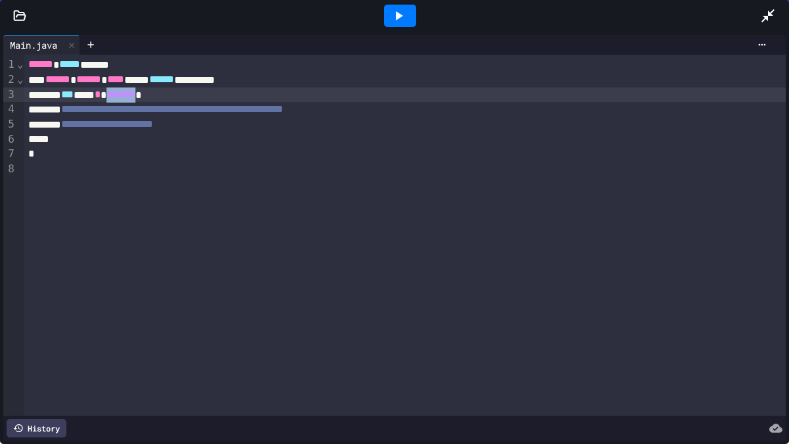
drag, startPoint x: 141, startPoint y: 89, endPoint x: 185, endPoint y: 91, distance: 43.4
click at [135, 91] on span "*******" at bounding box center [121, 94] width 29 height 10
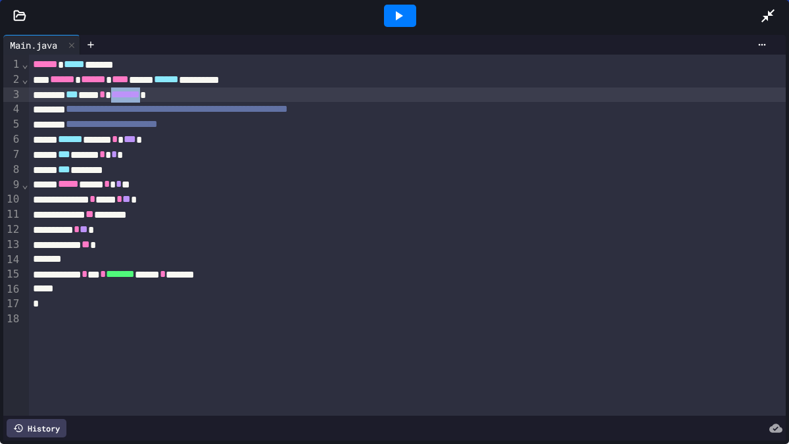
click at [768, 16] on icon at bounding box center [768, 16] width 16 height 16
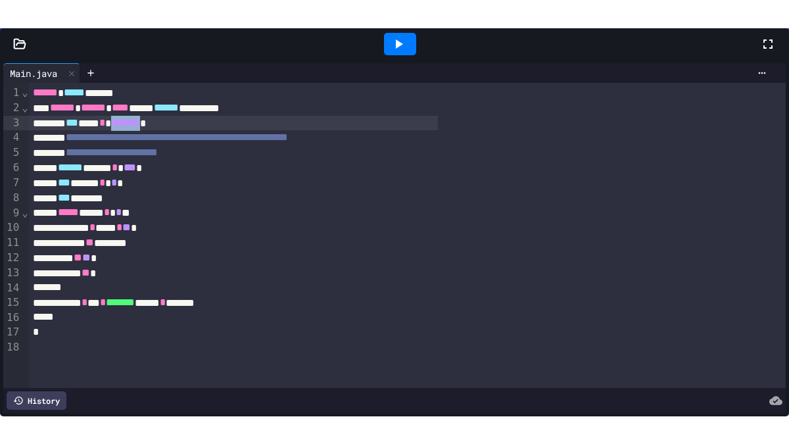
scroll to position [986, 0]
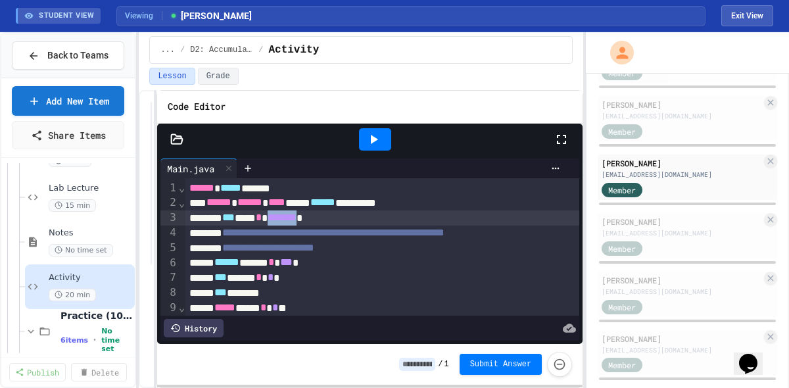
click at [564, 142] on icon at bounding box center [561, 139] width 9 height 9
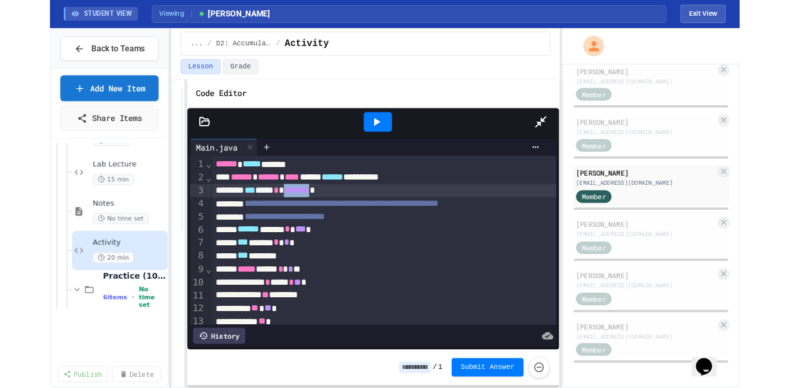
scroll to position [952, 0]
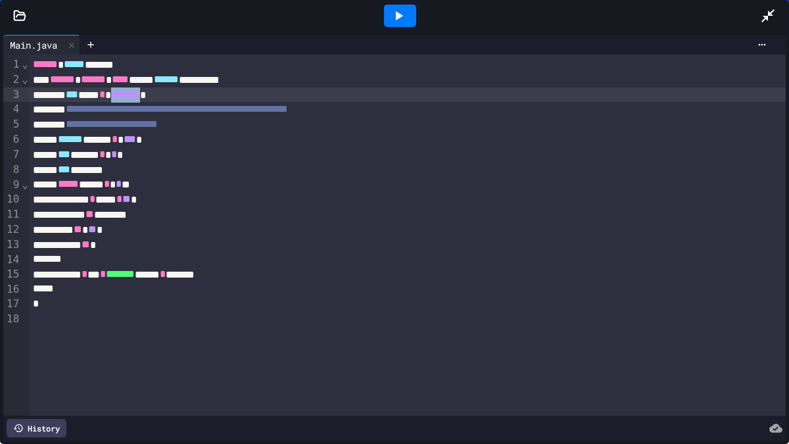
click at [765, 18] on icon at bounding box center [767, 15] width 13 height 13
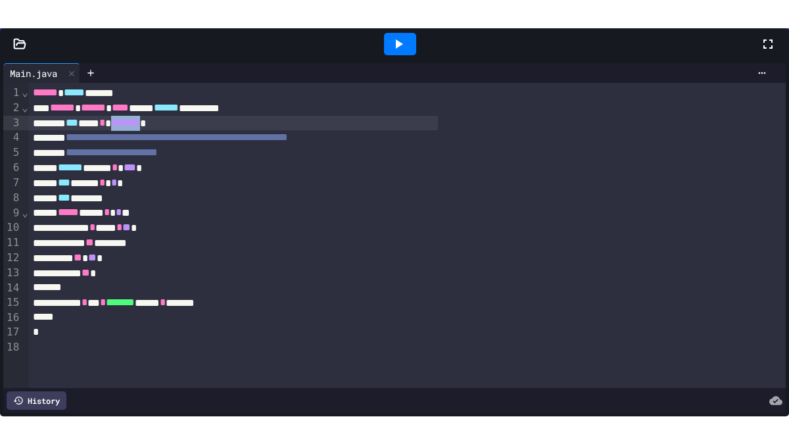
scroll to position [1007, 0]
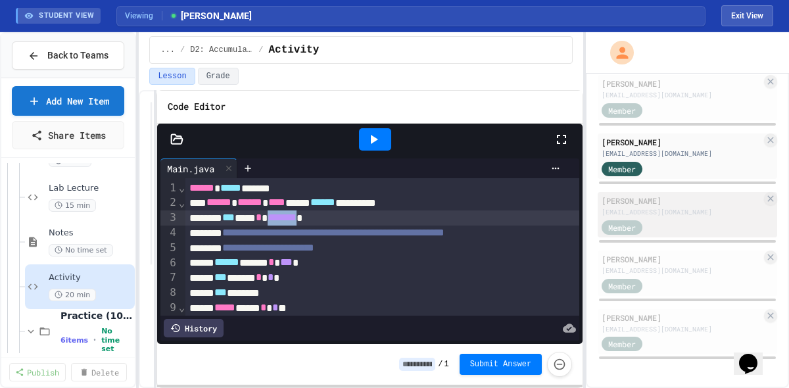
click at [658, 212] on div "[EMAIL_ADDRESS][DOMAIN_NAME]" at bounding box center [682, 212] width 160 height 10
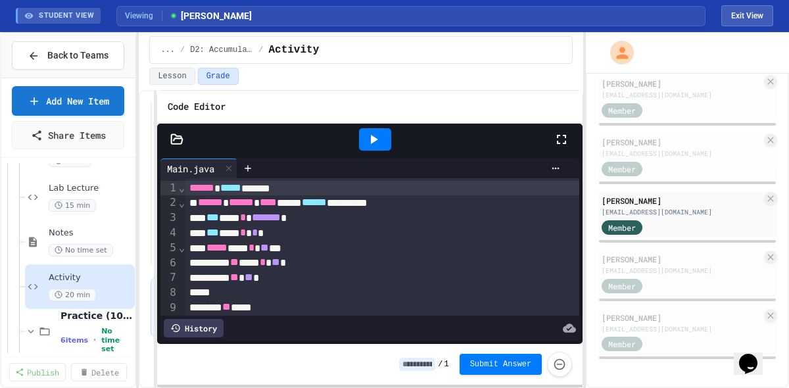
click at [563, 139] on icon at bounding box center [562, 140] width 16 height 16
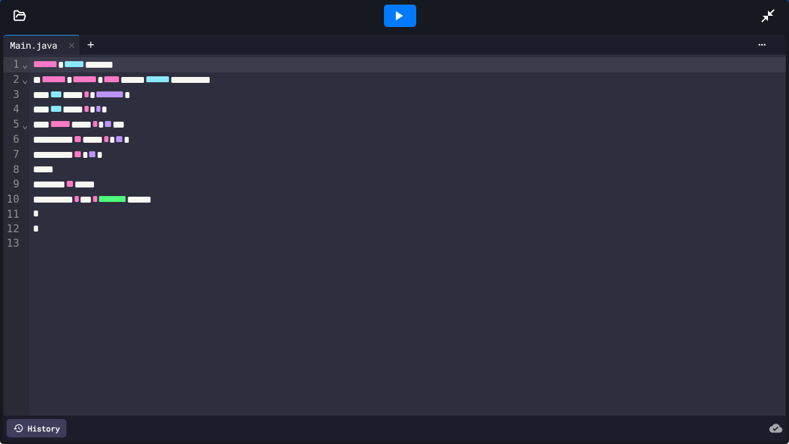
click at [154, 109] on div "*** *** * * *" at bounding box center [407, 109] width 757 height 15
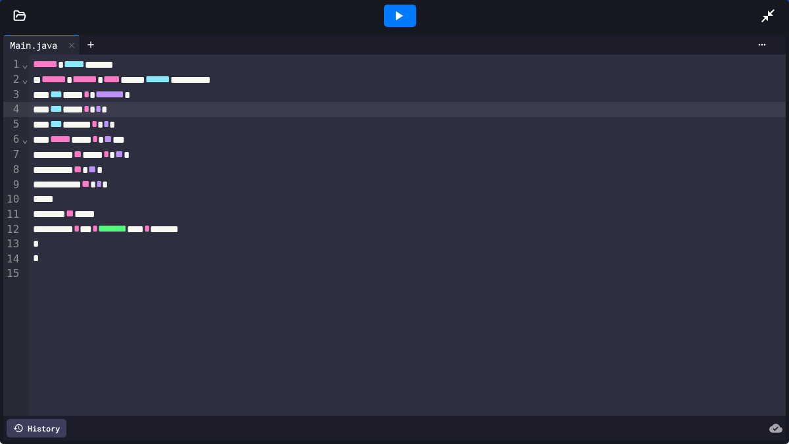
click at [768, 20] on icon at bounding box center [768, 16] width 16 height 16
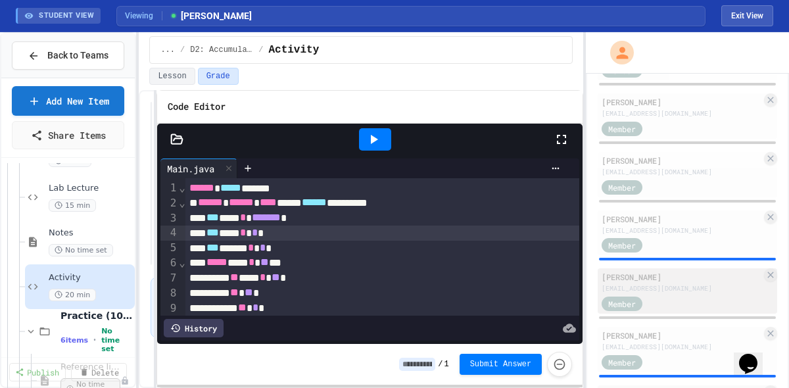
click at [696, 299] on div "Member" at bounding box center [682, 303] width 160 height 16
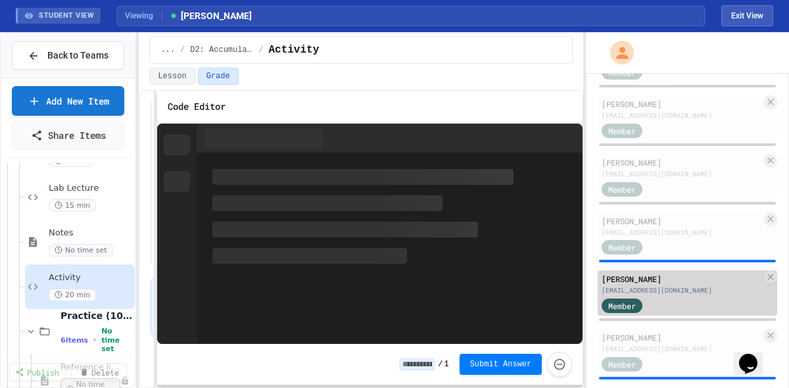
scroll to position [811, 0]
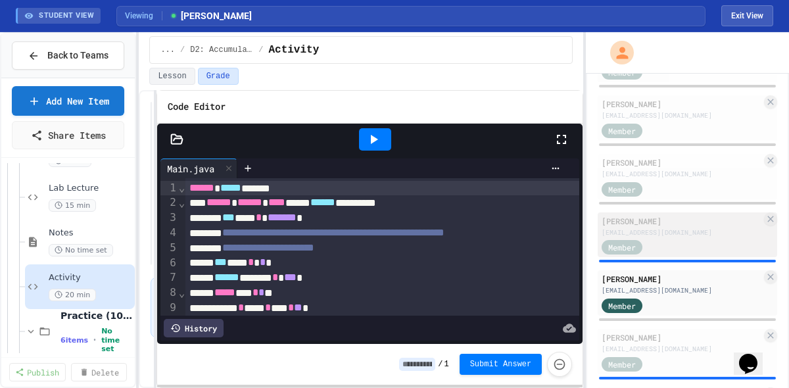
click at [702, 230] on div "[EMAIL_ADDRESS][DOMAIN_NAME]" at bounding box center [682, 233] width 160 height 10
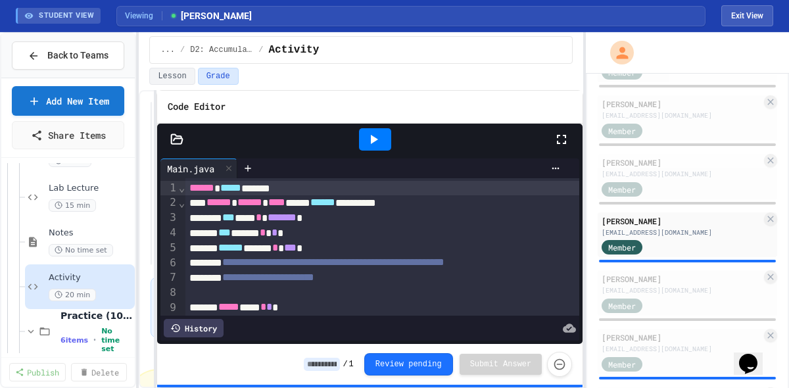
click at [567, 141] on icon at bounding box center [562, 140] width 16 height 16
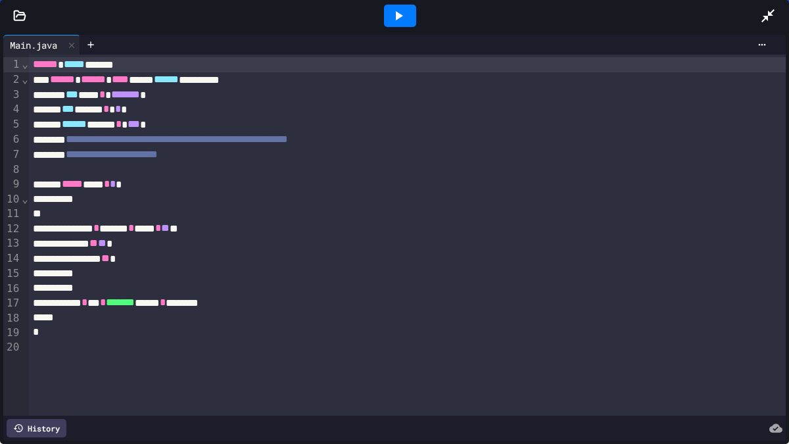
click at [766, 16] on icon at bounding box center [767, 15] width 13 height 13
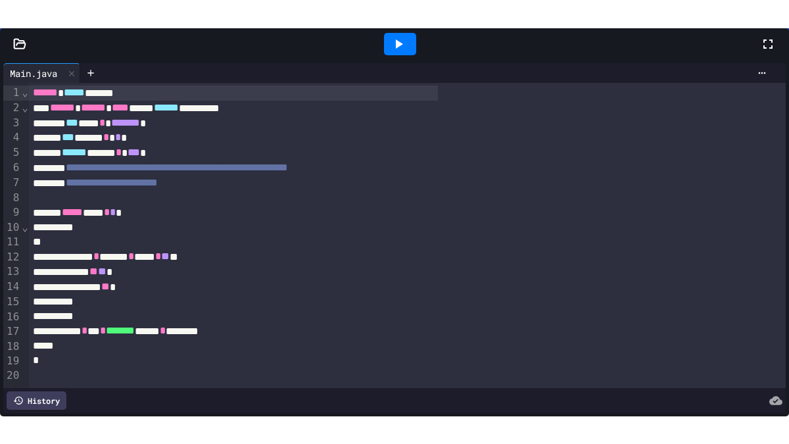
scroll to position [1002, 0]
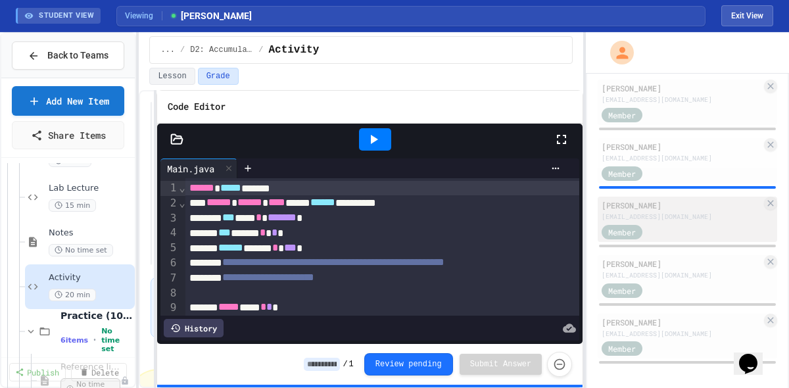
click at [679, 214] on div "[EMAIL_ADDRESS][DOMAIN_NAME]" at bounding box center [682, 217] width 160 height 10
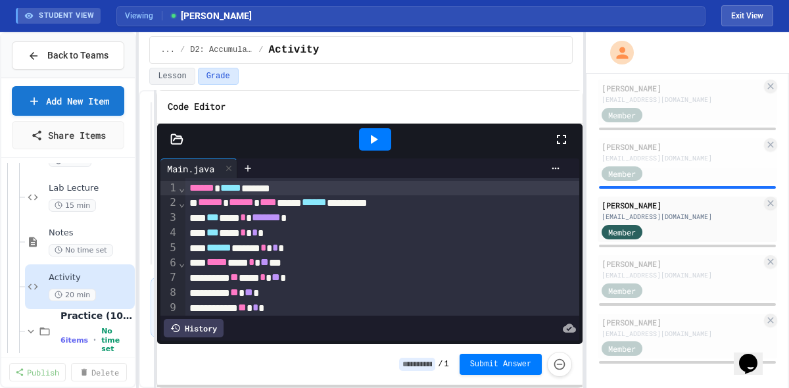
click at [563, 141] on icon at bounding box center [562, 140] width 16 height 16
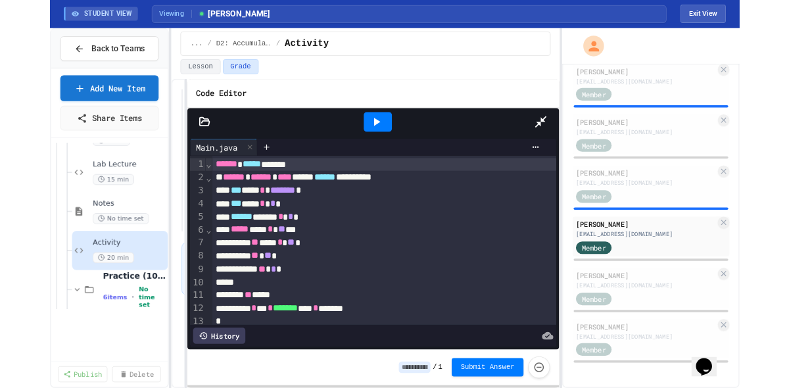
scroll to position [952, 0]
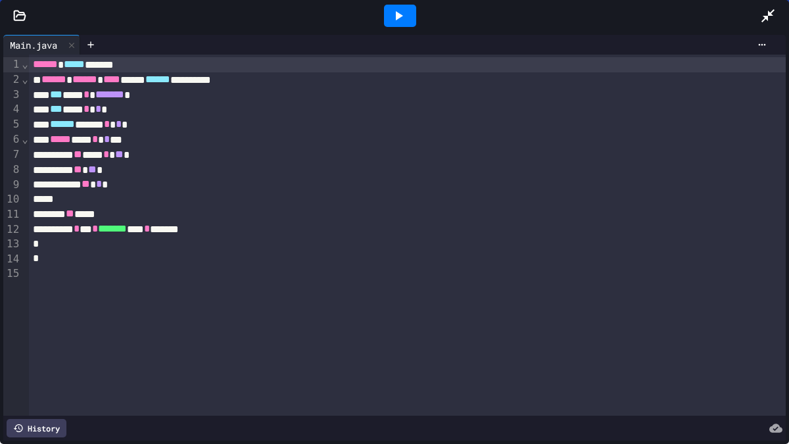
click at [409, 14] on div at bounding box center [400, 16] width 32 height 22
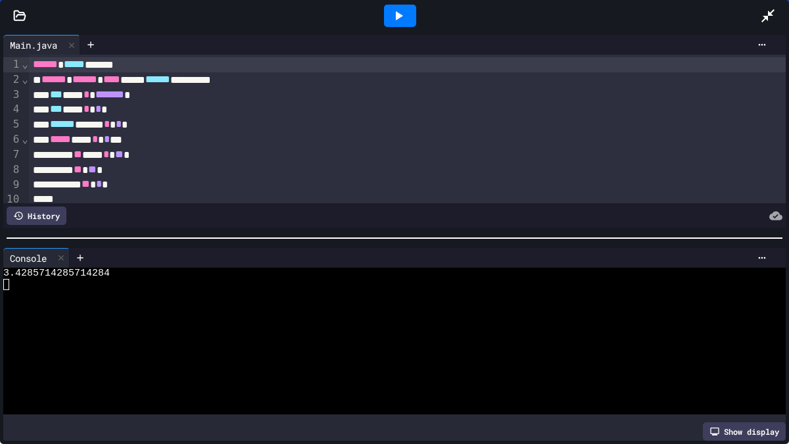
click at [764, 14] on icon at bounding box center [768, 16] width 16 height 16
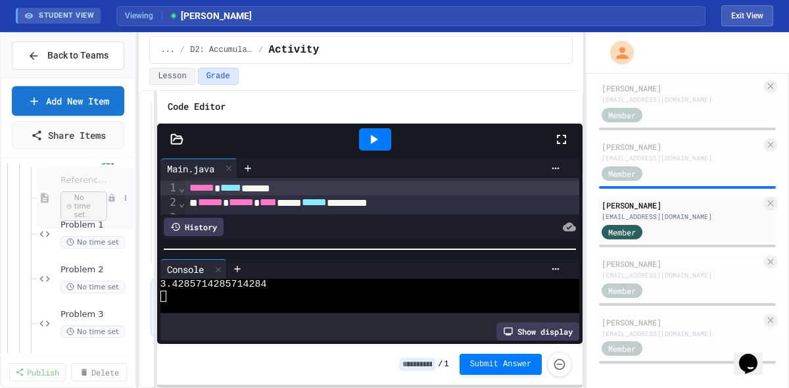
scroll to position [684, 0]
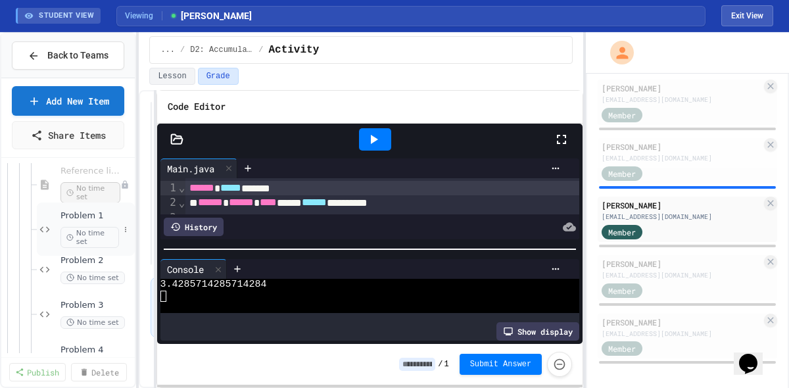
click at [96, 216] on span "Problem 1" at bounding box center [89, 215] width 59 height 11
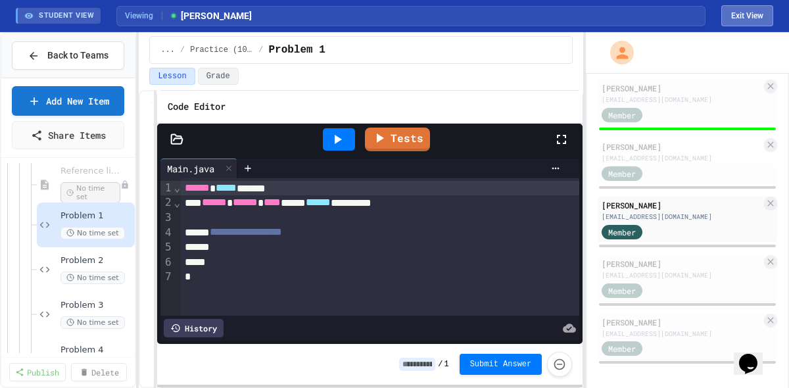
click at [759, 12] on button "Exit View" at bounding box center [747, 15] width 52 height 21
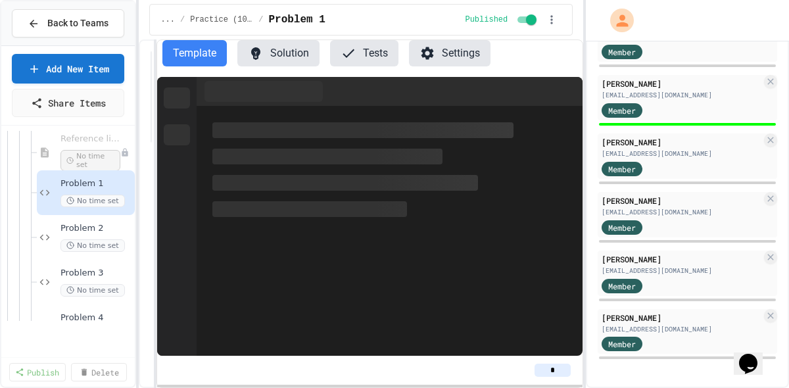
scroll to position [975, 0]
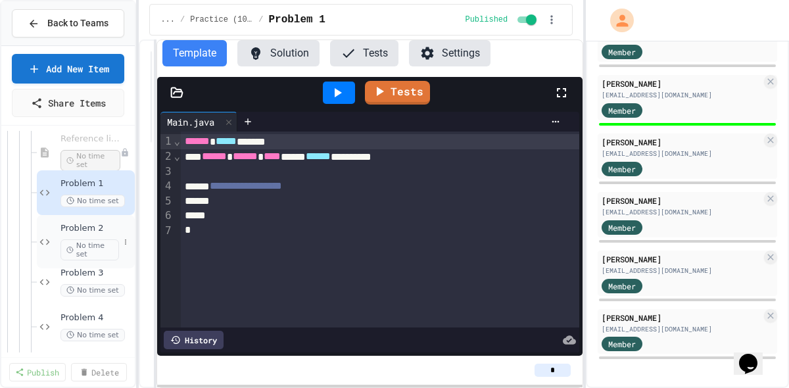
click at [66, 227] on span "Problem 2" at bounding box center [89, 228] width 59 height 11
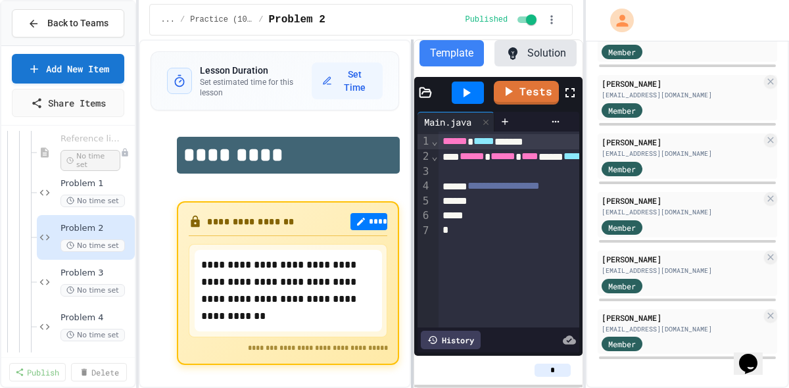
click at [410, 185] on div "**********" at bounding box center [361, 213] width 444 height 348
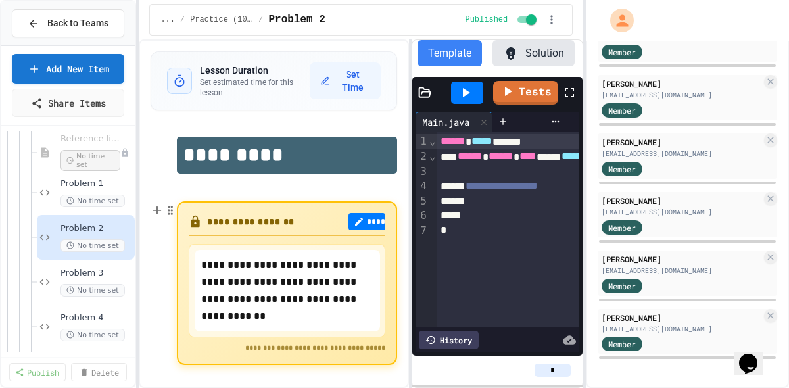
scroll to position [62, 0]
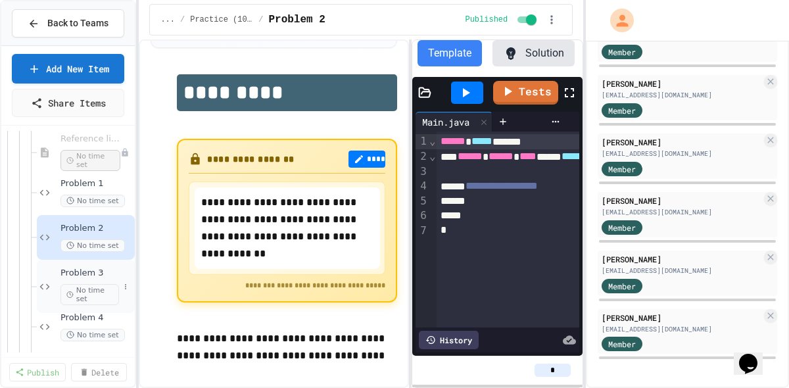
click at [59, 267] on div "Problem 3 No time set" at bounding box center [86, 286] width 98 height 53
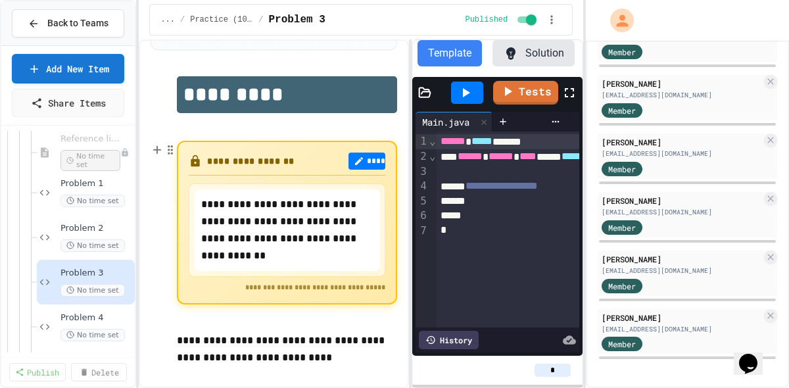
scroll to position [62, 0]
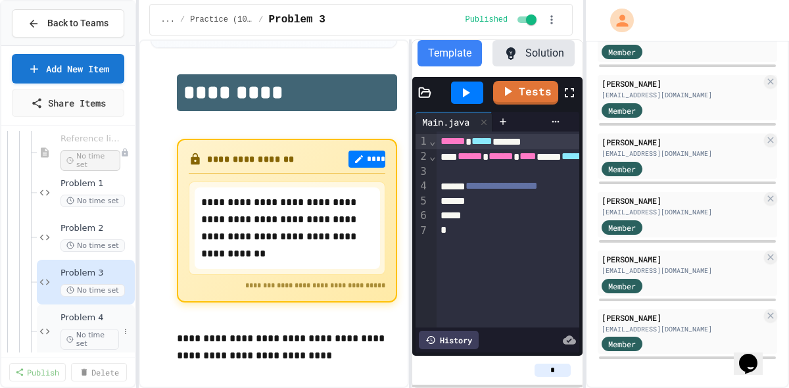
click at [69, 317] on span "Problem 4" at bounding box center [89, 317] width 59 height 11
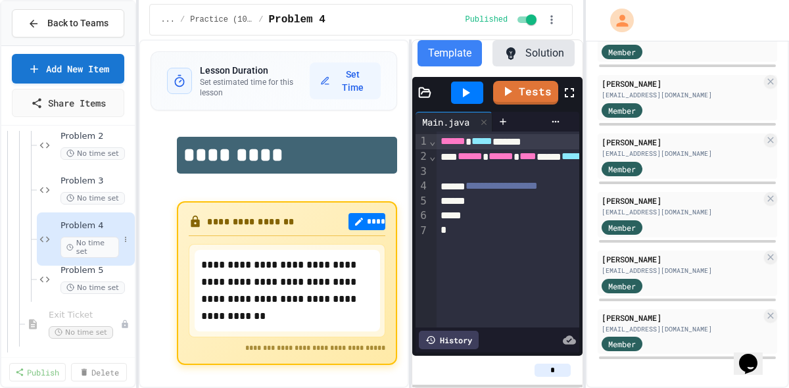
scroll to position [777, 0]
click at [77, 272] on span "Problem 5" at bounding box center [89, 269] width 59 height 11
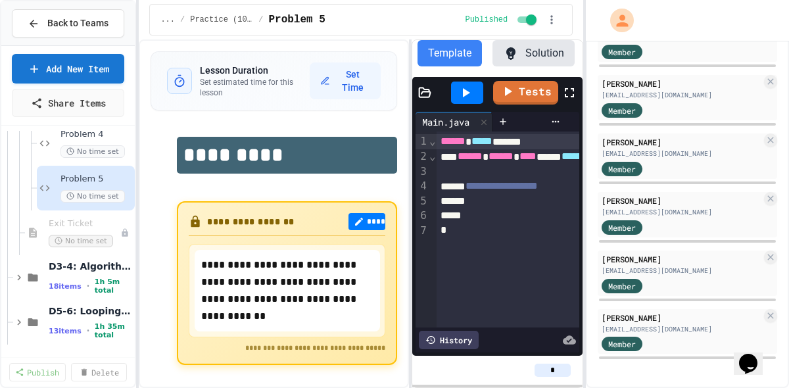
scroll to position [940, 0]
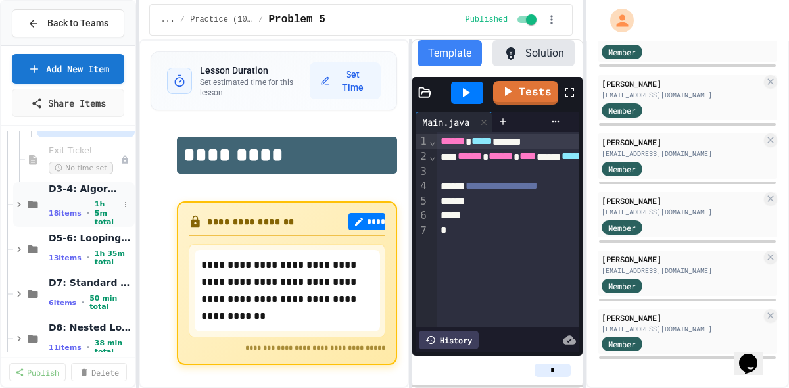
click at [84, 209] on div "18 items • 1h 5m total" at bounding box center [84, 213] width 70 height 26
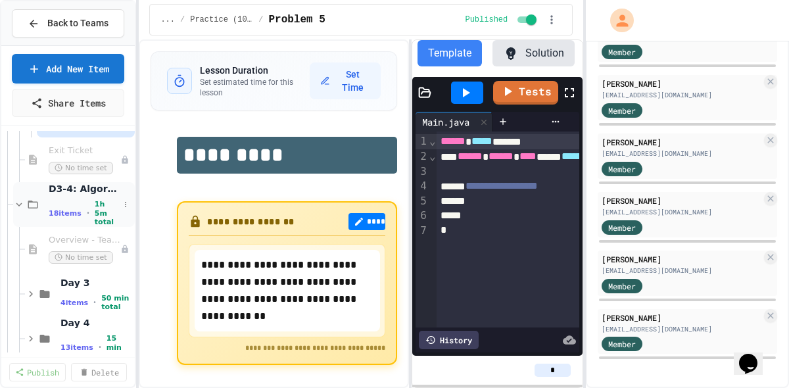
click at [20, 201] on icon at bounding box center [19, 205] width 12 height 12
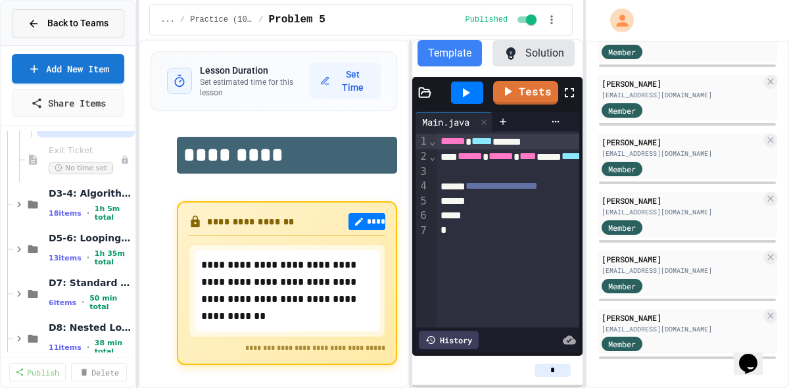
click at [44, 27] on div "Back to Teams" at bounding box center [68, 23] width 81 height 14
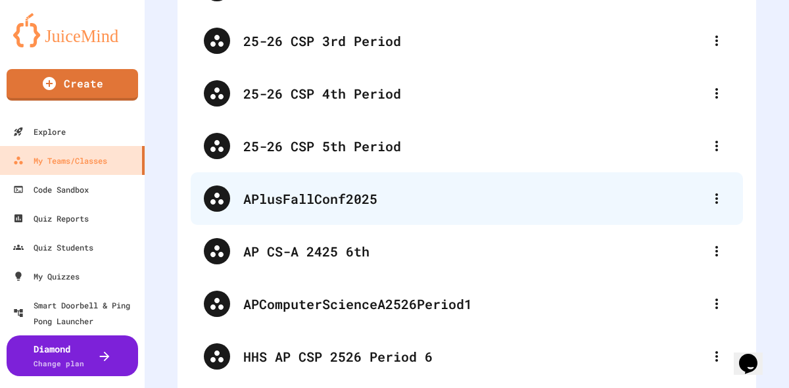
scroll to position [319, 0]
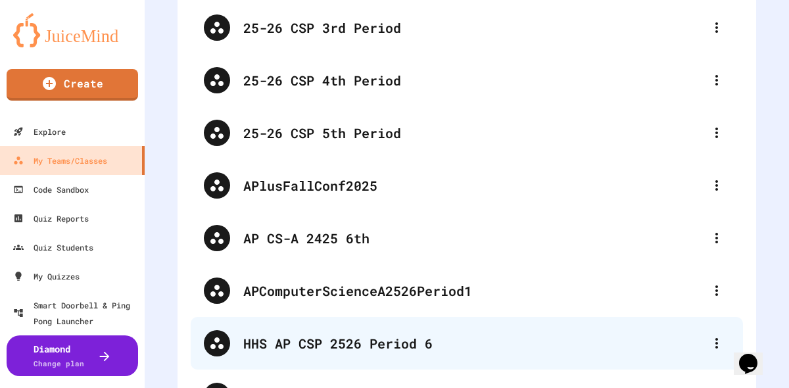
click at [423, 346] on div "HHS AP CSP 2526 Period 6" at bounding box center [473, 343] width 460 height 20
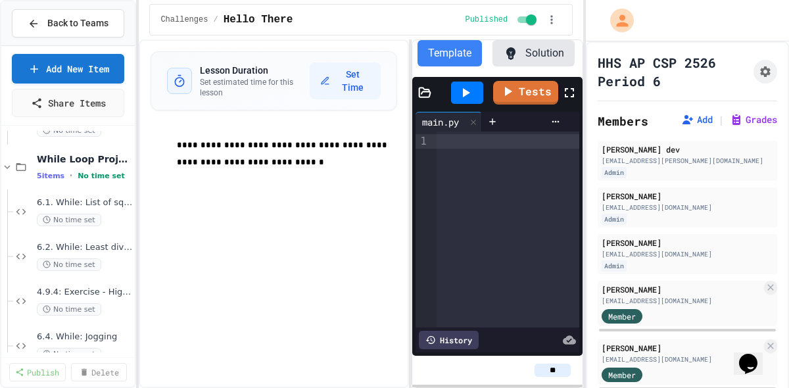
scroll to position [1277, 0]
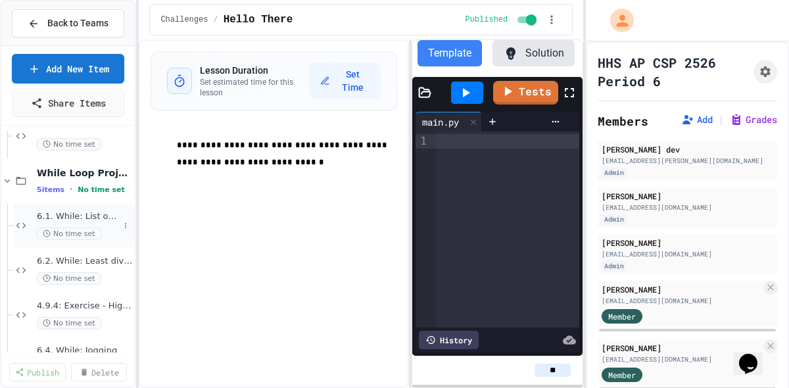
click at [92, 216] on span "6.1. While: List of squares" at bounding box center [78, 216] width 82 height 11
